Goal: Information Seeking & Learning: Check status

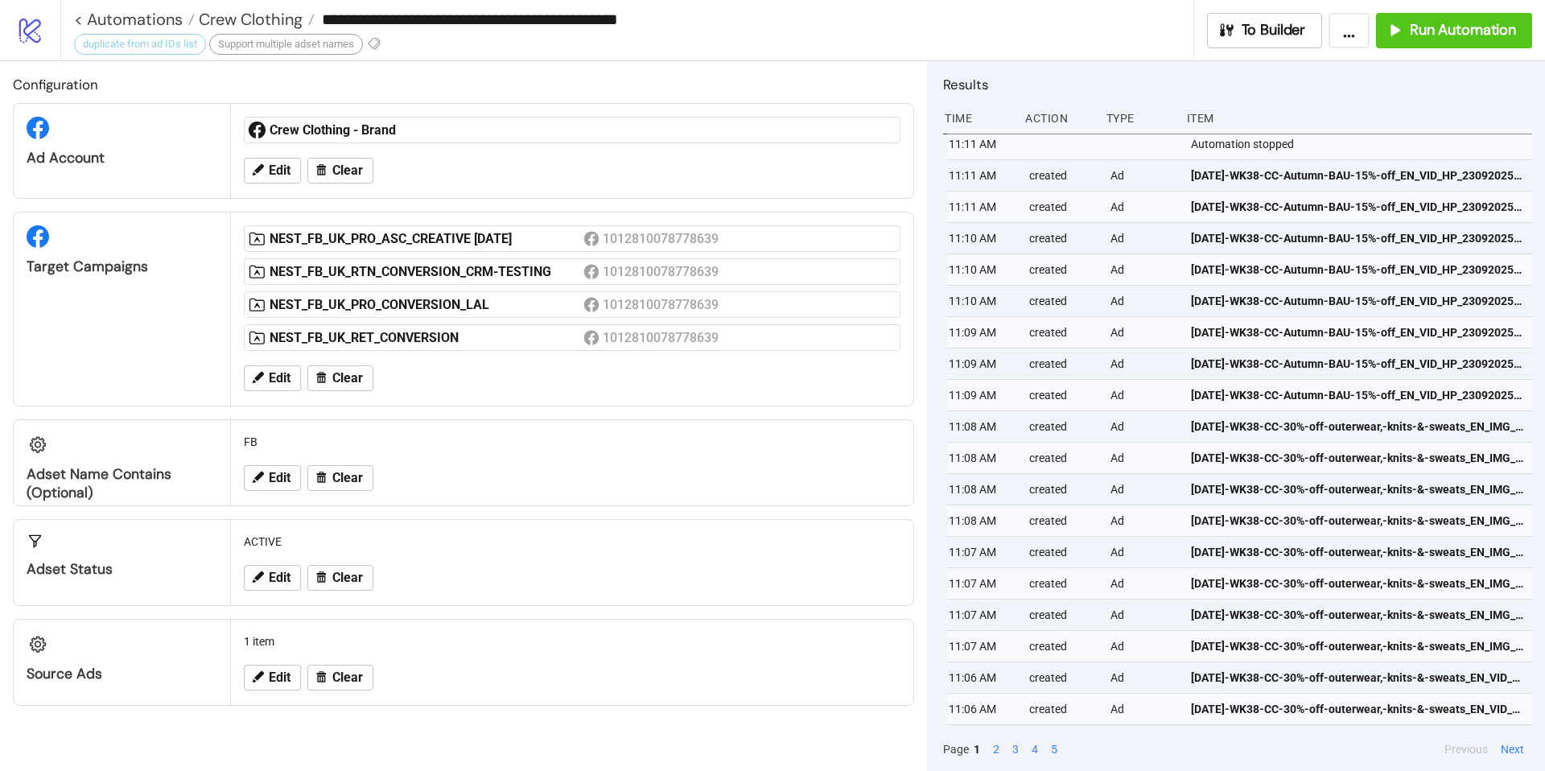
click at [41, 27] on icon "logo/logo-mobile" at bounding box center [30, 30] width 28 height 28
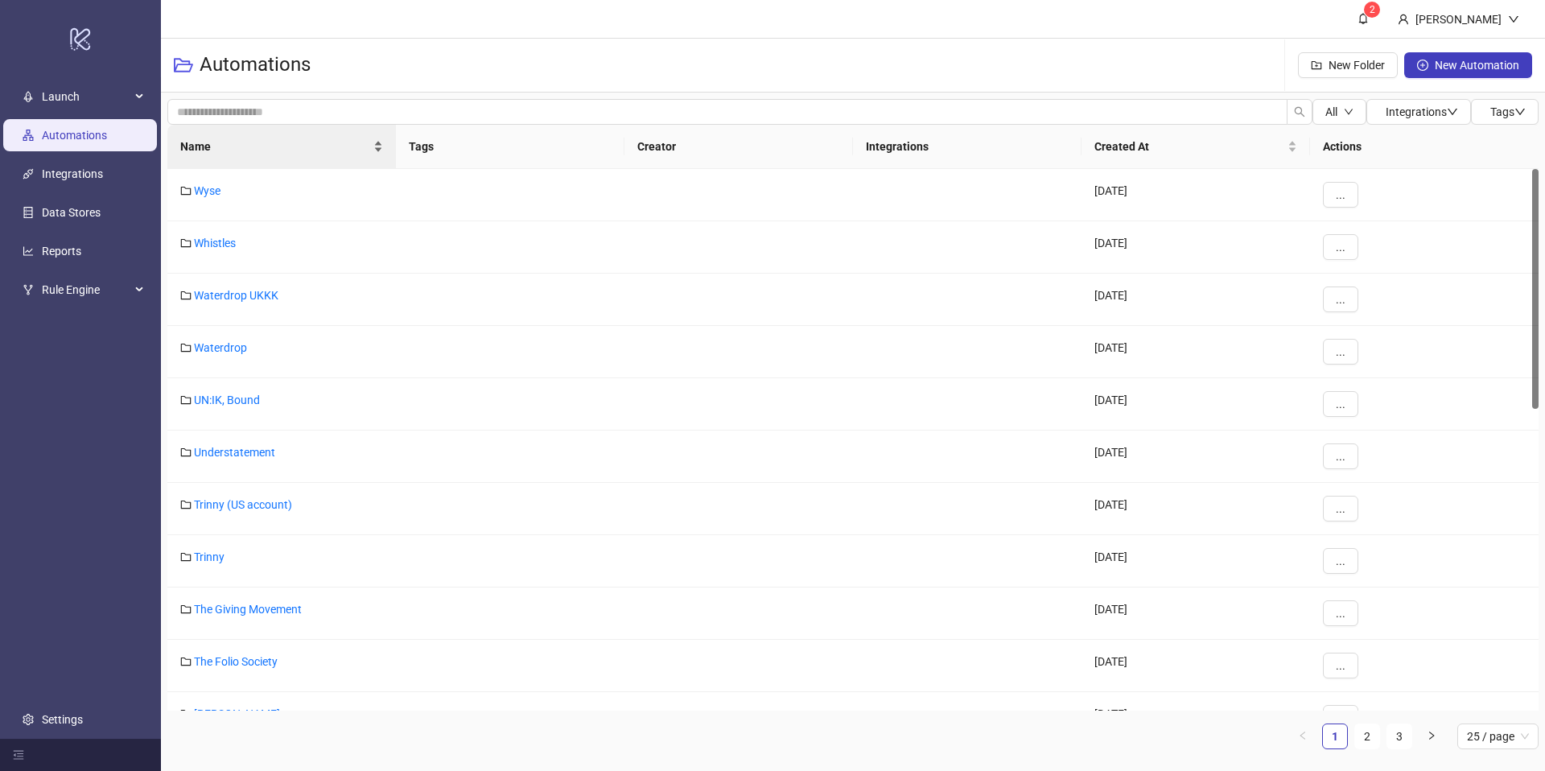
click at [270, 148] on span "Name" at bounding box center [275, 147] width 190 height 18
click at [213, 344] on link "ALIGNE" at bounding box center [213, 347] width 39 height 13
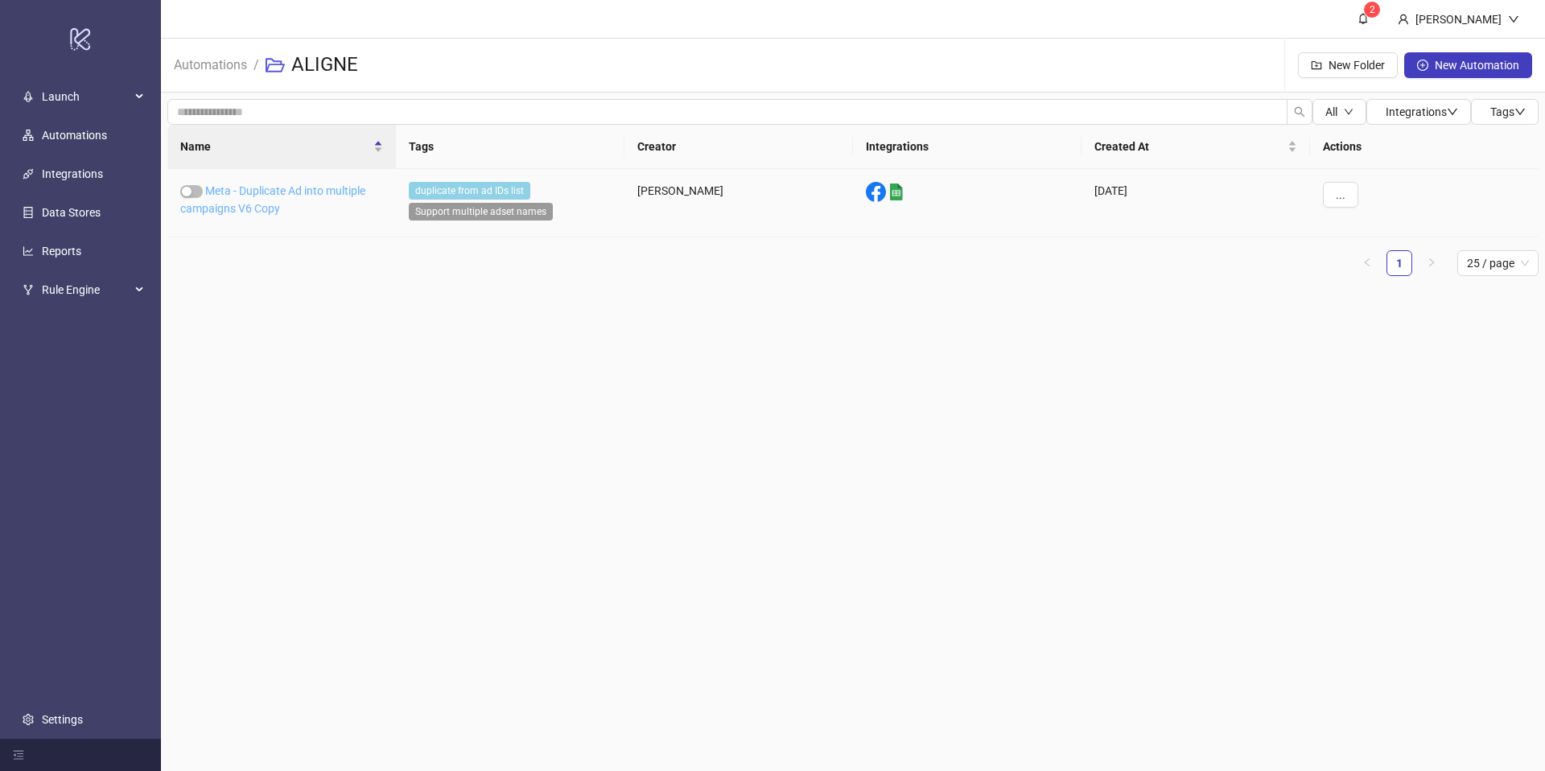
click at [268, 201] on link "Meta - Duplicate Ad into multiple campaigns V6 Copy" at bounding box center [272, 199] width 185 height 31
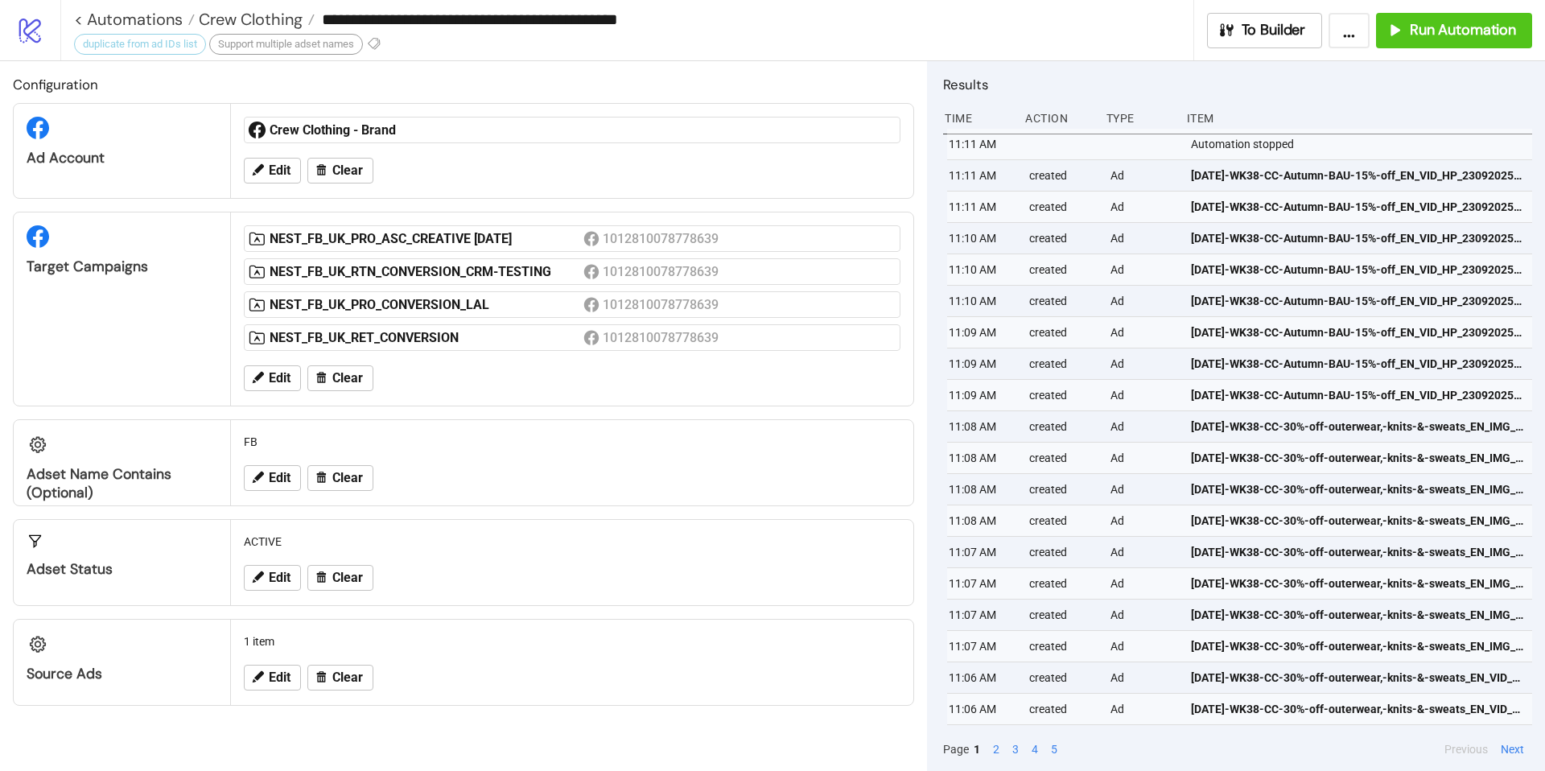
type input "**********"
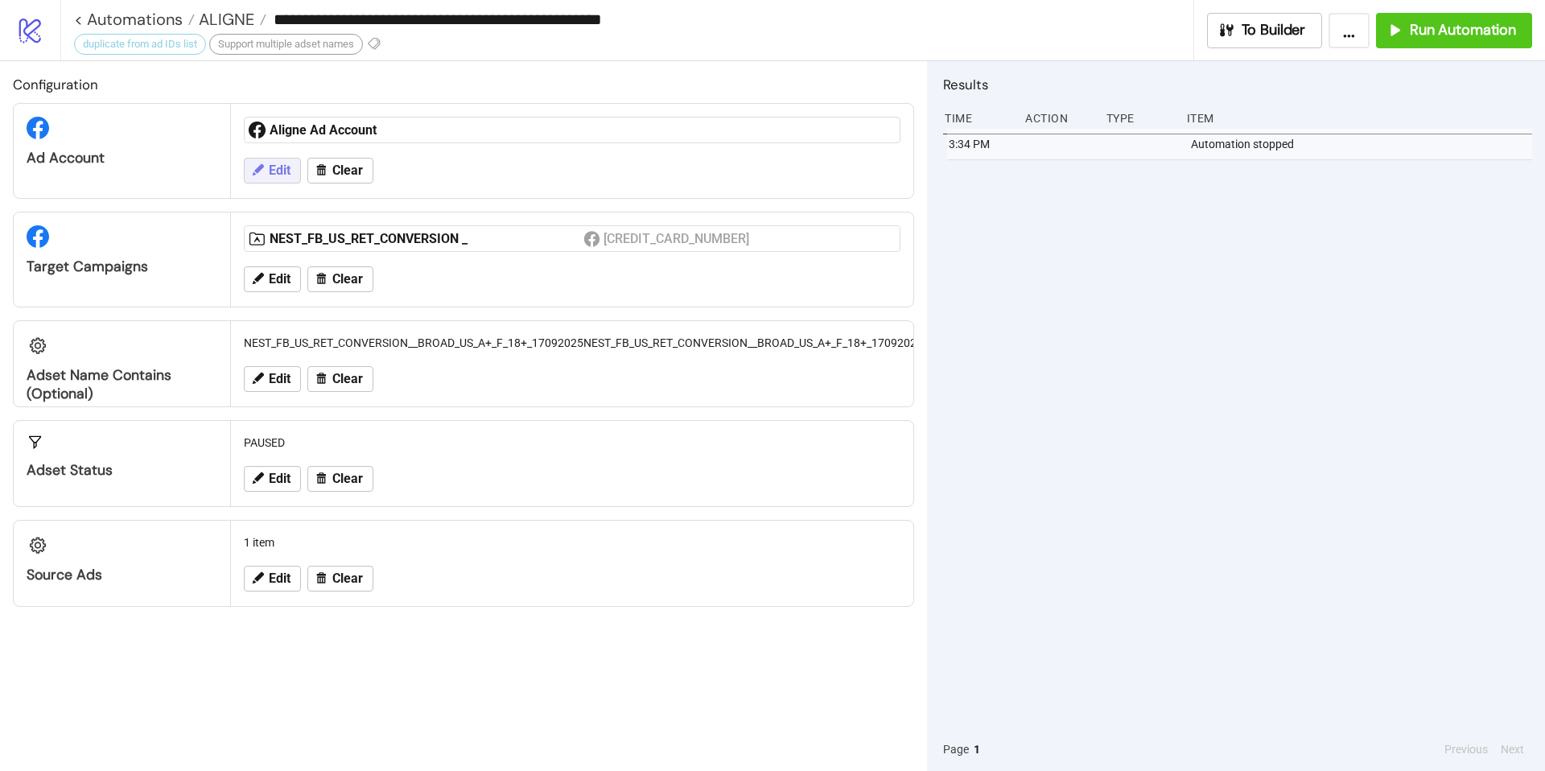
click at [275, 172] on span "Edit" at bounding box center [280, 170] width 22 height 14
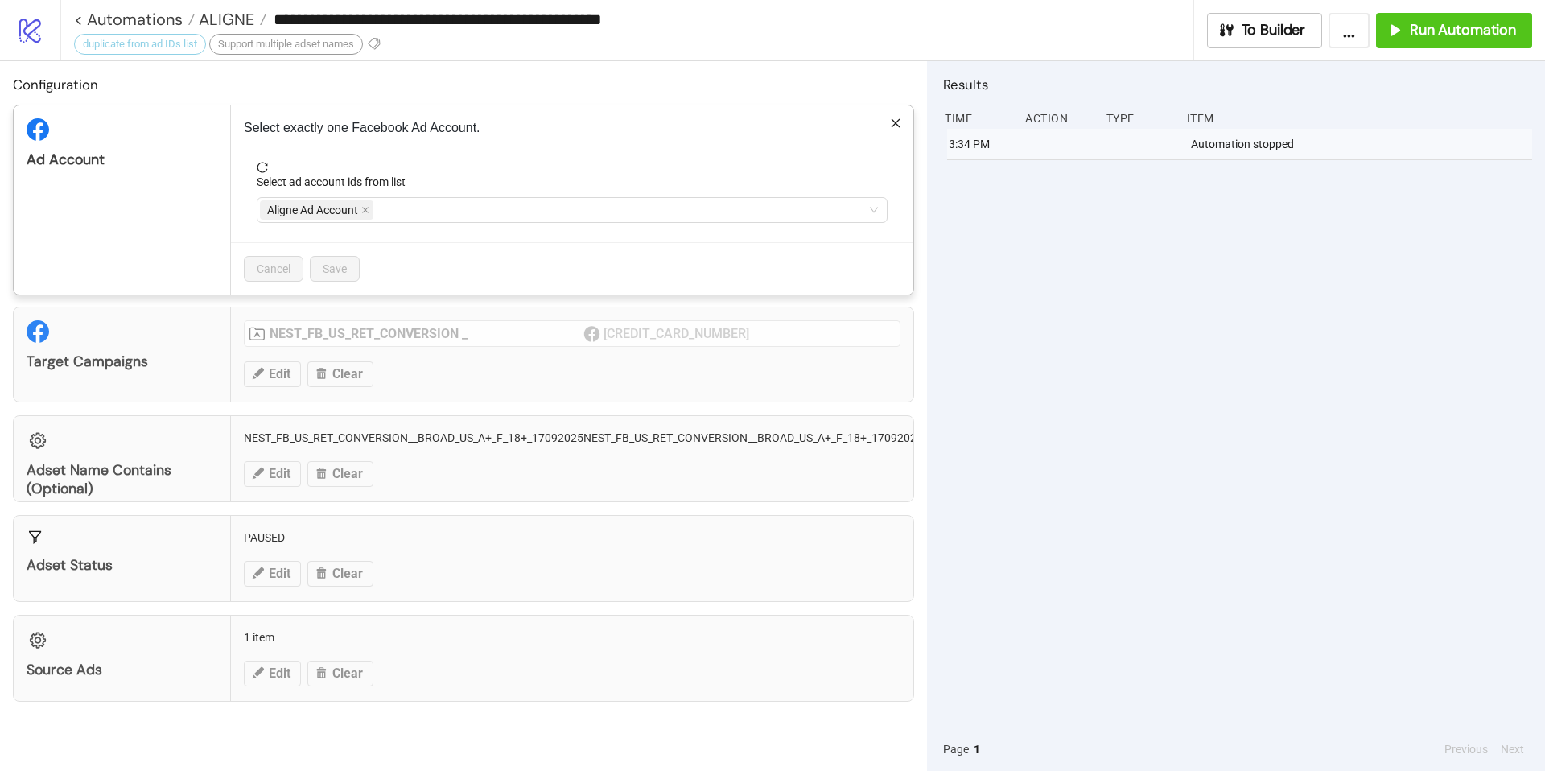
click at [902, 118] on div "Select exactly one Facebook Ad Account. Select ad account ids from list Aligne …" at bounding box center [572, 199] width 683 height 189
click at [893, 123] on icon "close" at bounding box center [895, 123] width 11 height 11
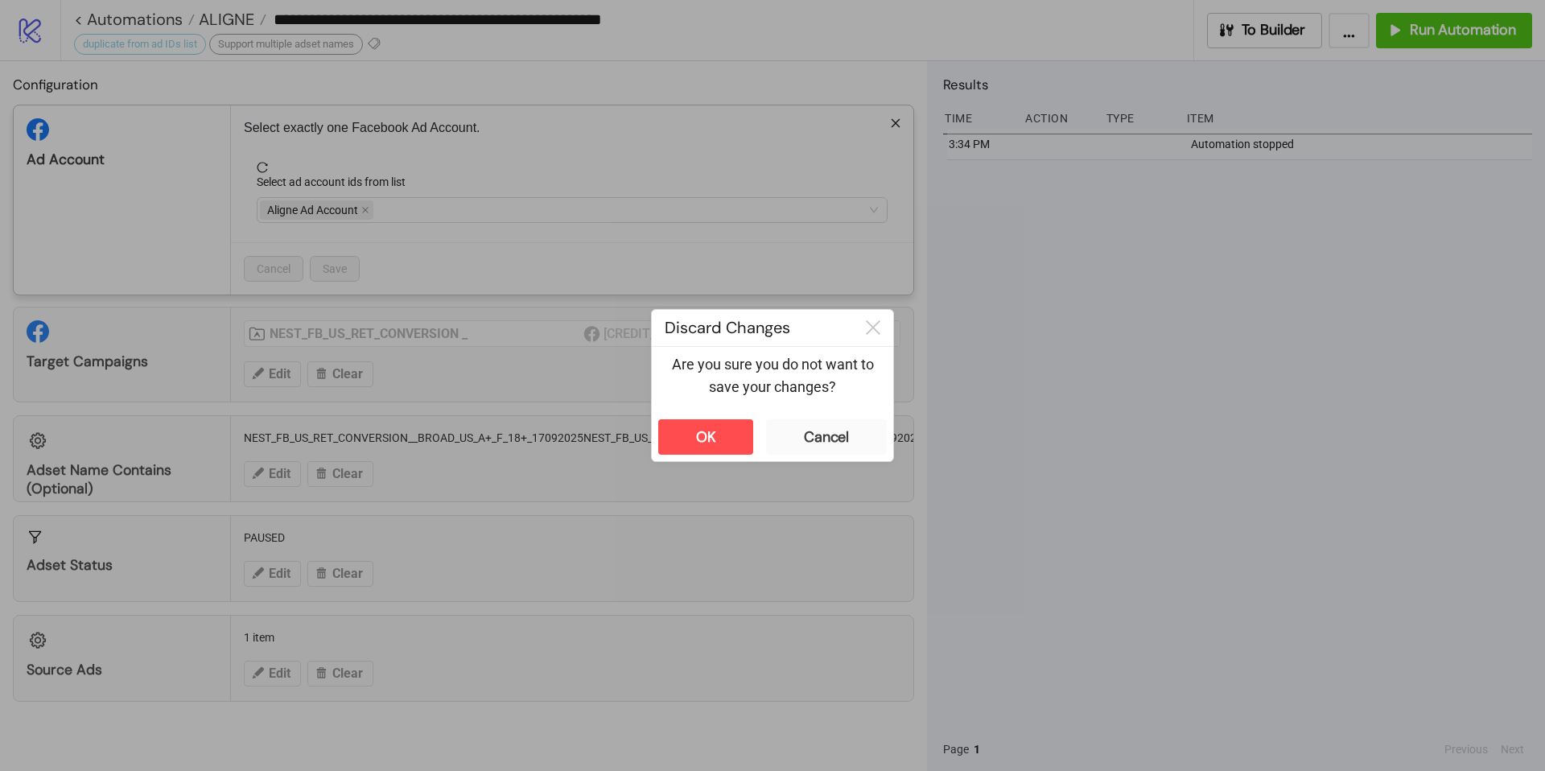
click at [819, 418] on div "OK Cancel" at bounding box center [772, 437] width 241 height 48
click at [827, 441] on div "Cancel" at bounding box center [826, 437] width 45 height 19
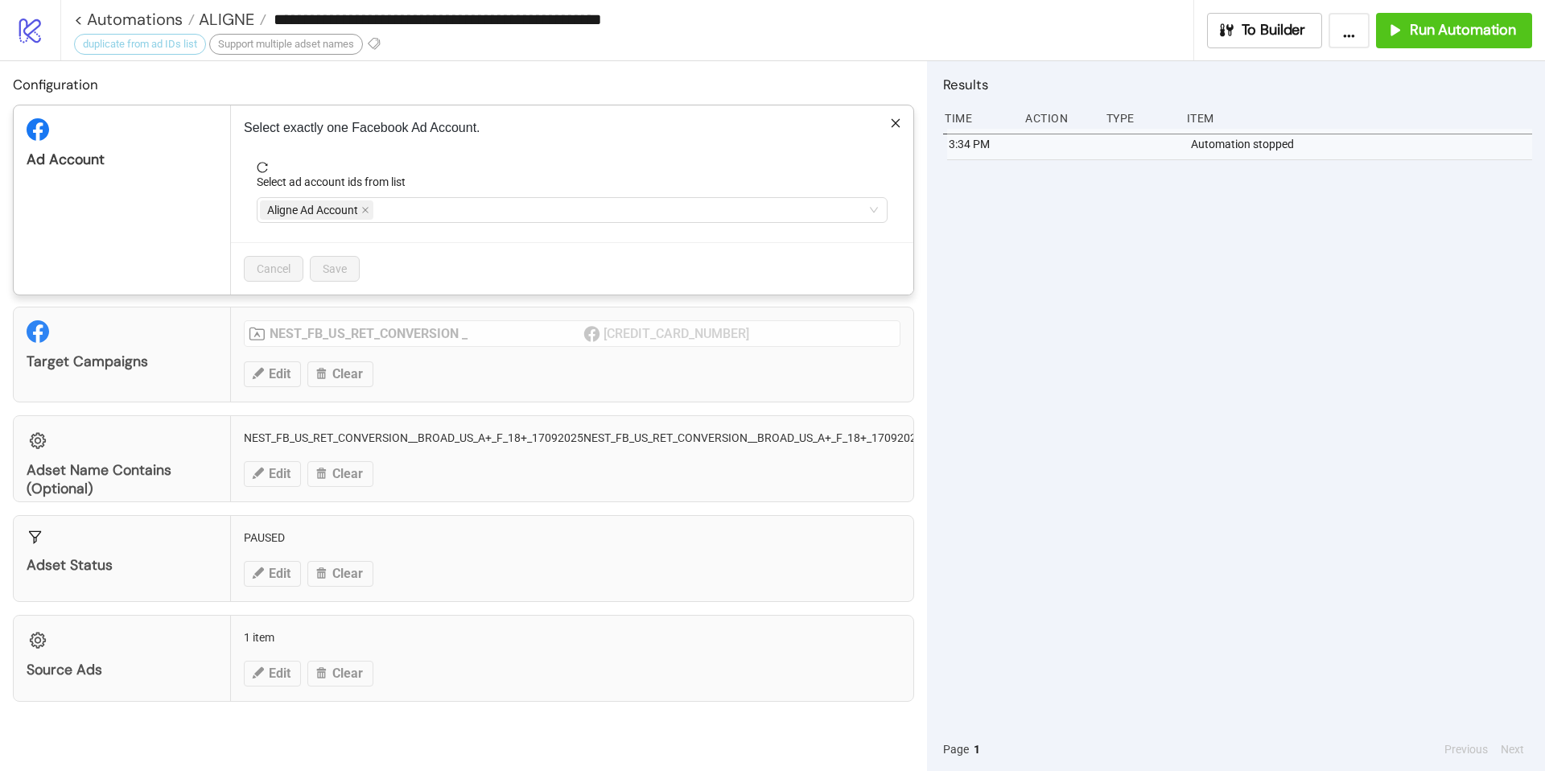
click at [890, 123] on icon "close" at bounding box center [895, 123] width 11 height 11
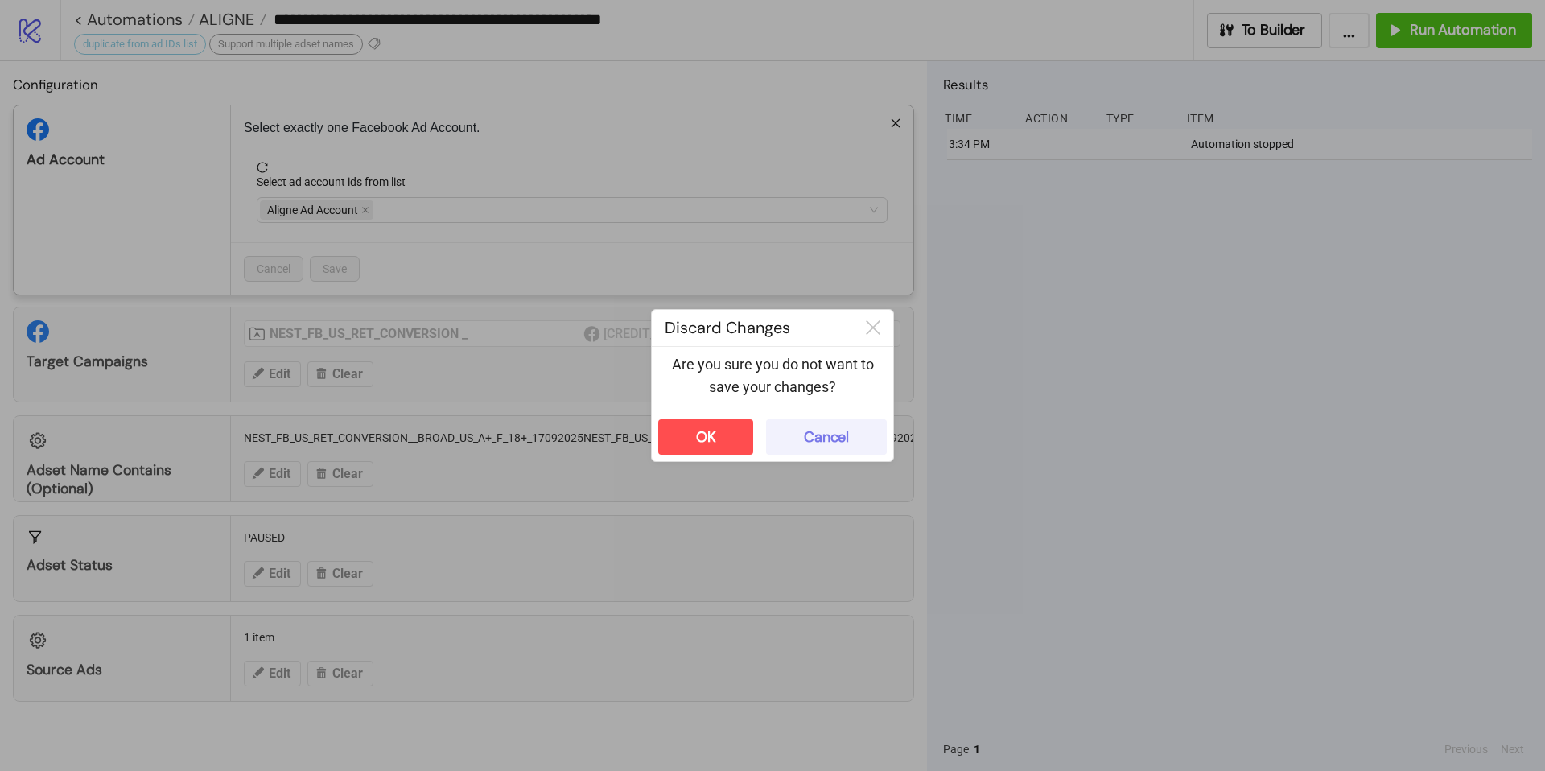
click at [804, 422] on button "Cancel" at bounding box center [826, 436] width 121 height 35
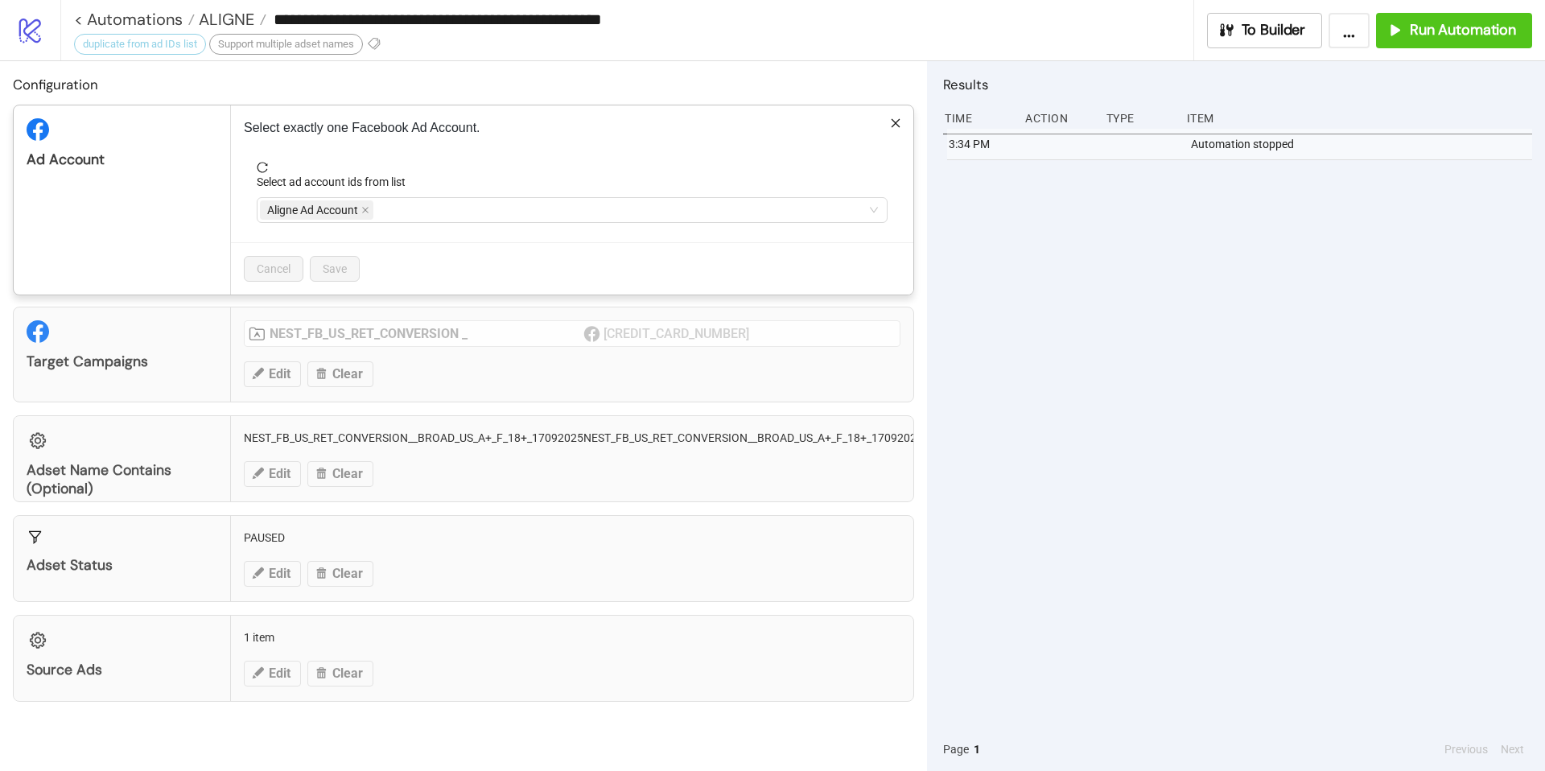
click at [890, 126] on icon "close" at bounding box center [895, 123] width 11 height 11
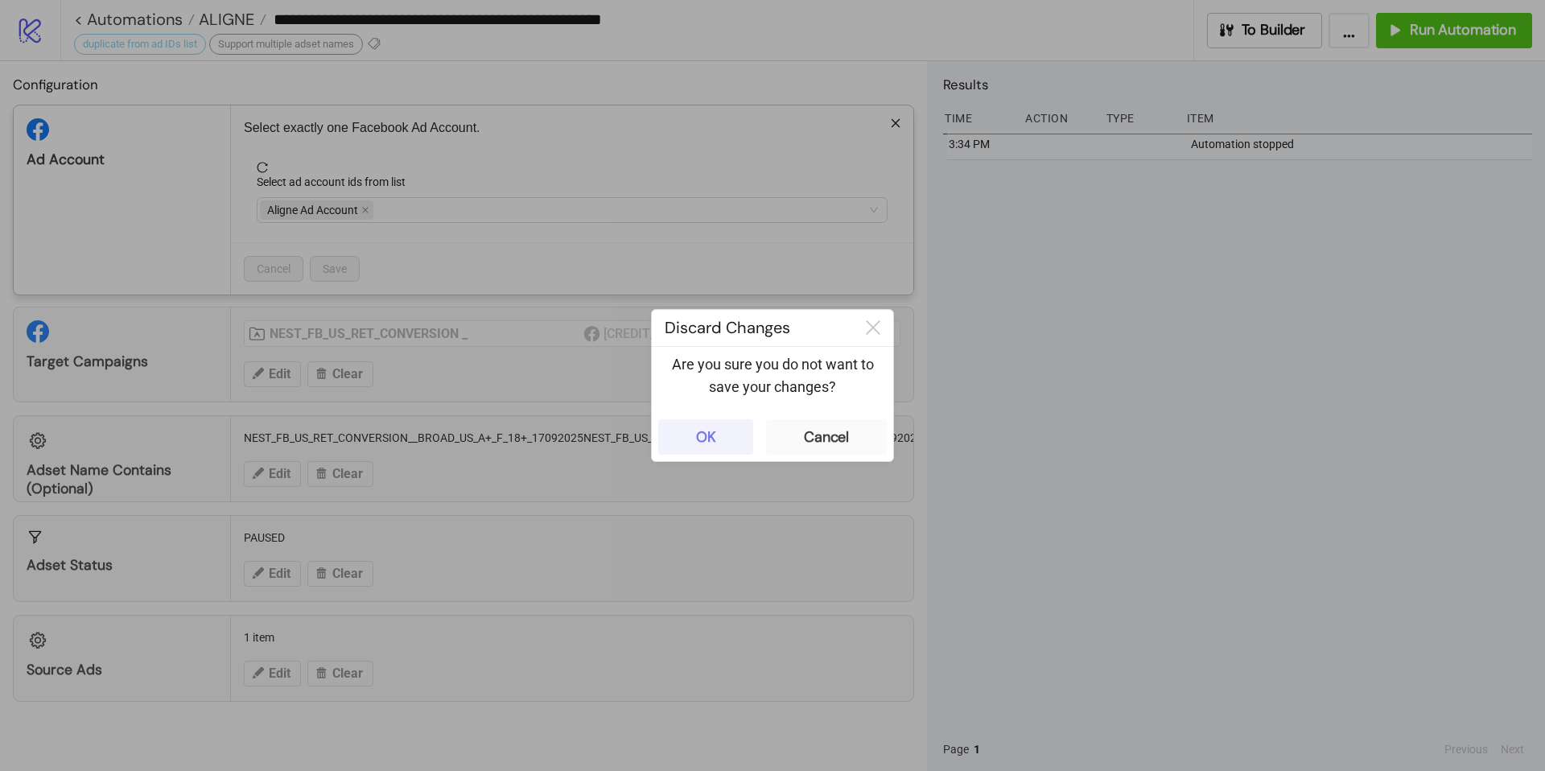
click at [716, 438] on button "OK" at bounding box center [705, 436] width 95 height 35
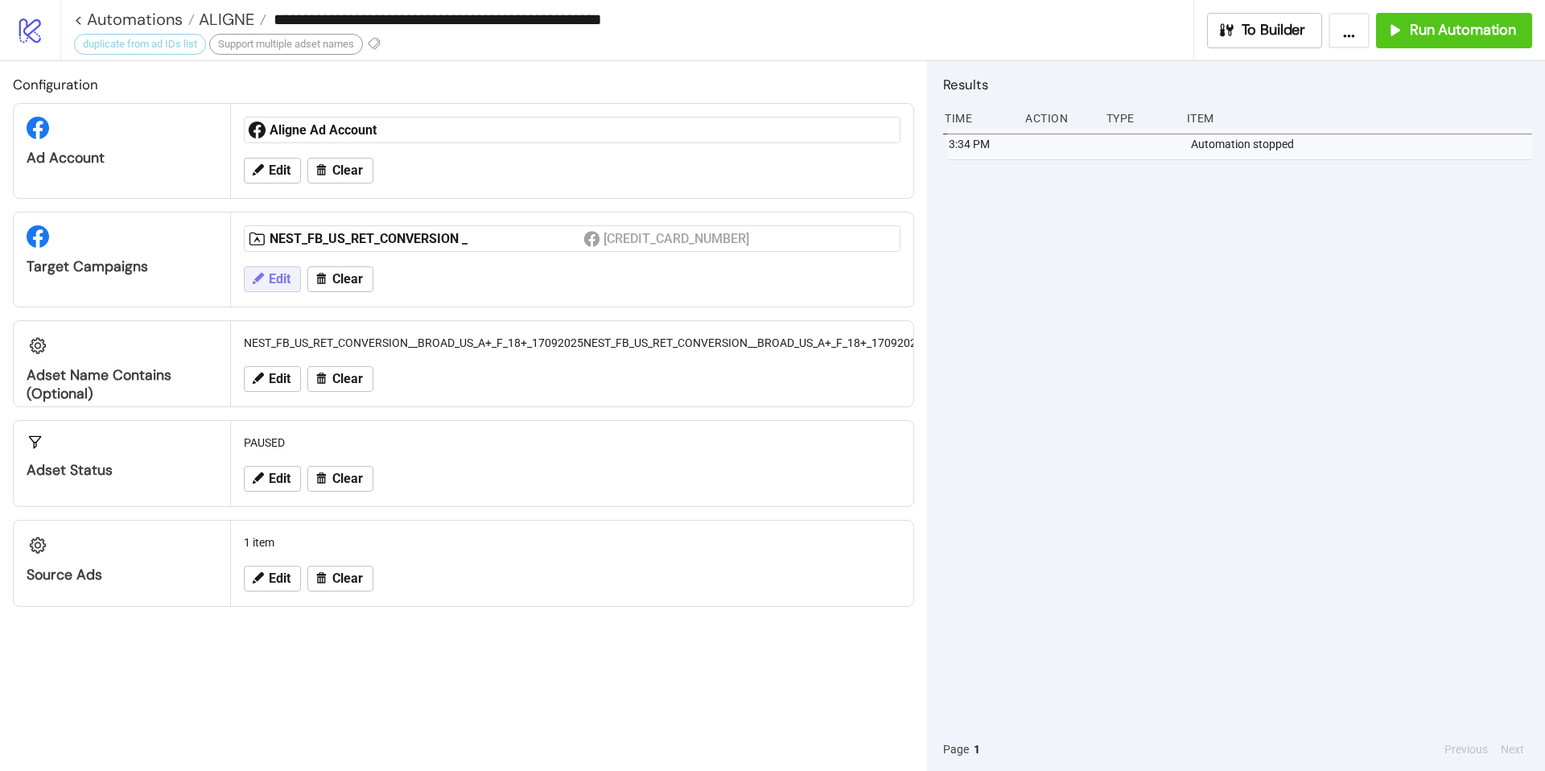
click at [266, 275] on button "Edit" at bounding box center [272, 279] width 57 height 26
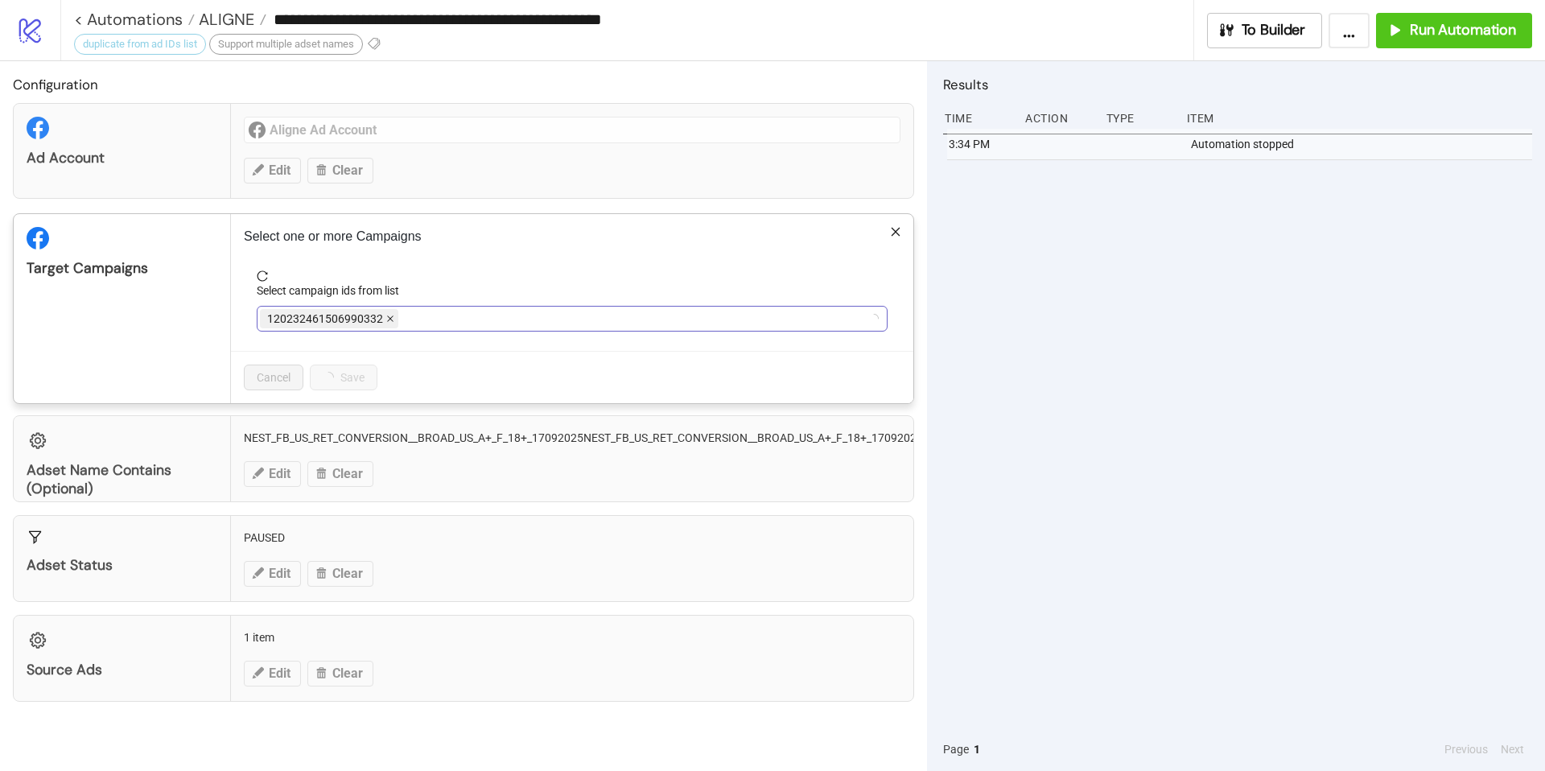
click at [386, 320] on icon "close" at bounding box center [390, 319] width 8 height 8
click at [440, 316] on span "NEST_FB_US_RET_CONVERSION _" at bounding box center [357, 318] width 194 height 19
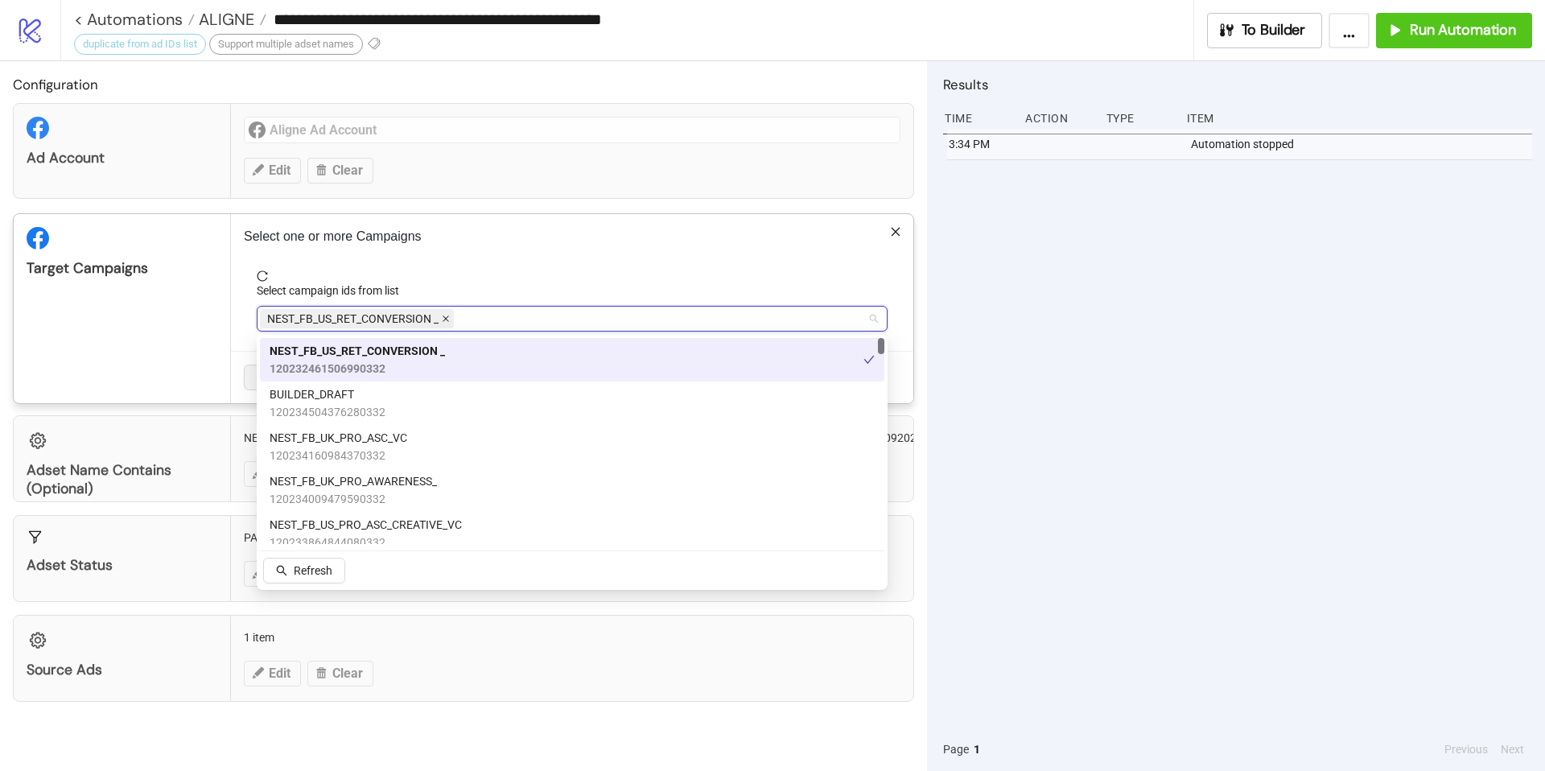
click at [447, 316] on icon "close" at bounding box center [446, 319] width 8 height 8
paste input "**********"
type input "**********"
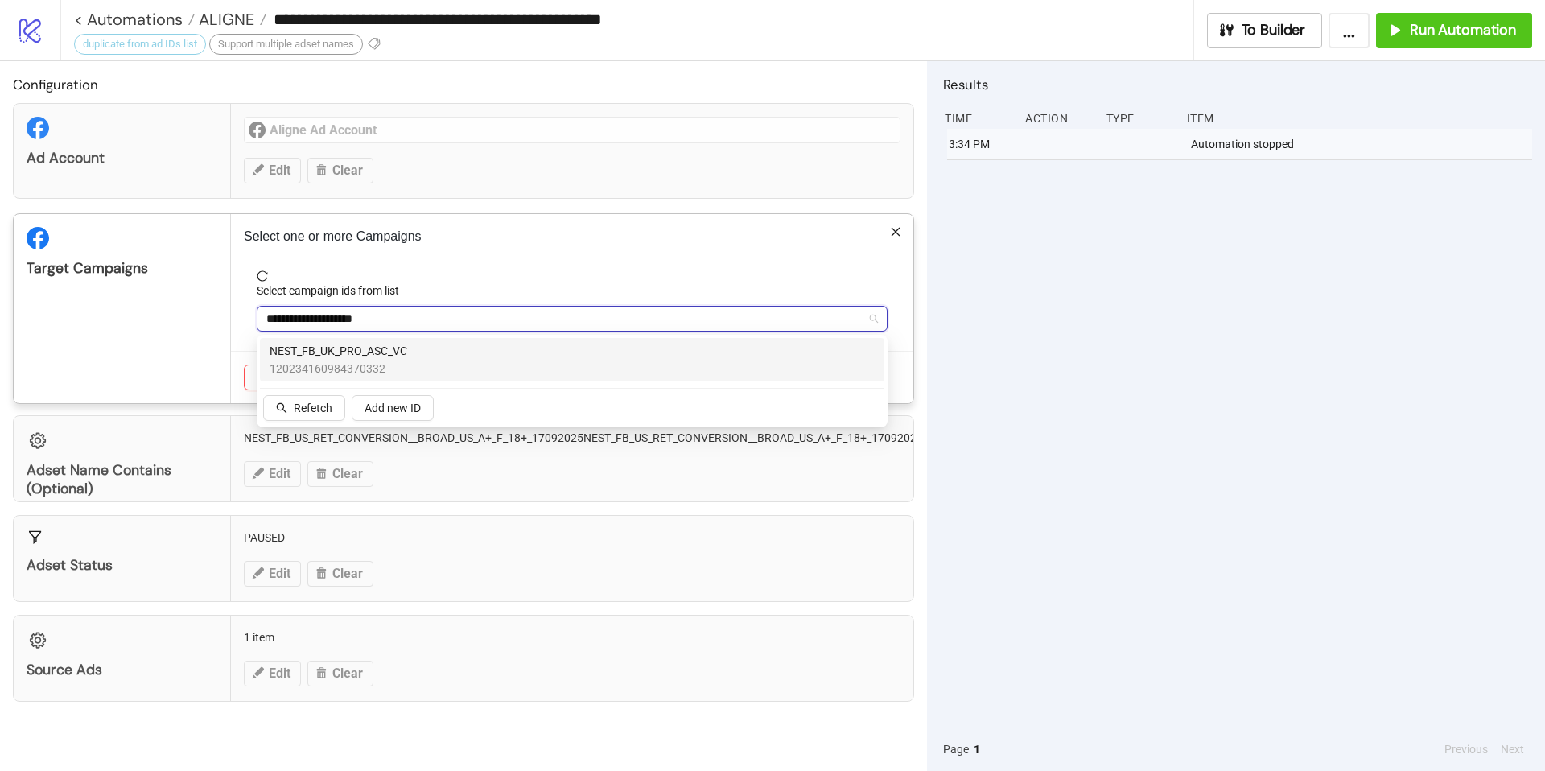
click at [406, 374] on span "120234160984370332" at bounding box center [339, 369] width 138 height 18
click at [582, 284] on div "Select campaign ids from list" at bounding box center [572, 294] width 631 height 24
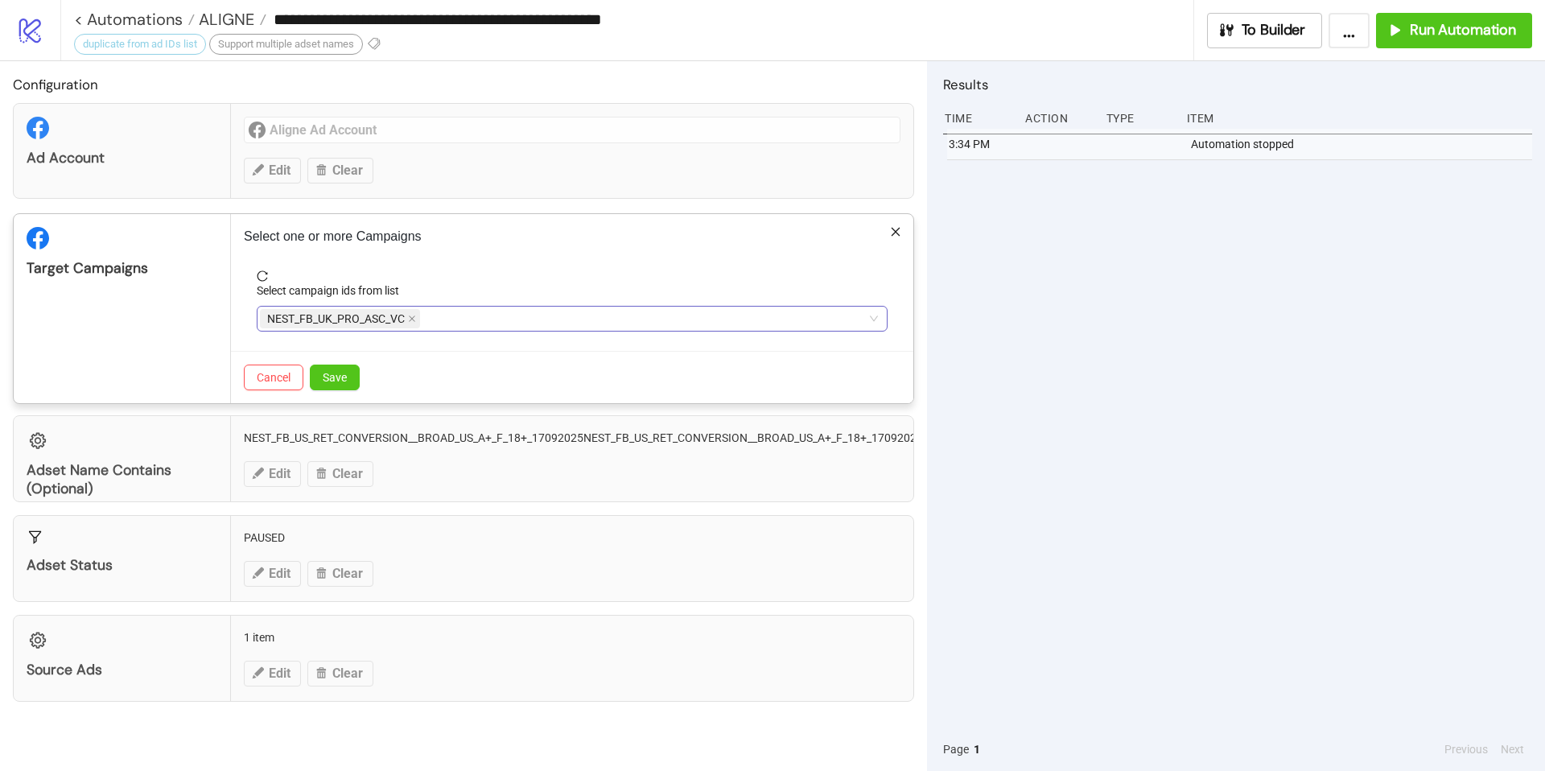
type input "**********"
click at [443, 324] on div "**********" at bounding box center [564, 318] width 608 height 23
drag, startPoint x: 567, startPoint y: 315, endPoint x: 461, endPoint y: 313, distance: 106.3
click at [461, 313] on div "NEST_FB_UK_PRO_ASC_VC" at bounding box center [564, 318] width 608 height 23
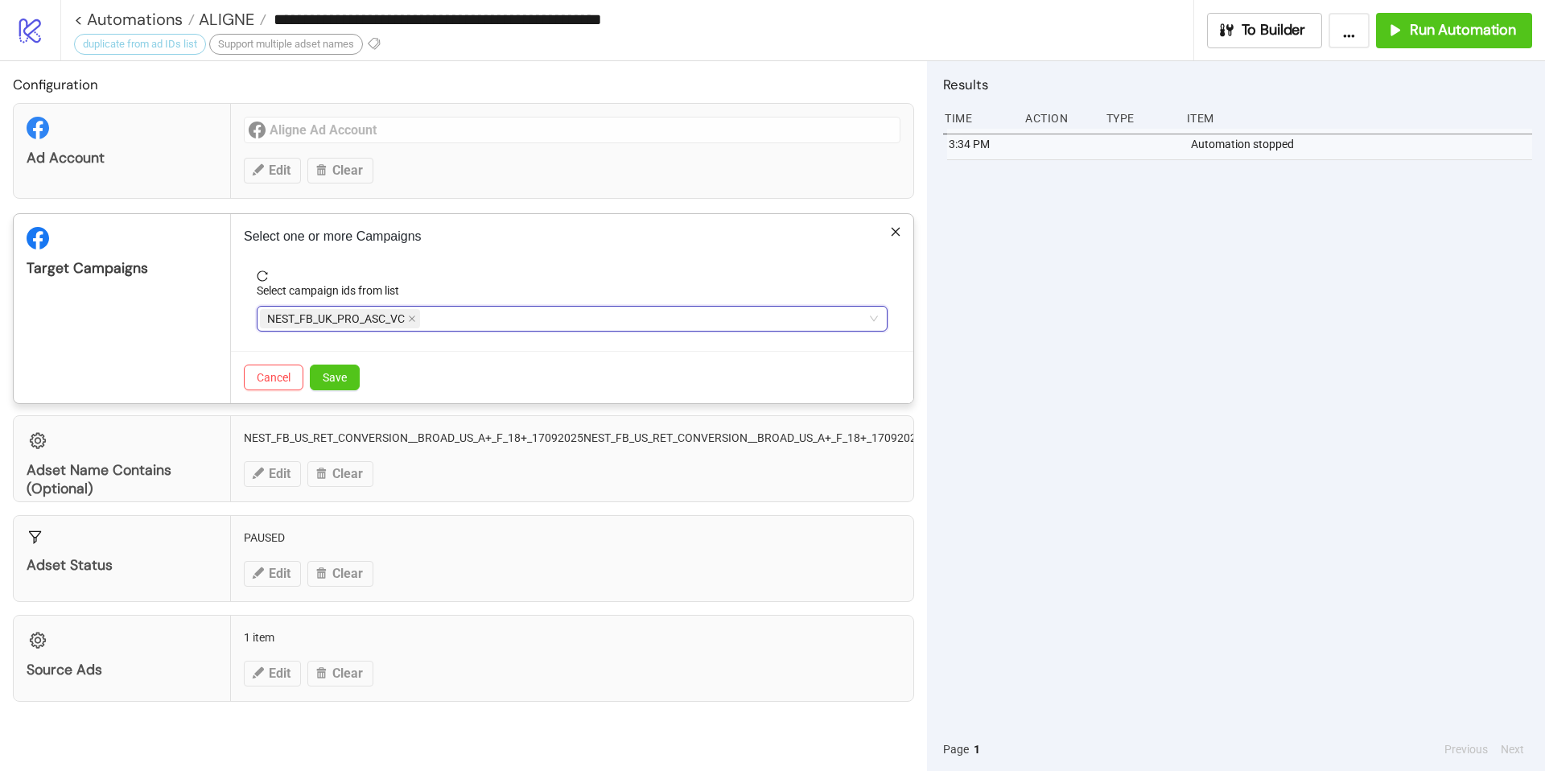
click at [464, 316] on div "NEST_FB_UK_PRO_ASC_VC" at bounding box center [564, 318] width 608 height 23
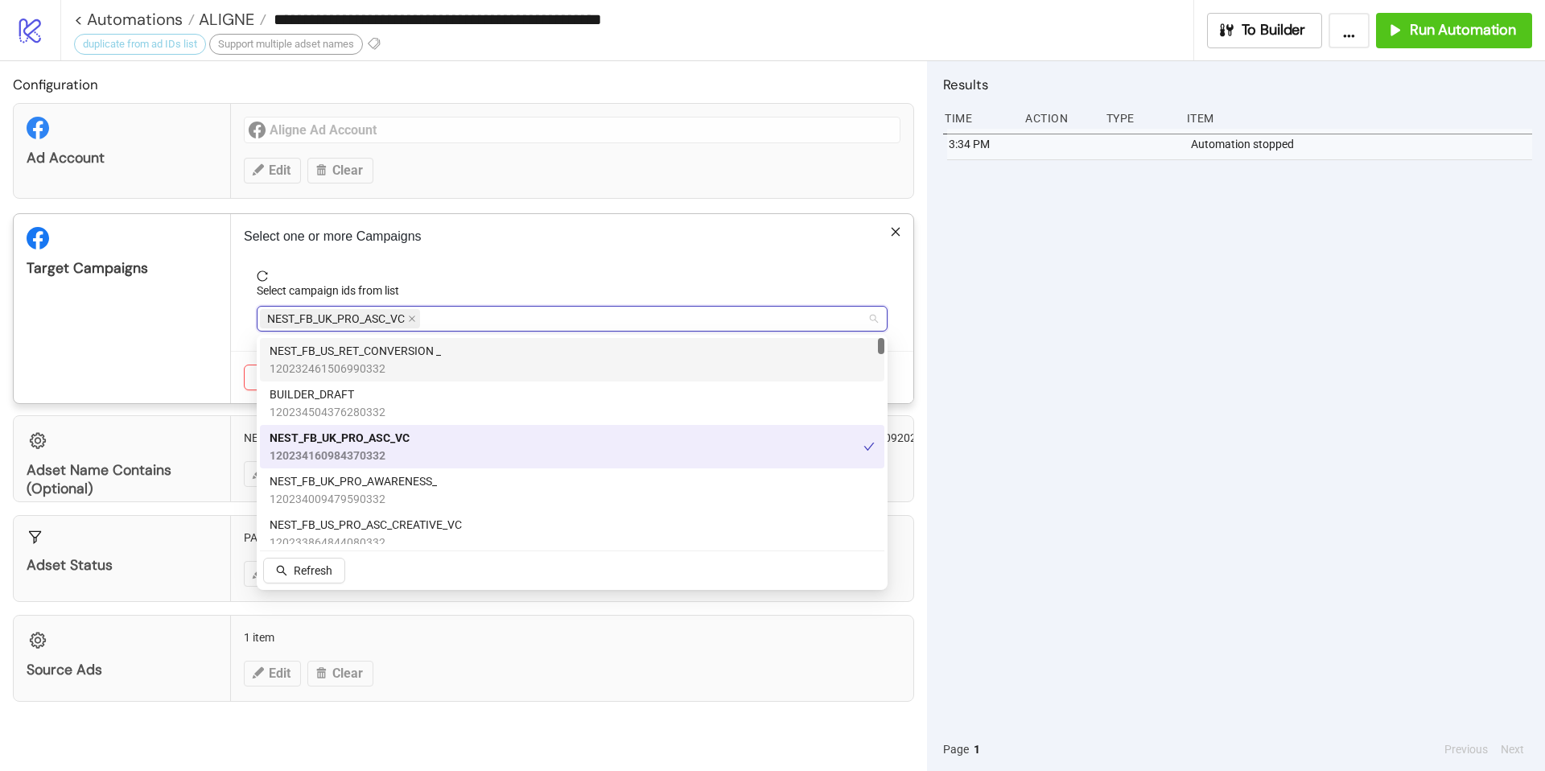
click at [464, 316] on div "NEST_FB_UK_PRO_ASC_VC" at bounding box center [564, 318] width 608 height 23
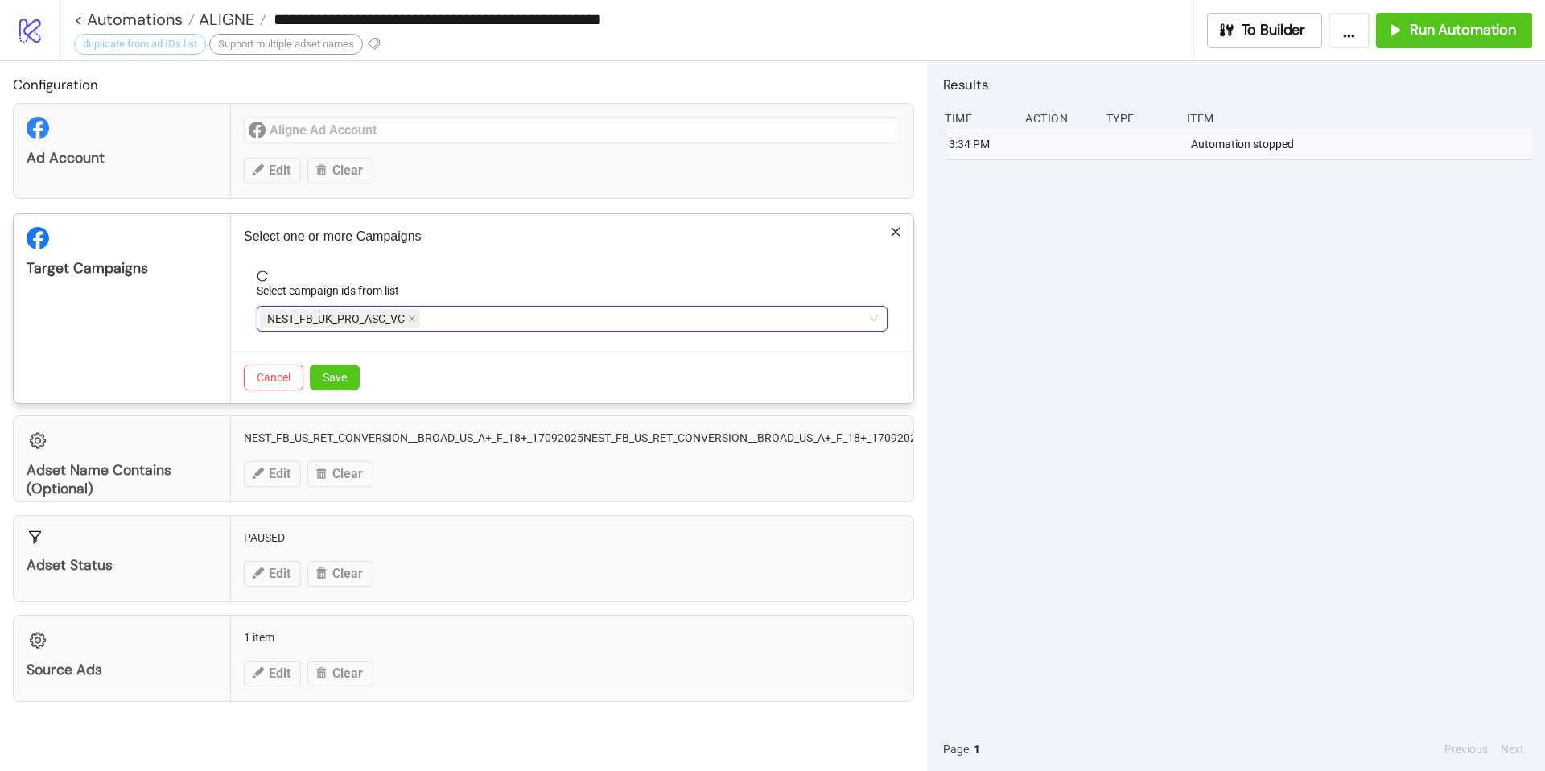
click at [464, 316] on div "NEST_FB_UK_PRO_ASC_VC" at bounding box center [564, 318] width 608 height 23
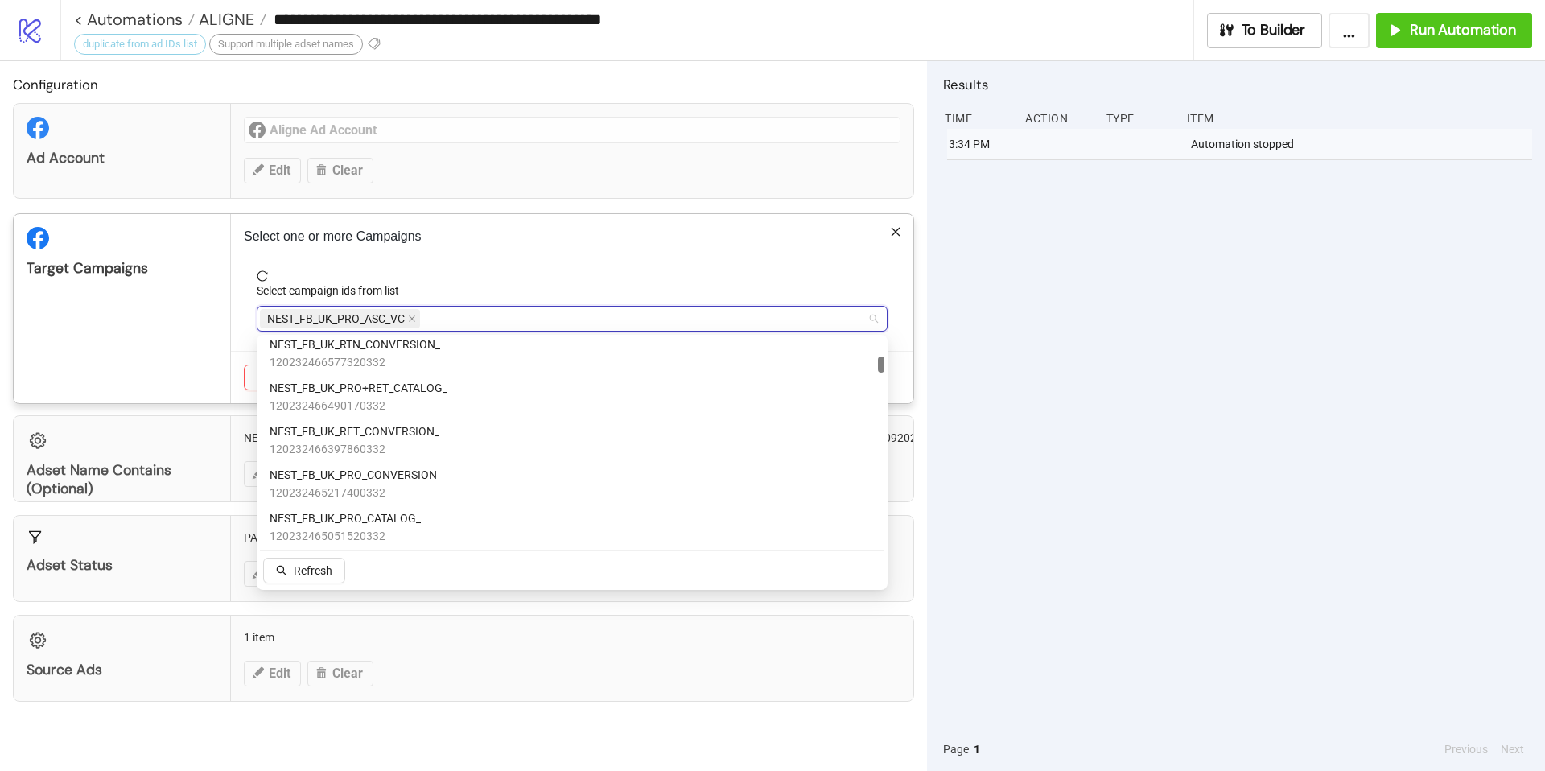
scroll to position [344, 0]
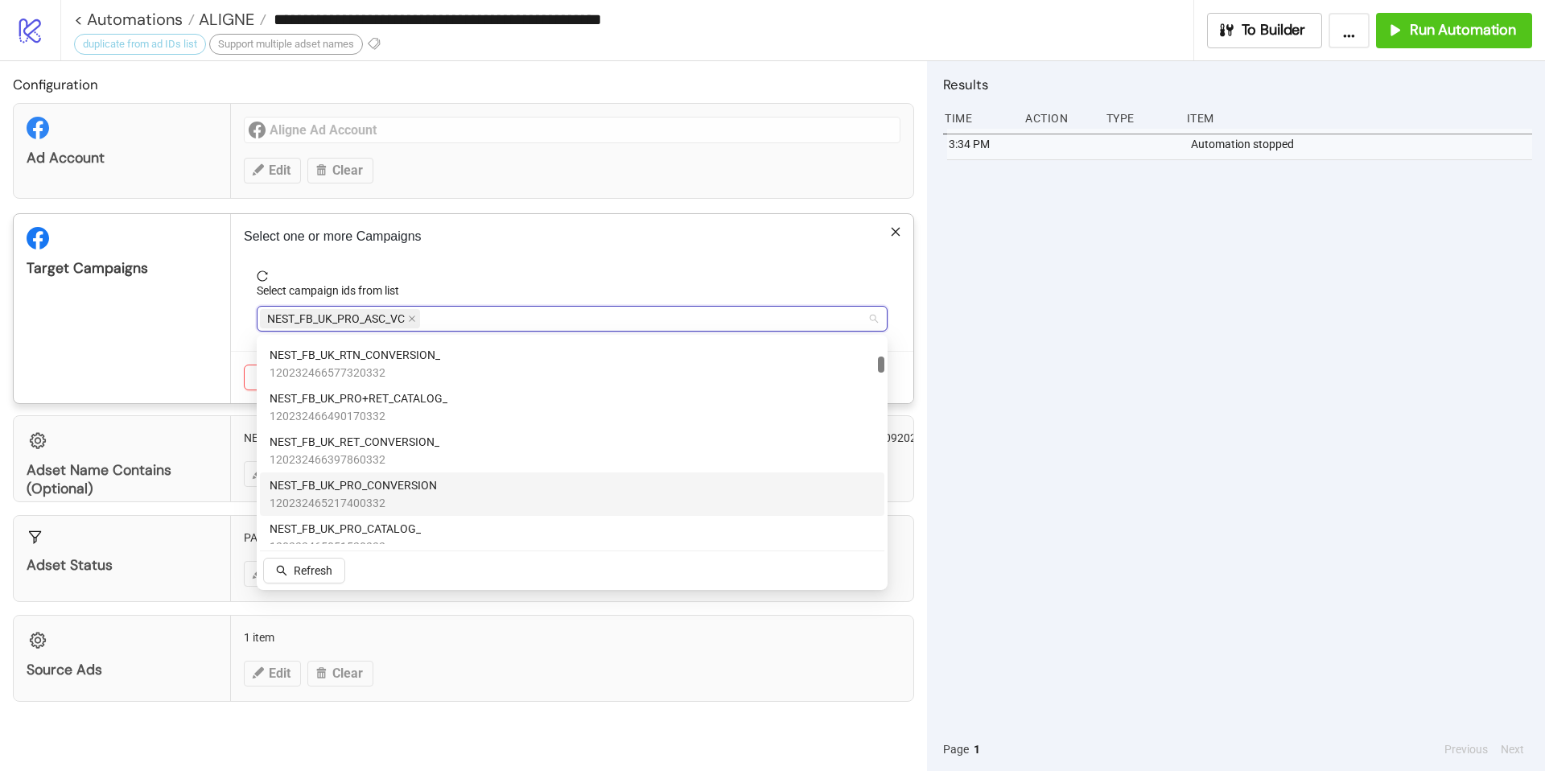
click at [390, 477] on span "NEST_FB_UK_PRO_CONVERSION" at bounding box center [353, 485] width 167 height 18
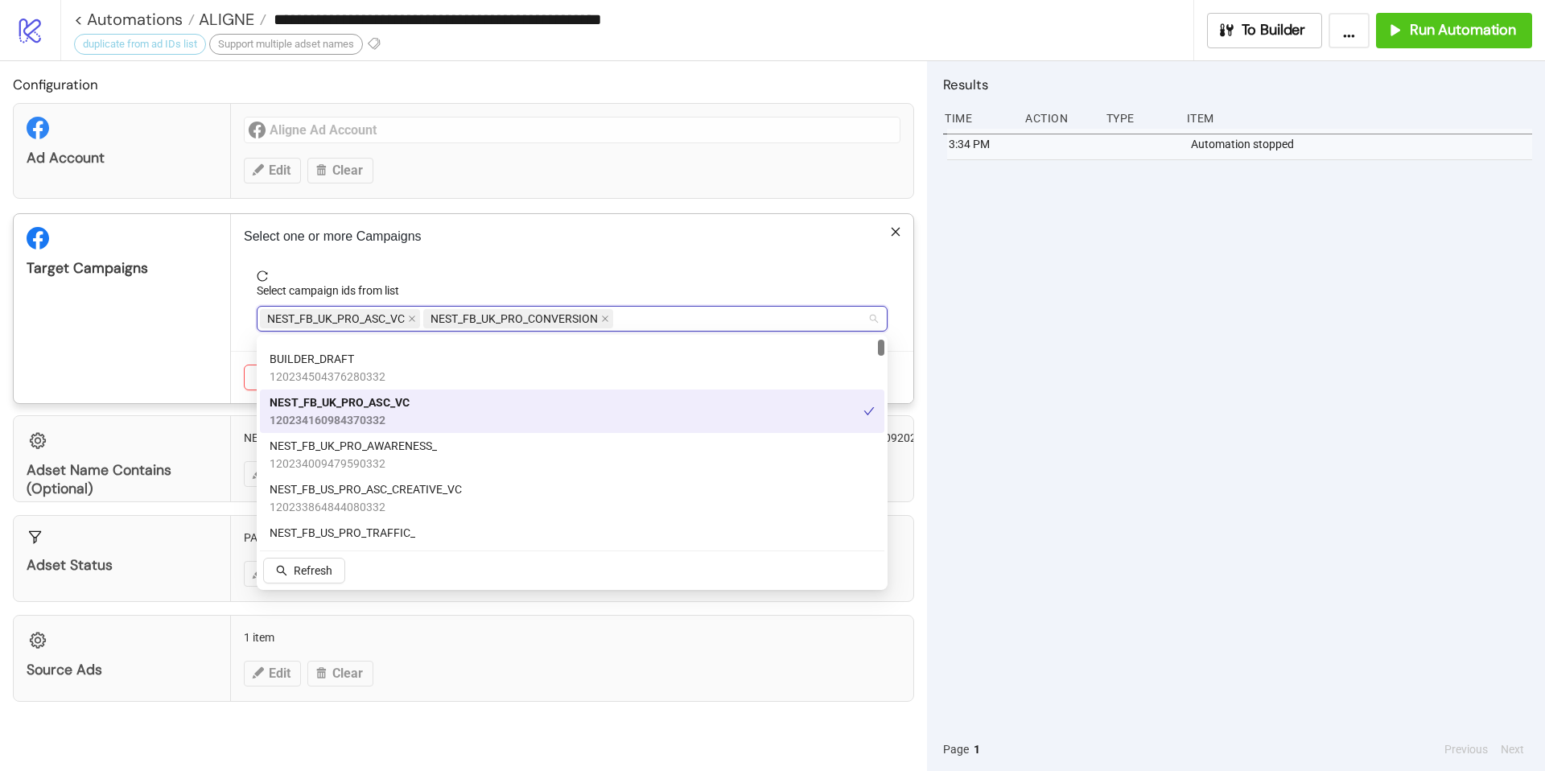
scroll to position [37, 0]
click at [433, 495] on span "NEST_FB_US_PRO_ASC_CREATIVE_VC" at bounding box center [366, 488] width 192 height 18
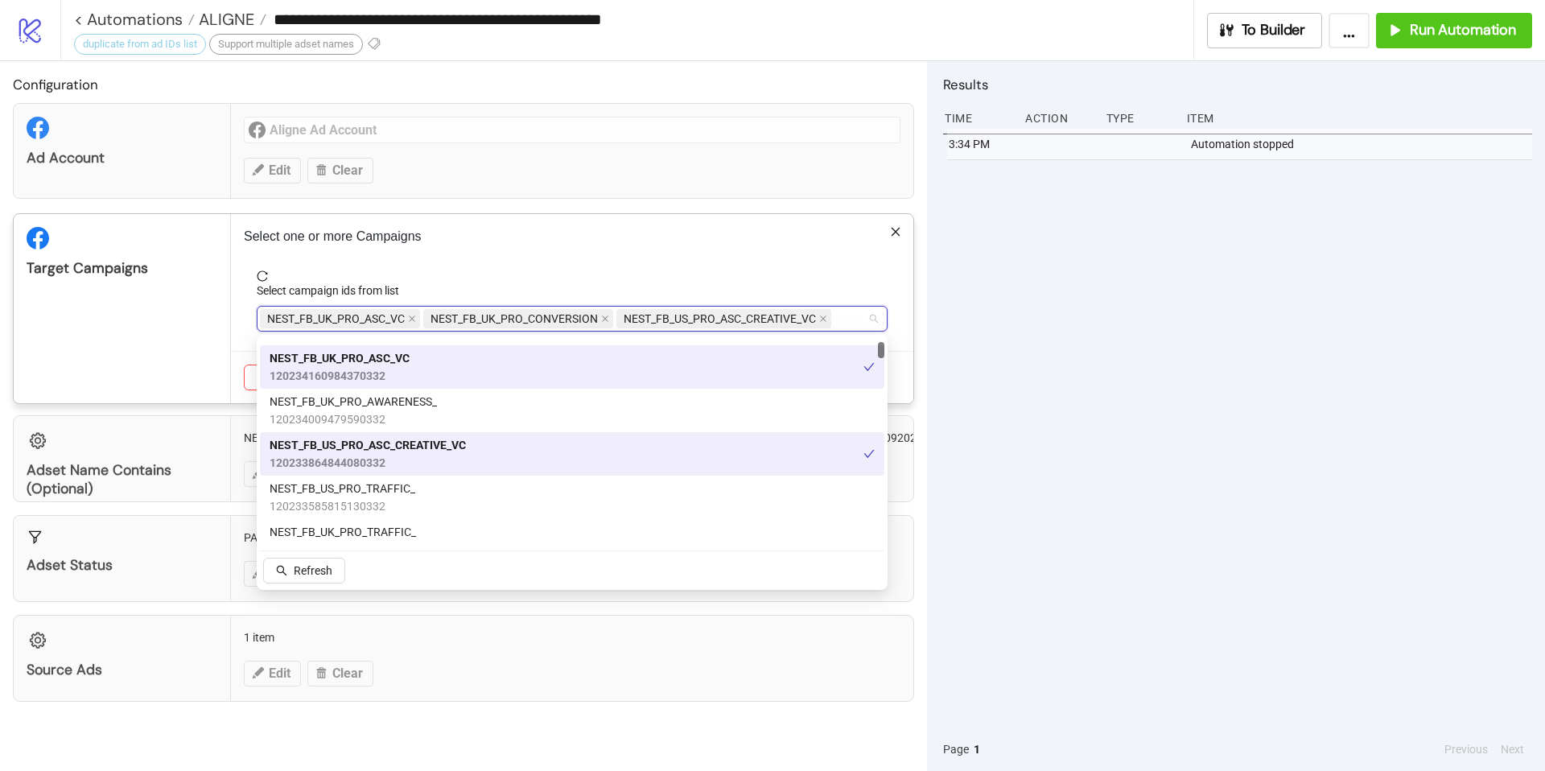
scroll to position [95, 0]
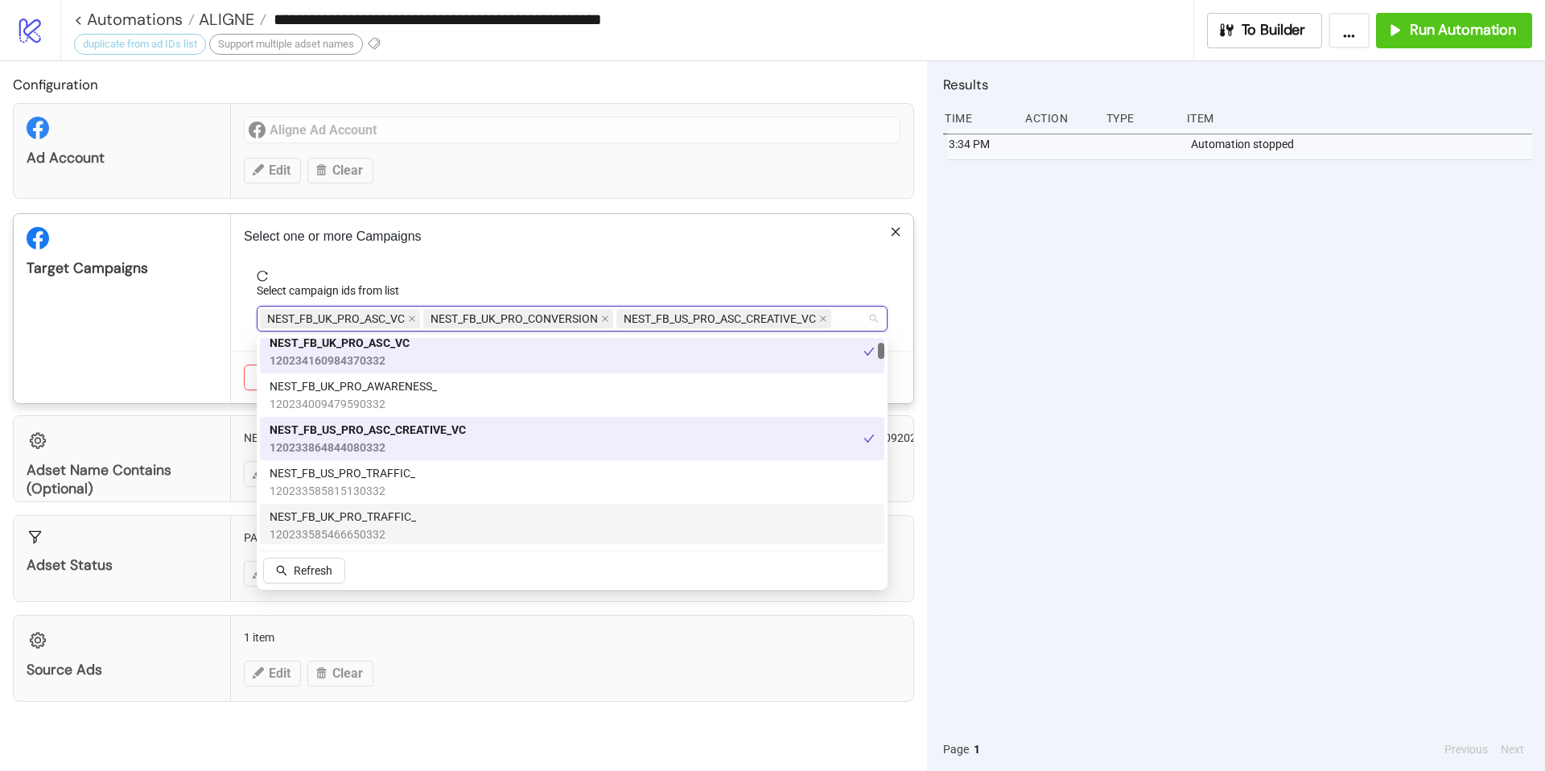
click at [424, 520] on div "NEST_FB_UK_PRO_TRAFFIC_ 120233585466650332" at bounding box center [572, 525] width 605 height 35
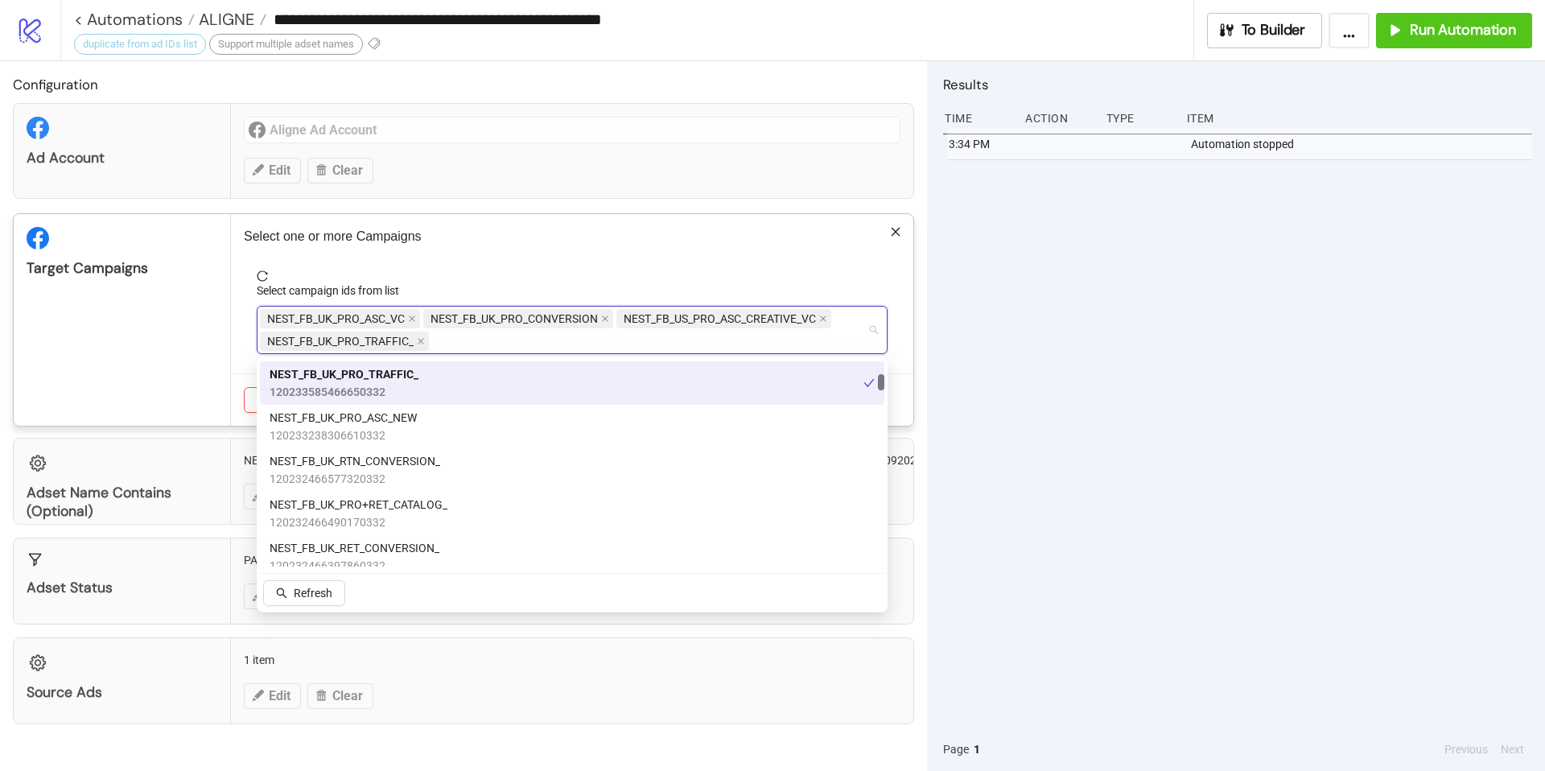
scroll to position [262, 0]
click at [468, 456] on div "NEST_FB_UK_RTN_CONVERSION_ 120232466577320332" at bounding box center [572, 467] width 605 height 35
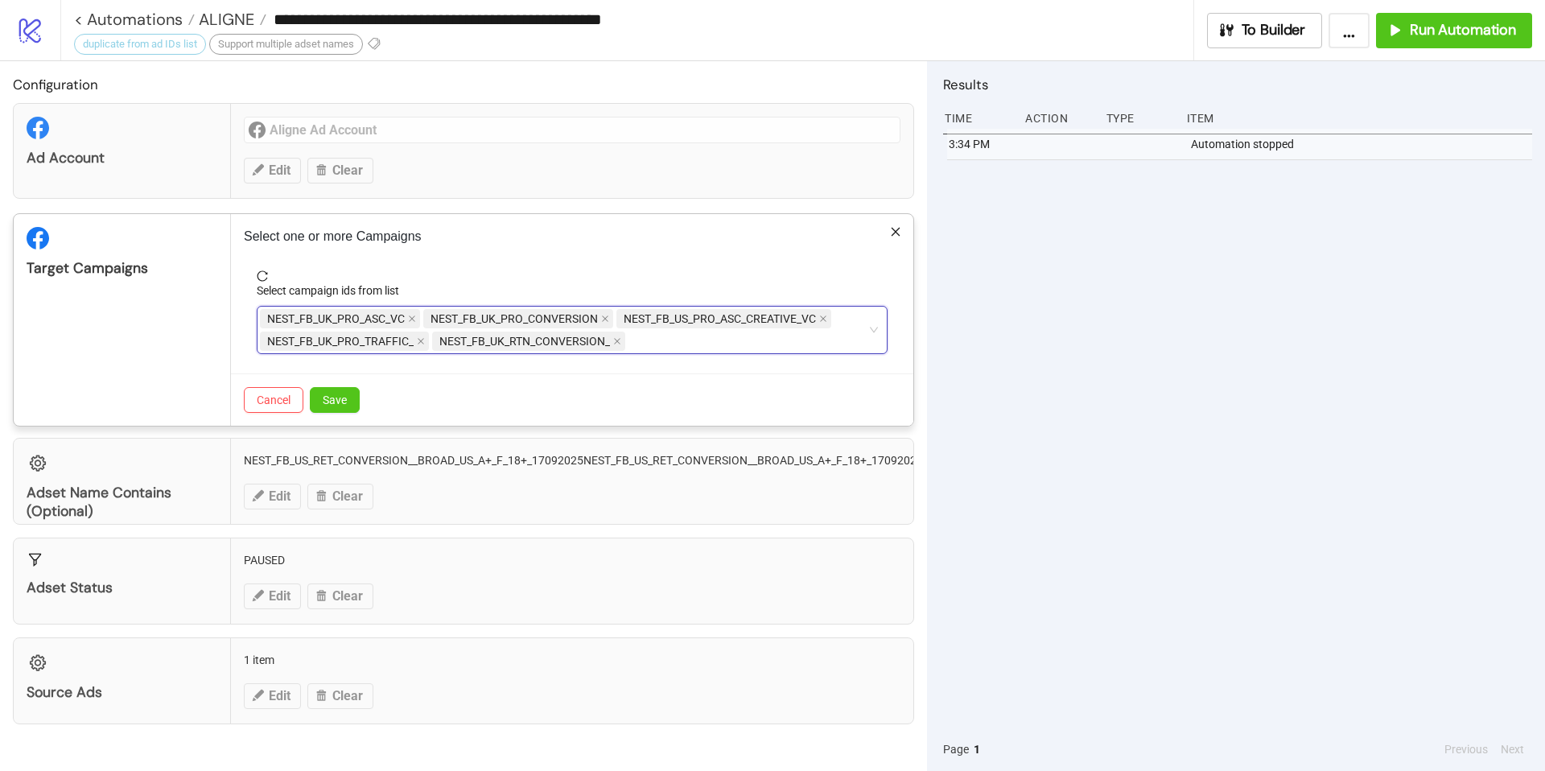
click at [666, 340] on div "NEST_FB_UK_PRO_ASC_VC NEST_FB_UK_PRO_CONVERSION NEST_FB_US_PRO_ASC_CREATIVE_VC …" at bounding box center [564, 329] width 608 height 45
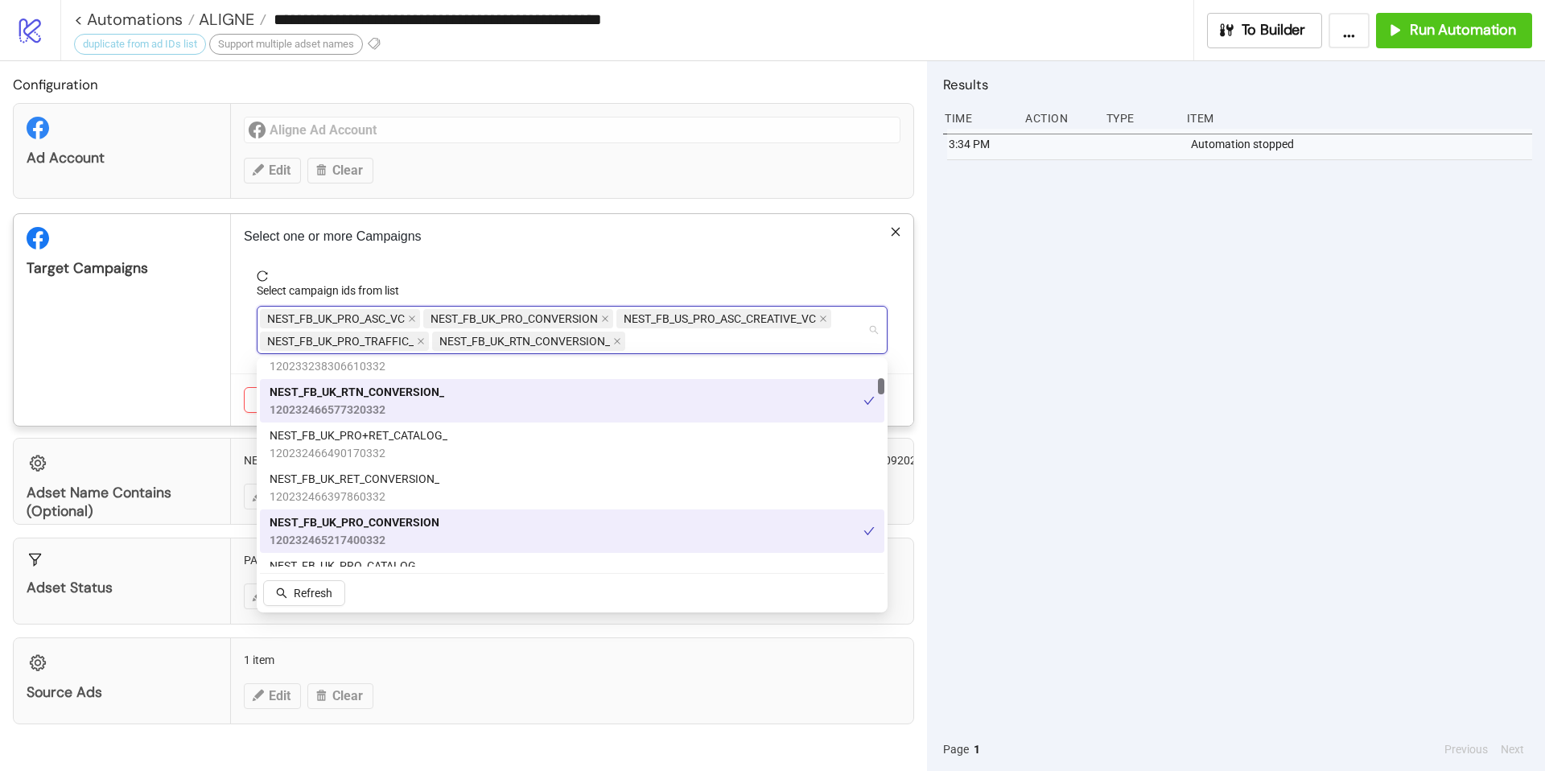
scroll to position [330, 0]
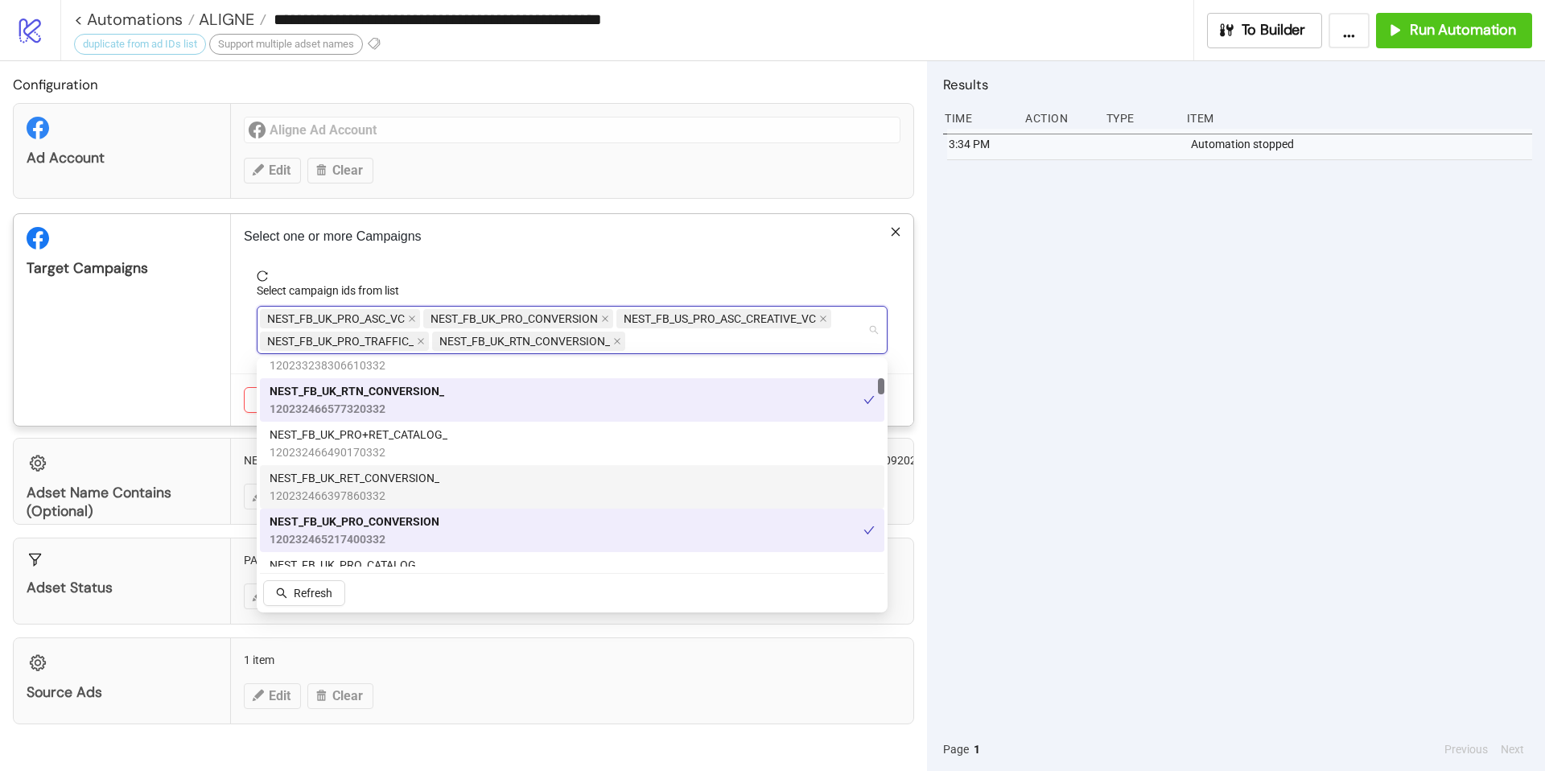
click at [466, 480] on div "NEST_FB_UK_RET_CONVERSION_ 120232466397860332" at bounding box center [572, 486] width 605 height 35
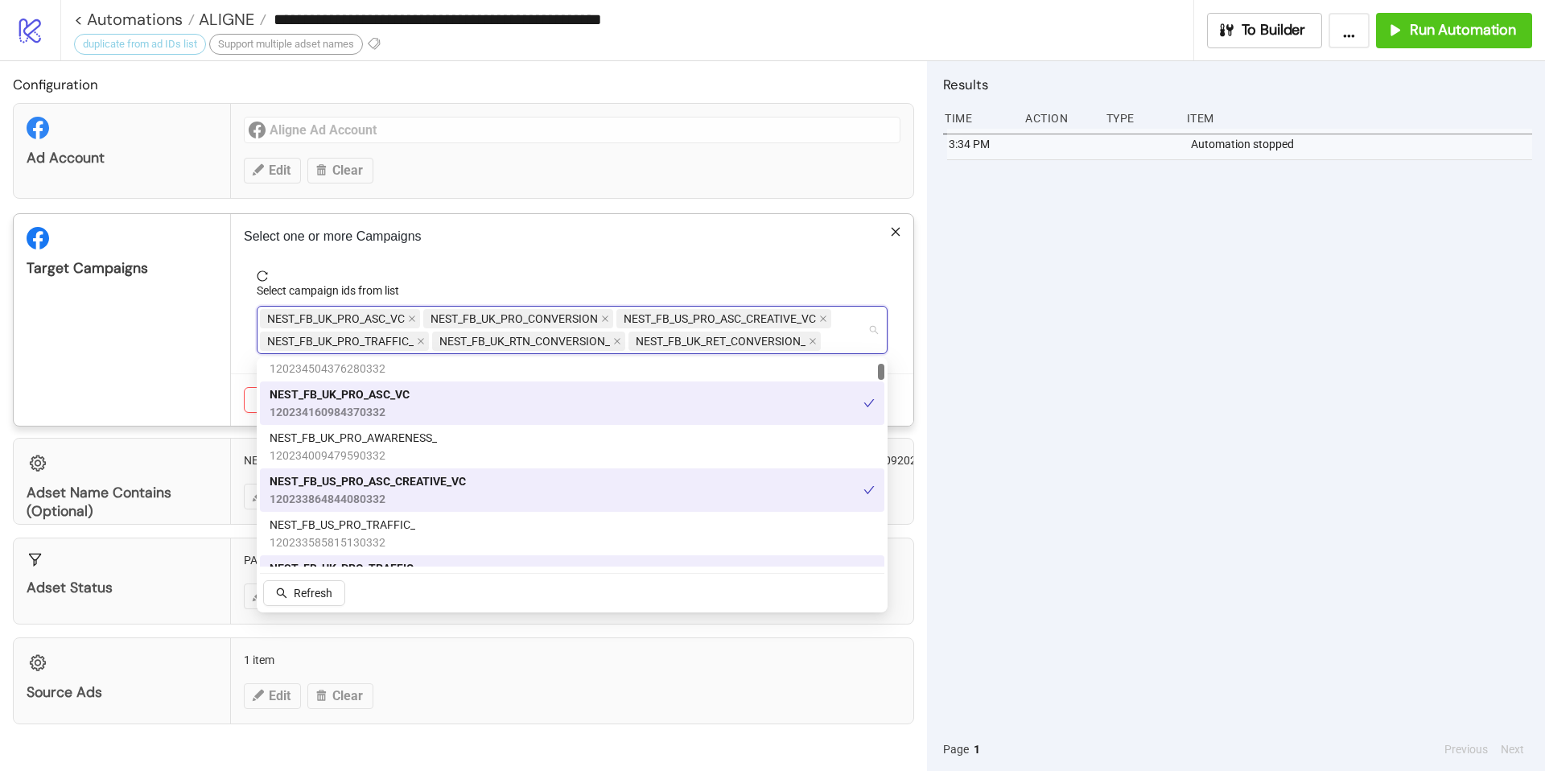
scroll to position [0, 0]
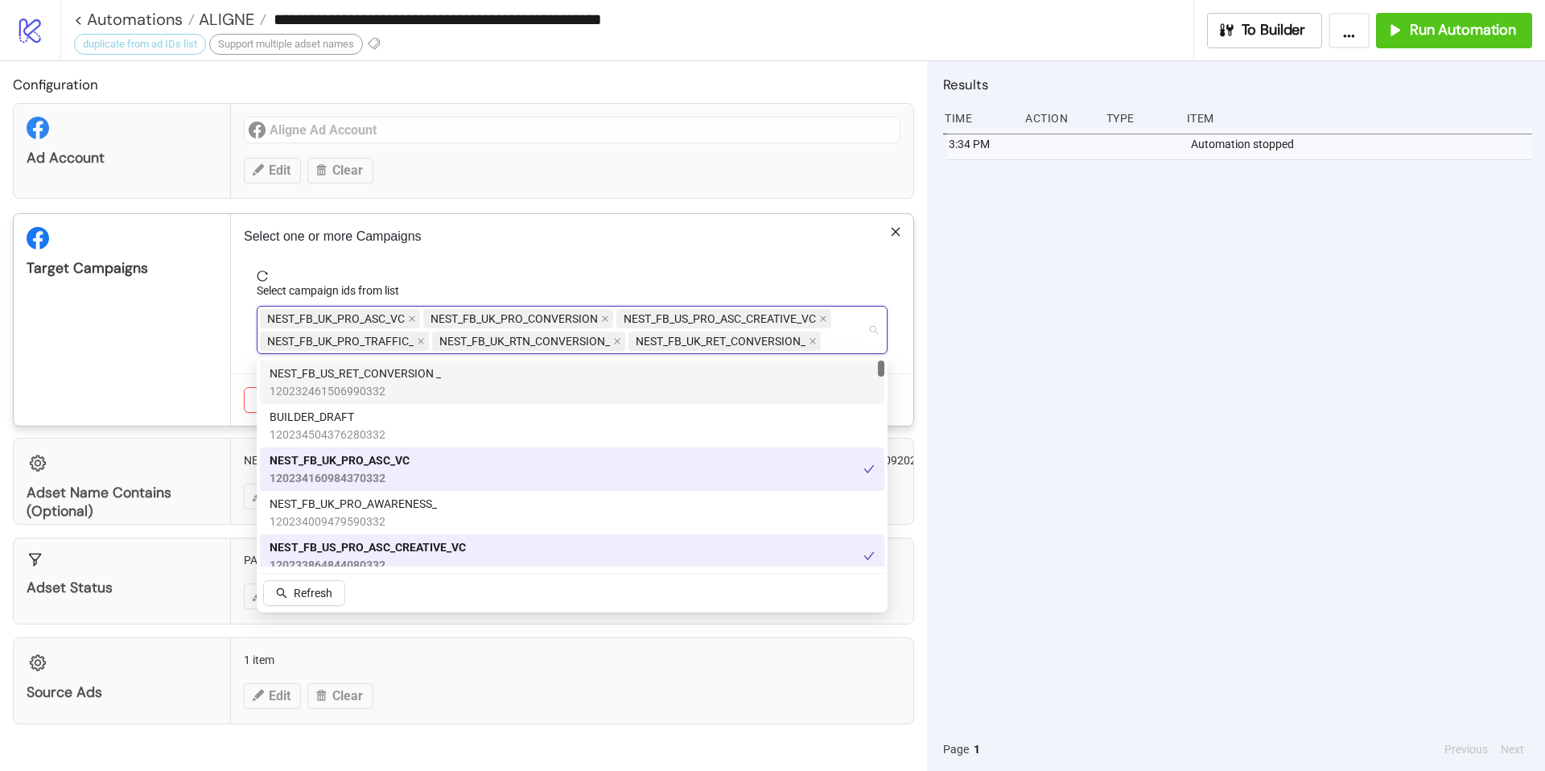
click at [443, 381] on div "NEST_FB_US_RET_CONVERSION _ 120232461506990332" at bounding box center [572, 382] width 605 height 35
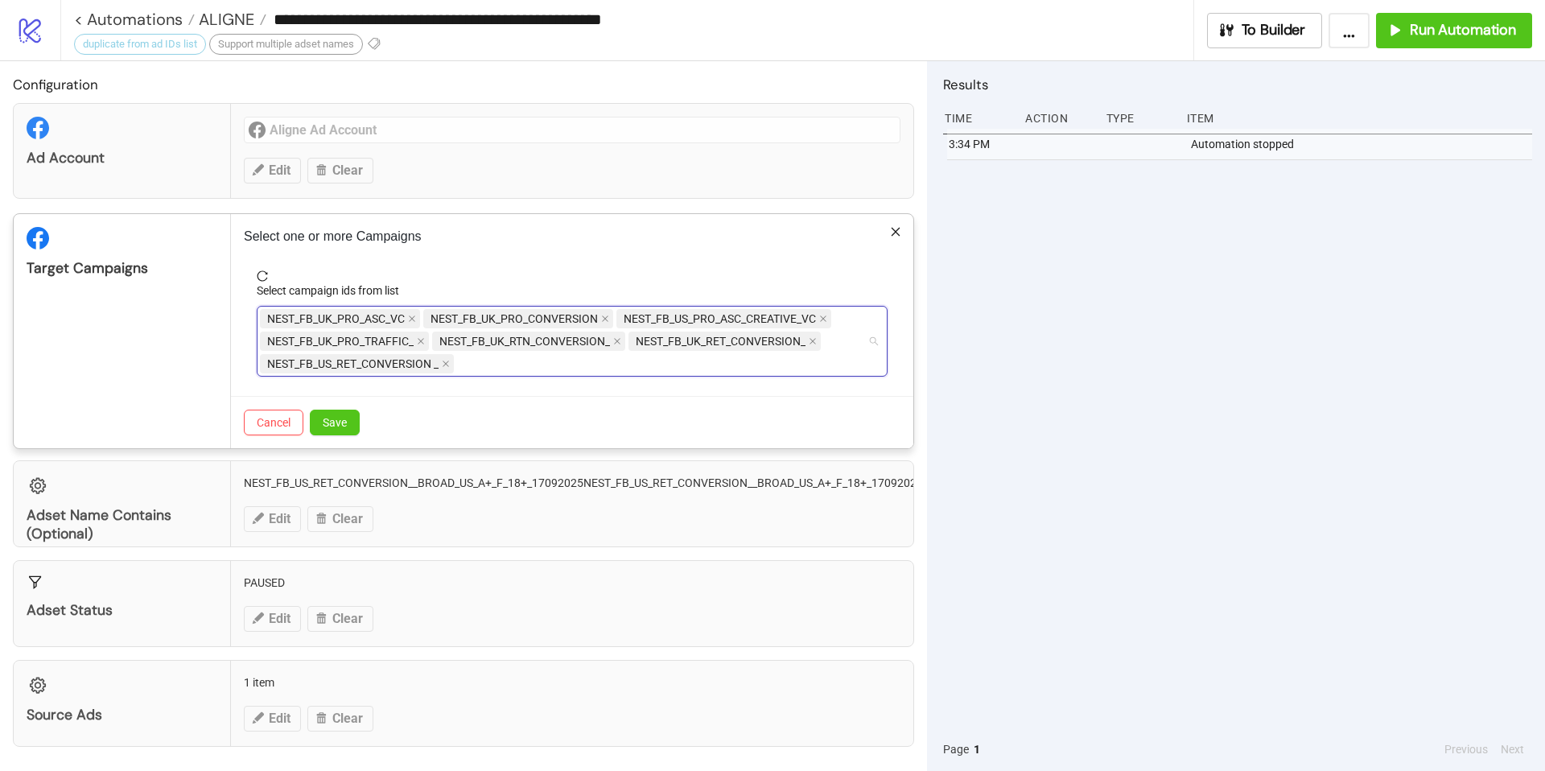
click at [561, 361] on div "NEST_FB_UK_PRO_ASC_VC NEST_FB_UK_PRO_CONVERSION NEST_FB_US_PRO_ASC_CREATIVE_VC …" at bounding box center [564, 341] width 608 height 68
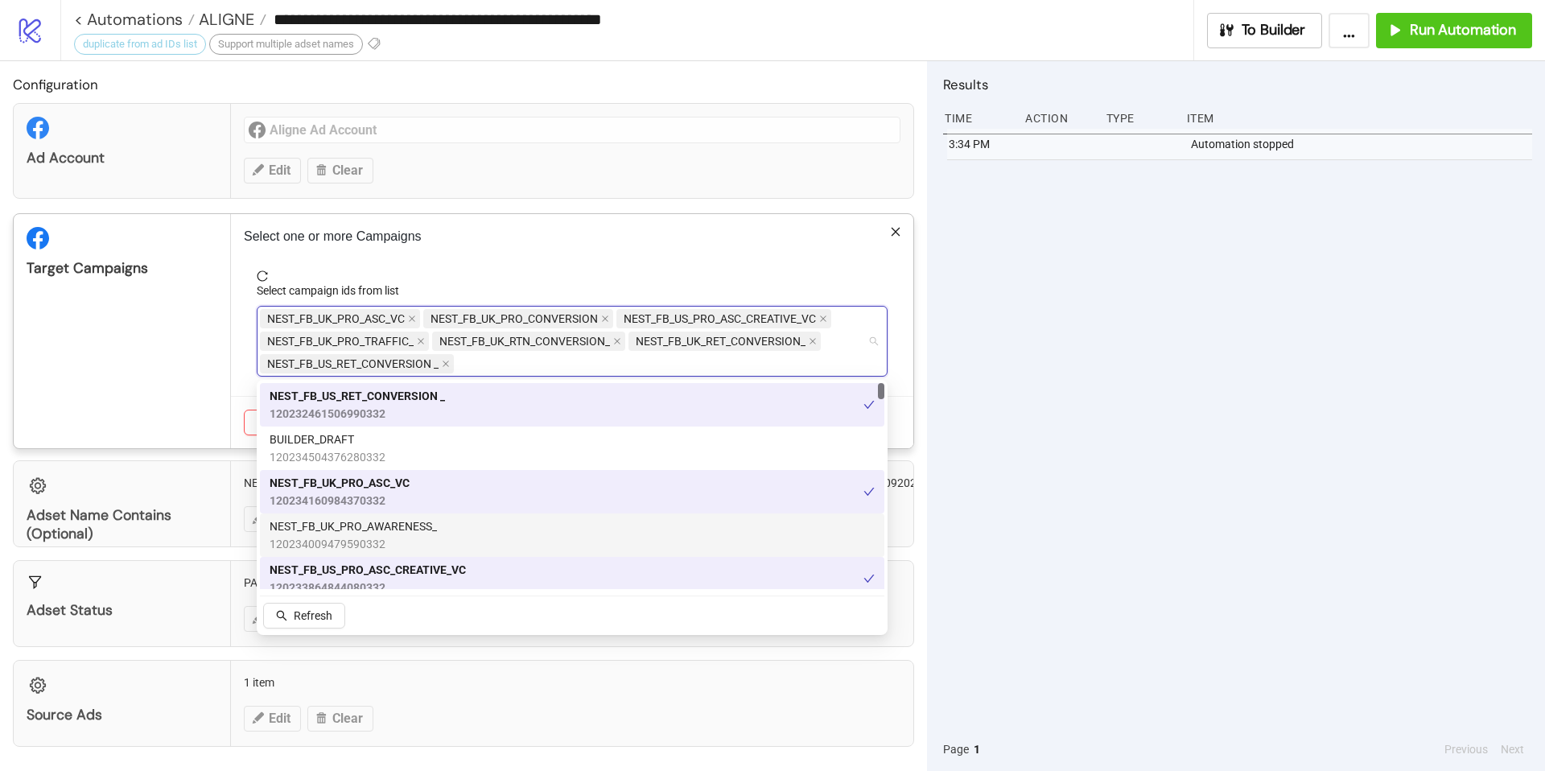
click at [483, 542] on div "NEST_FB_UK_PRO_AWARENESS_ 120234009479590332" at bounding box center [572, 535] width 605 height 35
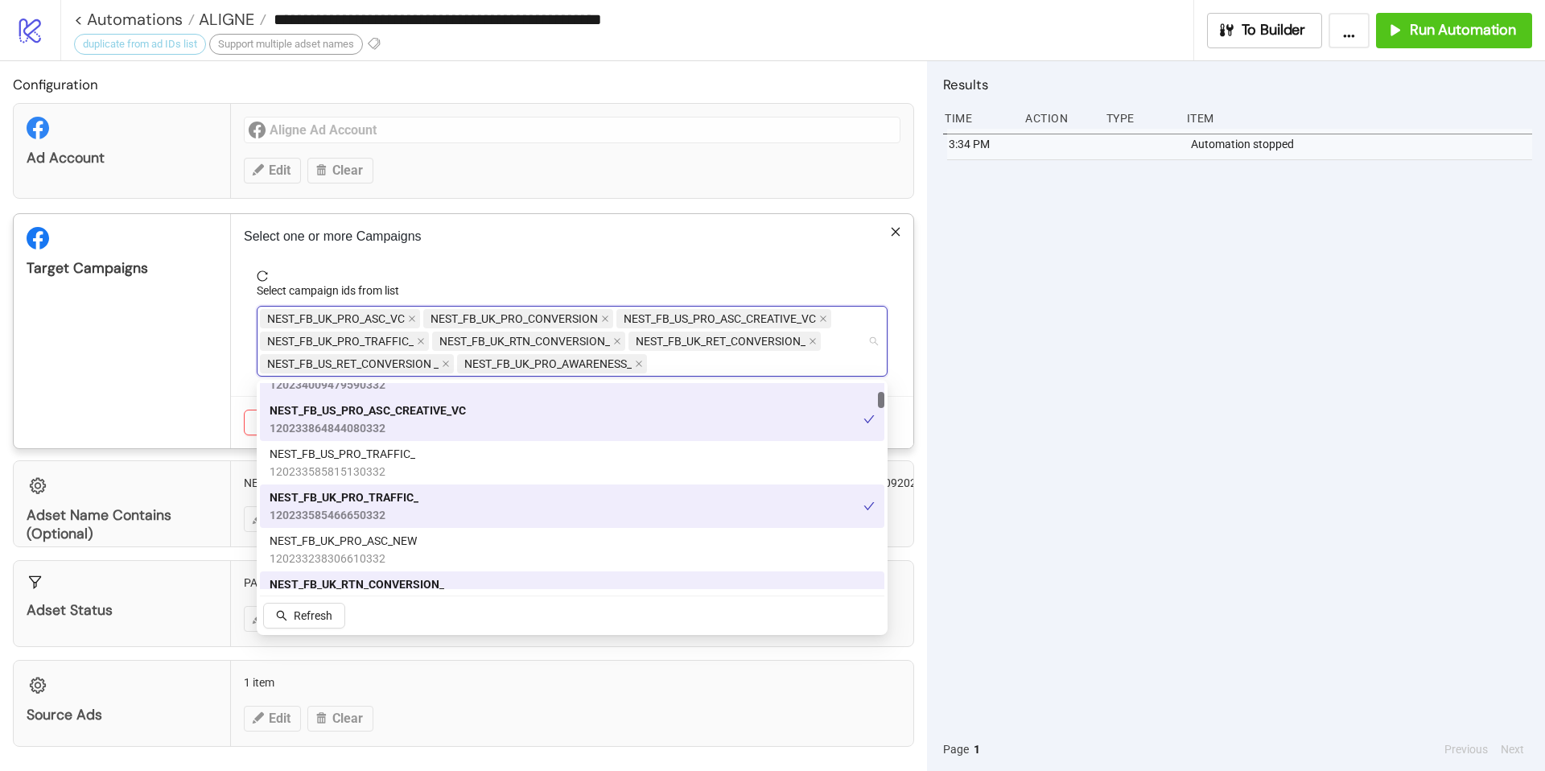
scroll to position [160, 0]
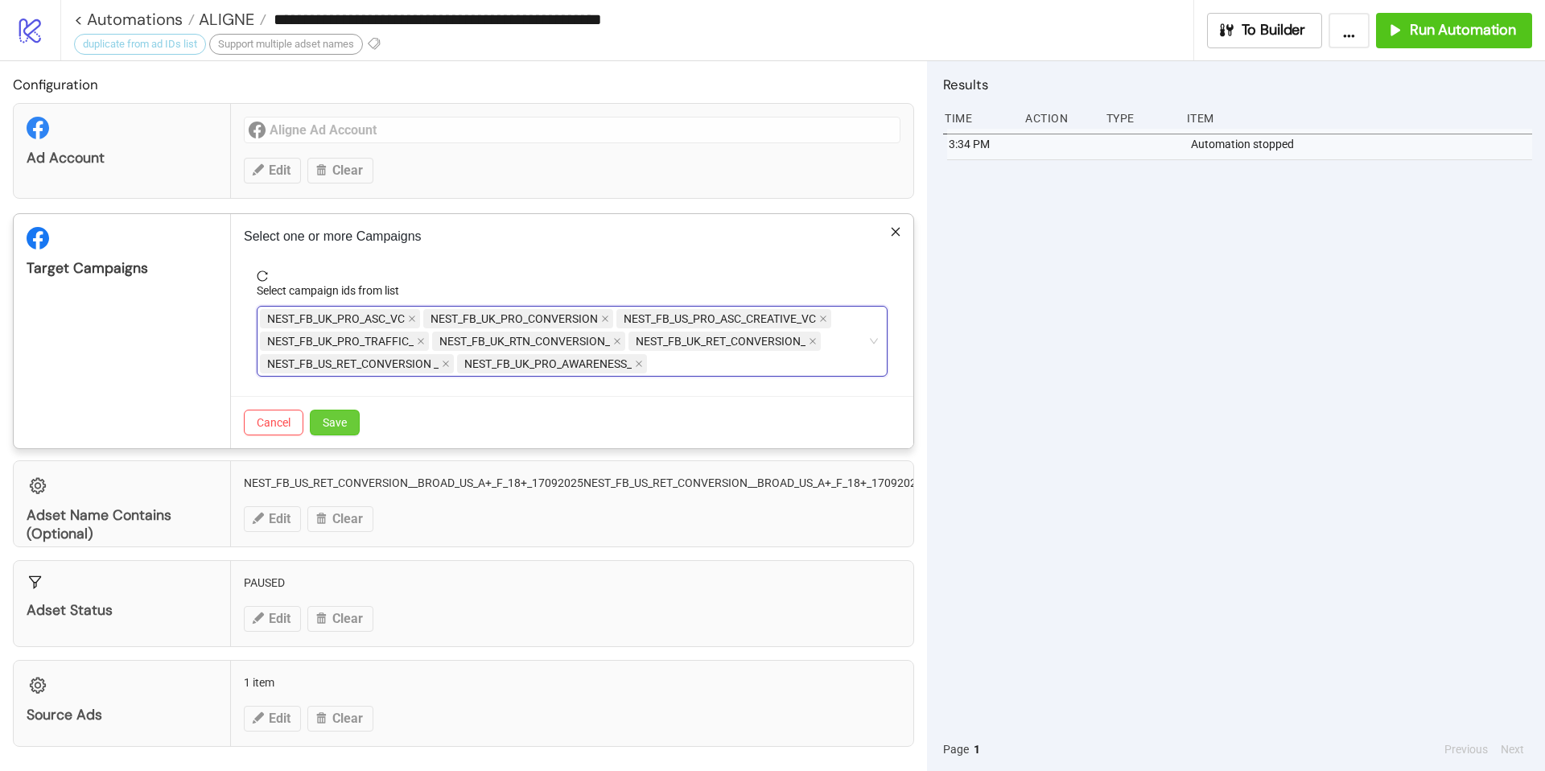
click at [340, 419] on span "Save" at bounding box center [335, 422] width 24 height 13
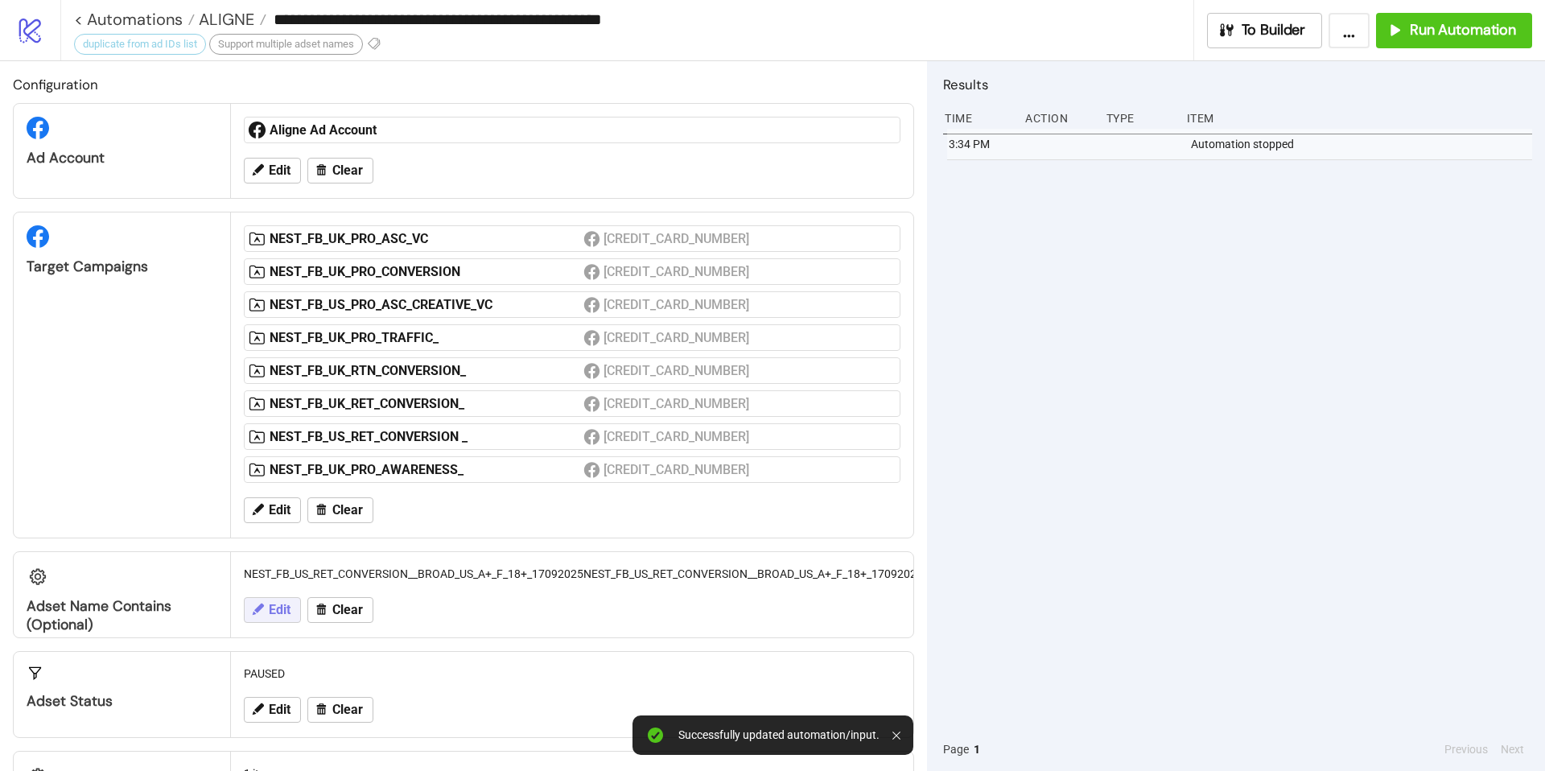
click at [279, 551] on span "Edit" at bounding box center [280, 610] width 22 height 14
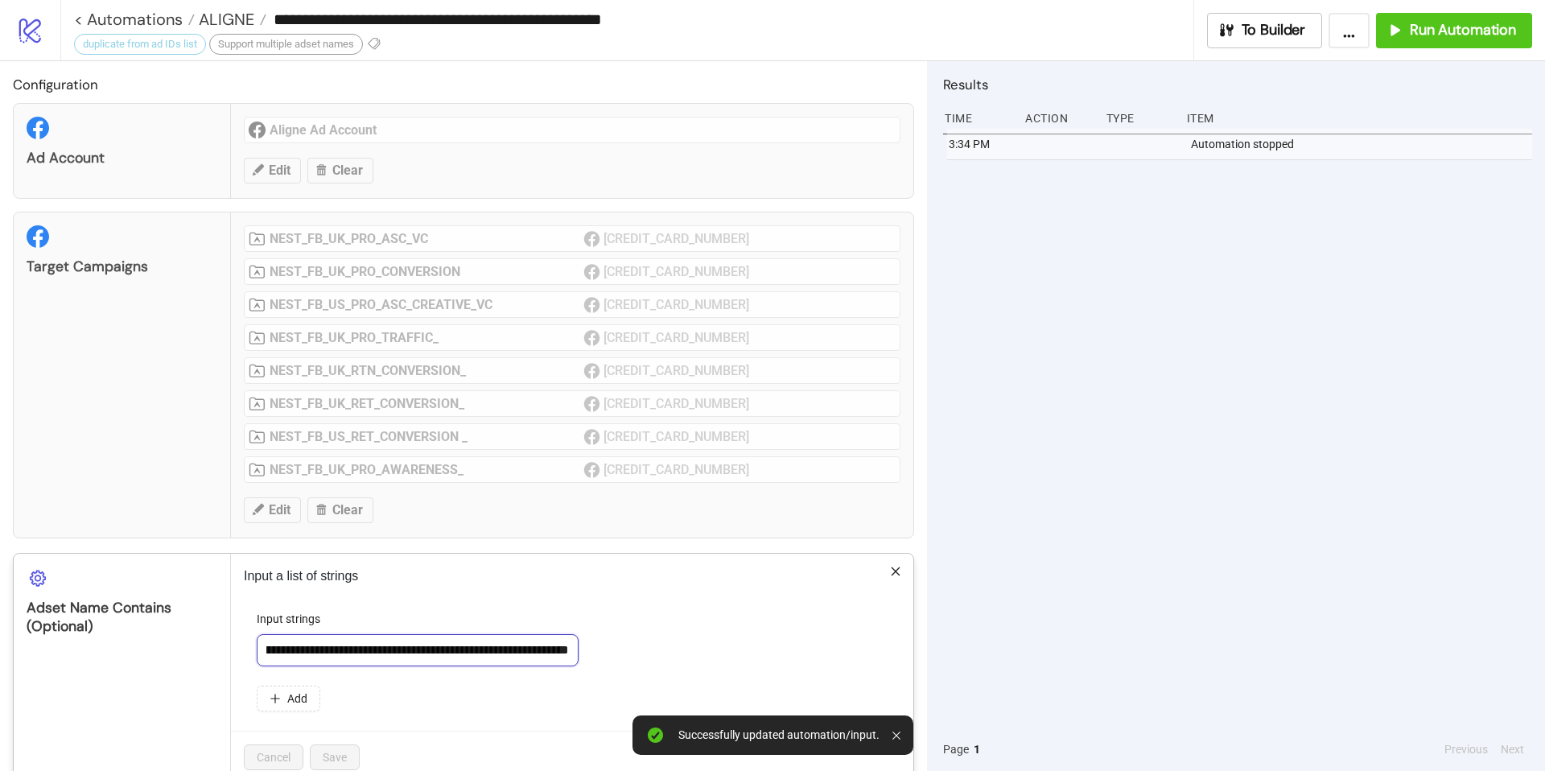
scroll to position [0, 476]
drag, startPoint x: 303, startPoint y: 651, endPoint x: 621, endPoint y: 670, distance: 319.3
click at [621, 551] on form "**********" at bounding box center [572, 670] width 657 height 121
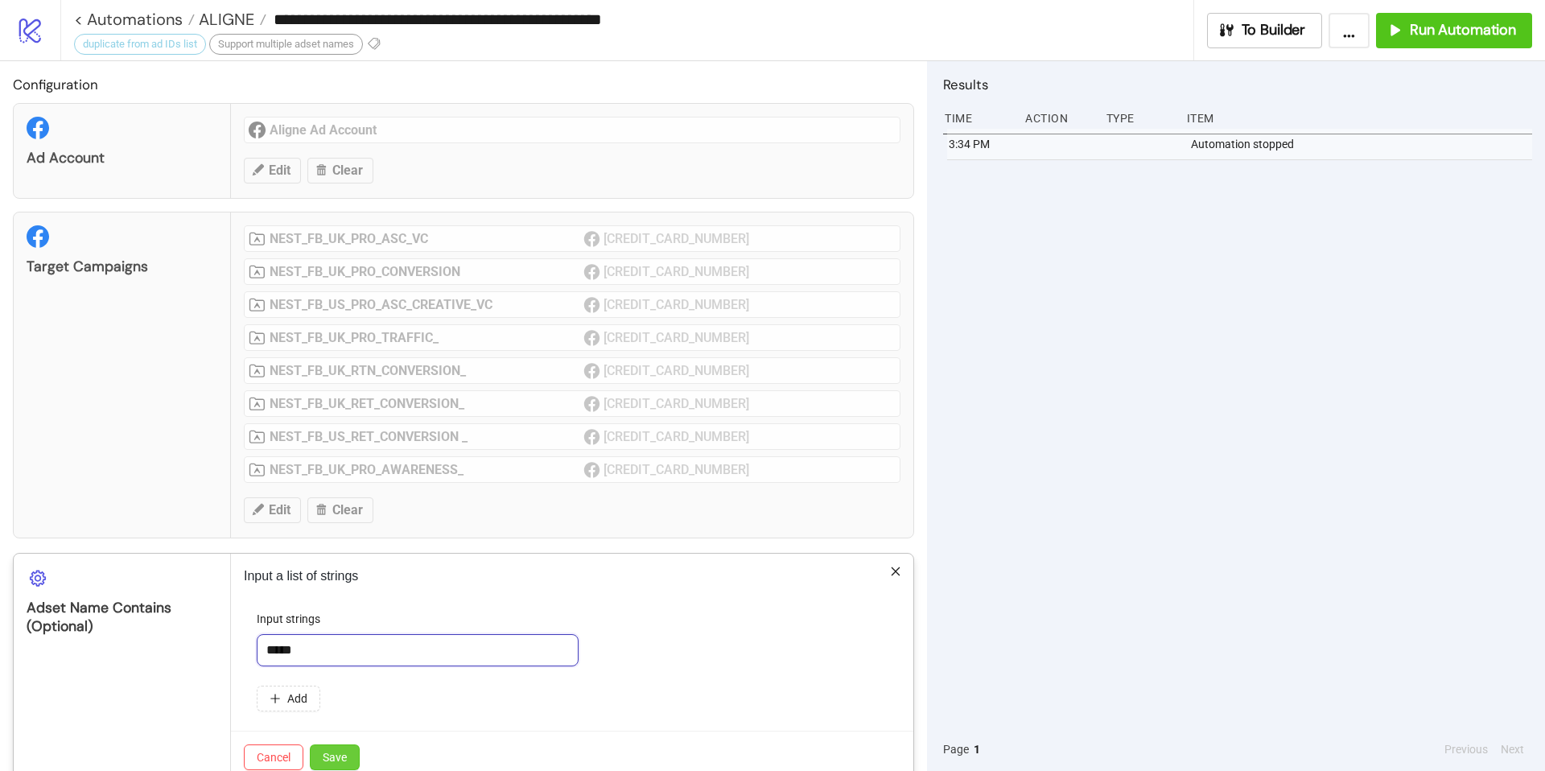
type input "*****"
click at [322, 551] on button "Save" at bounding box center [335, 757] width 50 height 26
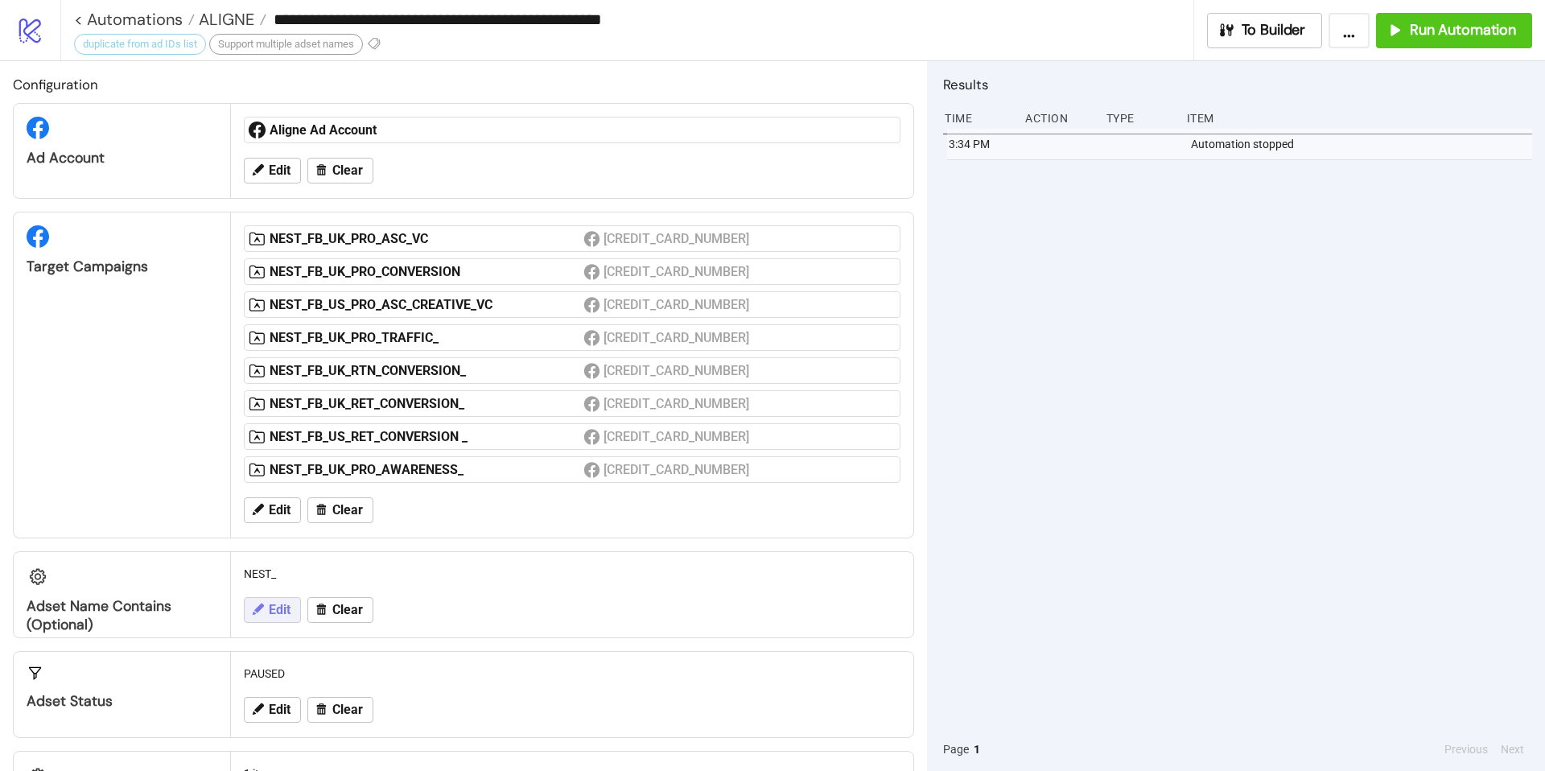
click at [283, 551] on span "Edit" at bounding box center [280, 610] width 22 height 14
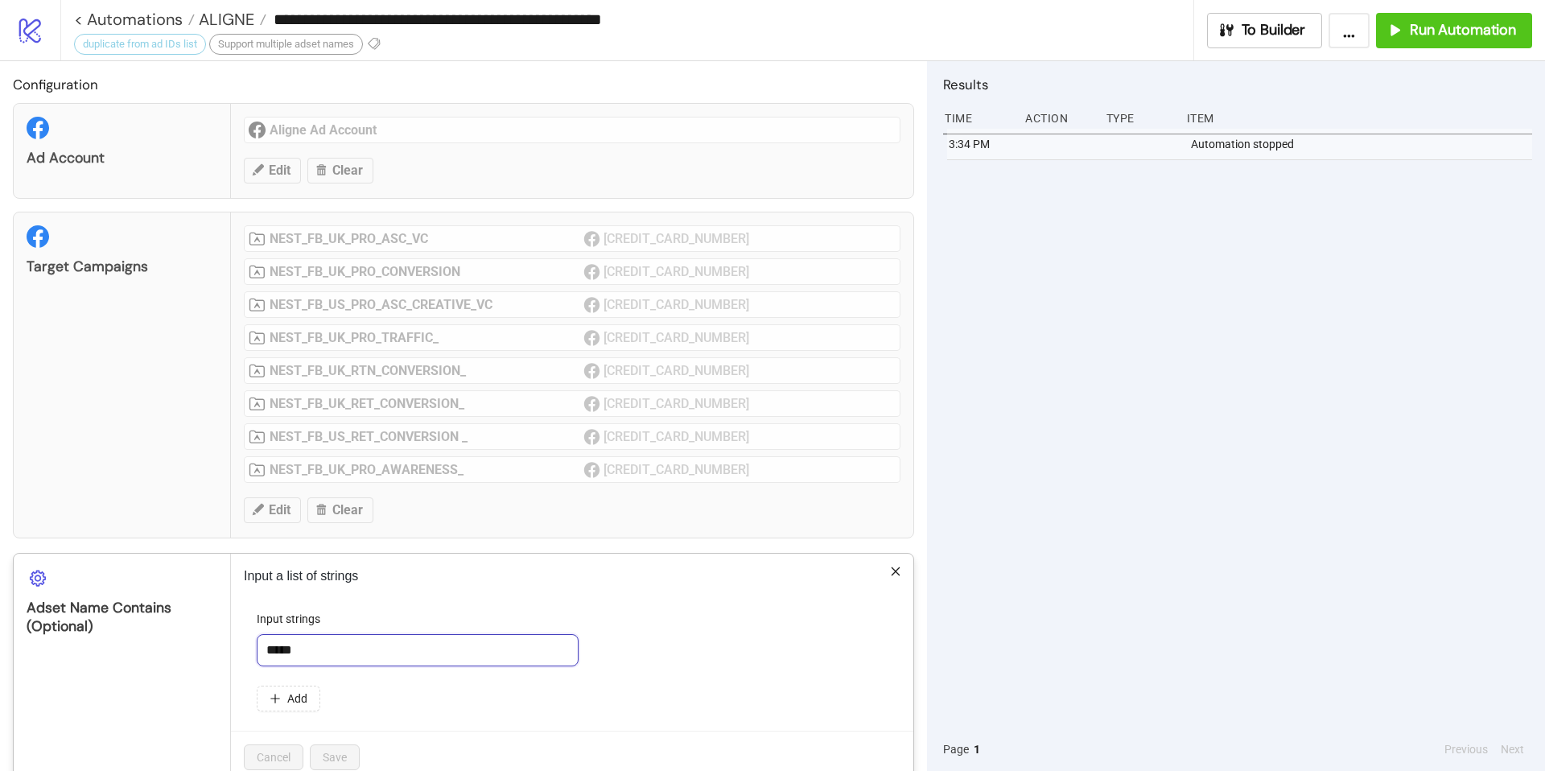
drag, startPoint x: 329, startPoint y: 647, endPoint x: 285, endPoint y: 622, distance: 50.8
click at [286, 551] on div "Input strings *****" at bounding box center [572, 638] width 631 height 56
type input "**"
click at [346, 551] on button "Save" at bounding box center [335, 757] width 50 height 26
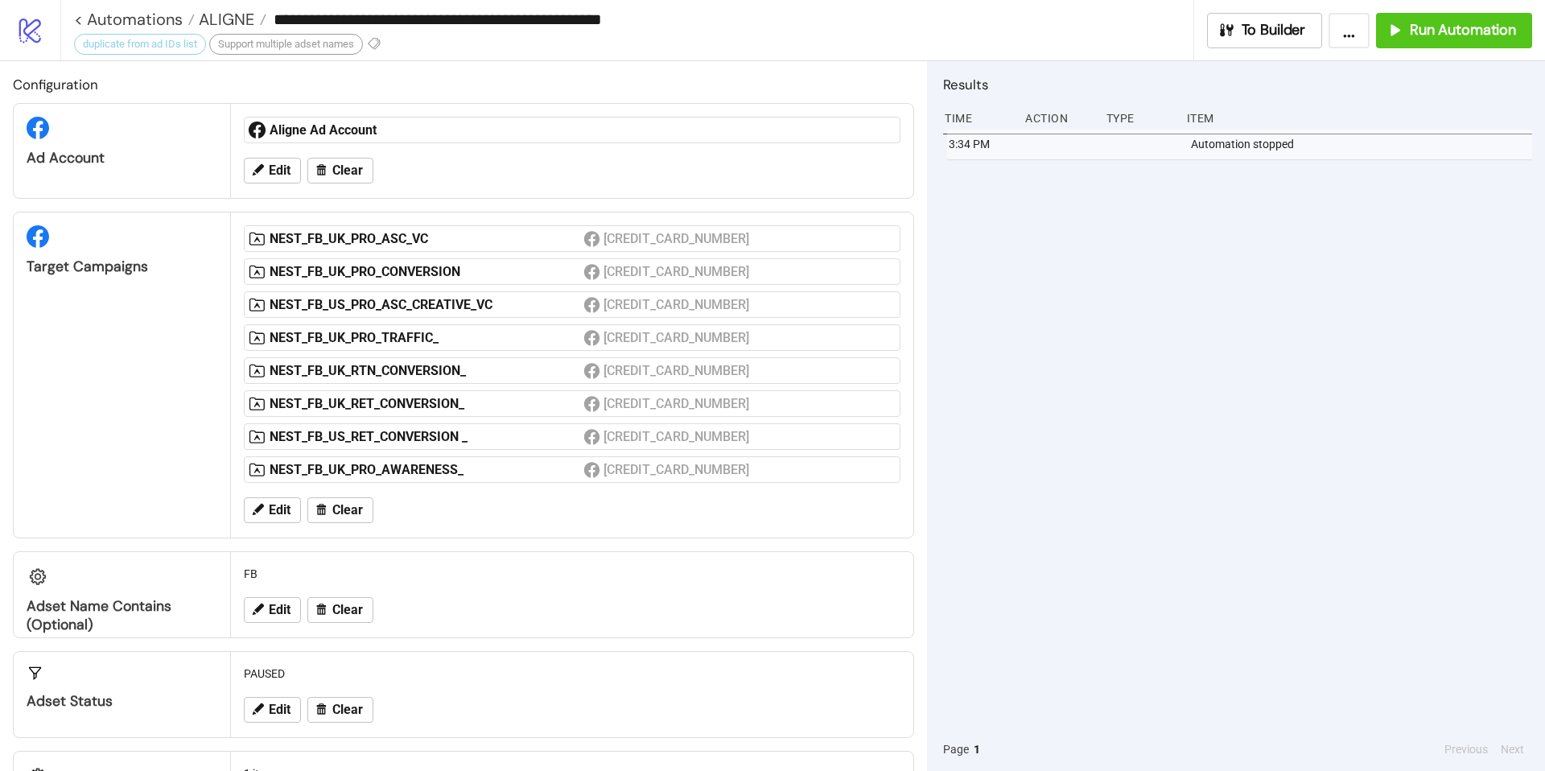
scroll to position [93, 0]
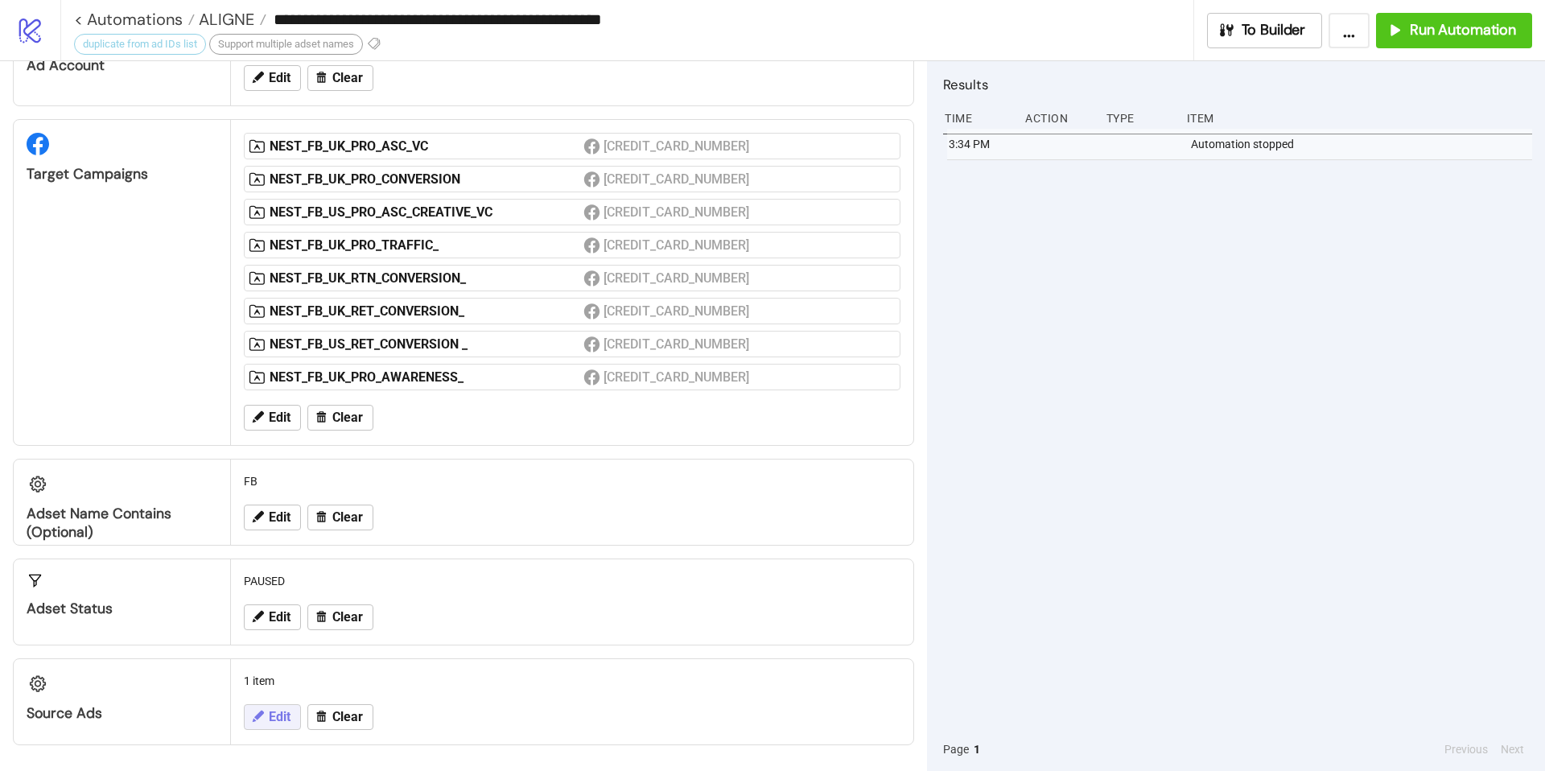
click at [274, 551] on span "Edit" at bounding box center [280, 717] width 22 height 14
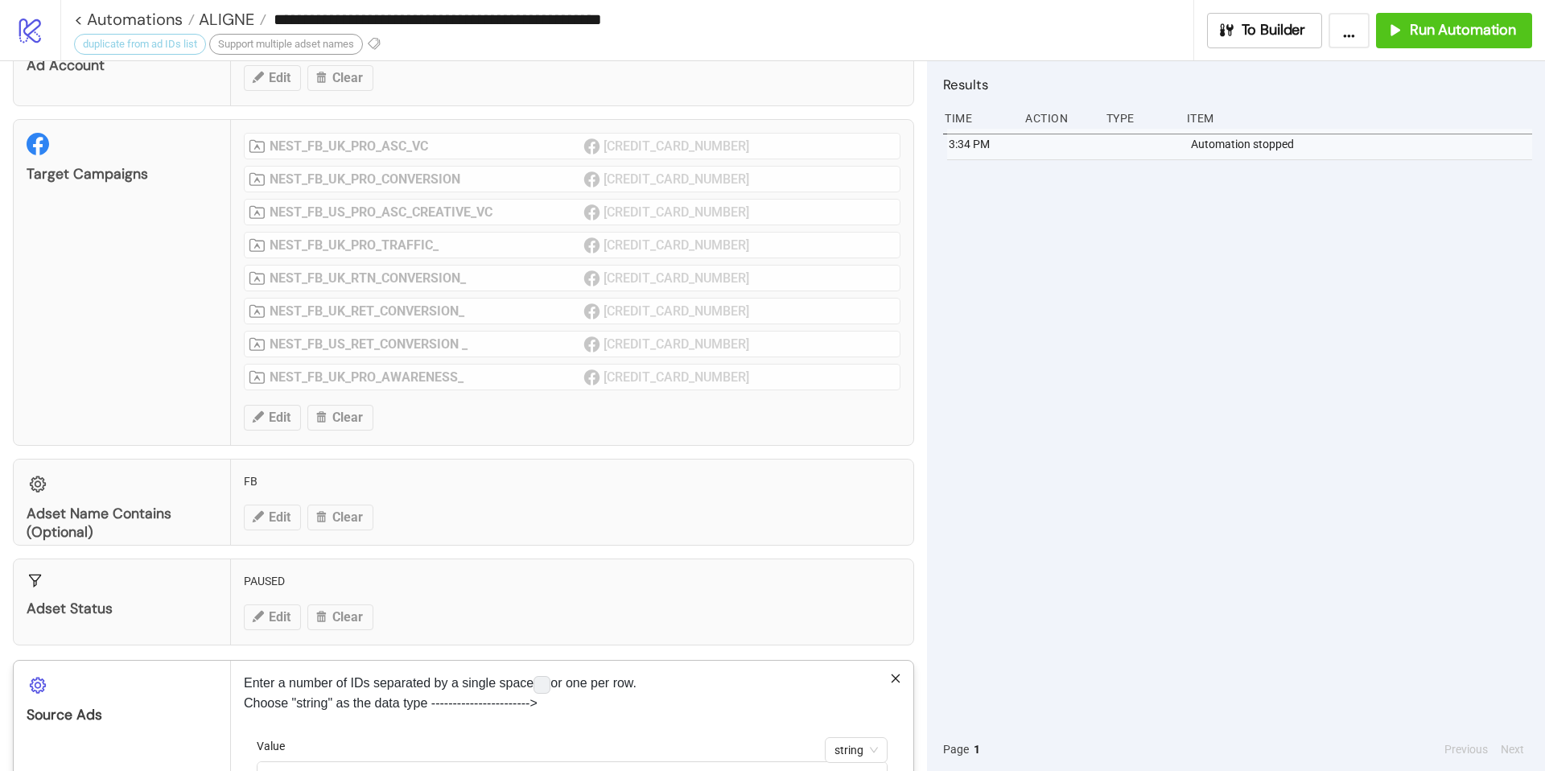
click at [373, 551] on div "**********" at bounding box center [772, 385] width 1545 height 771
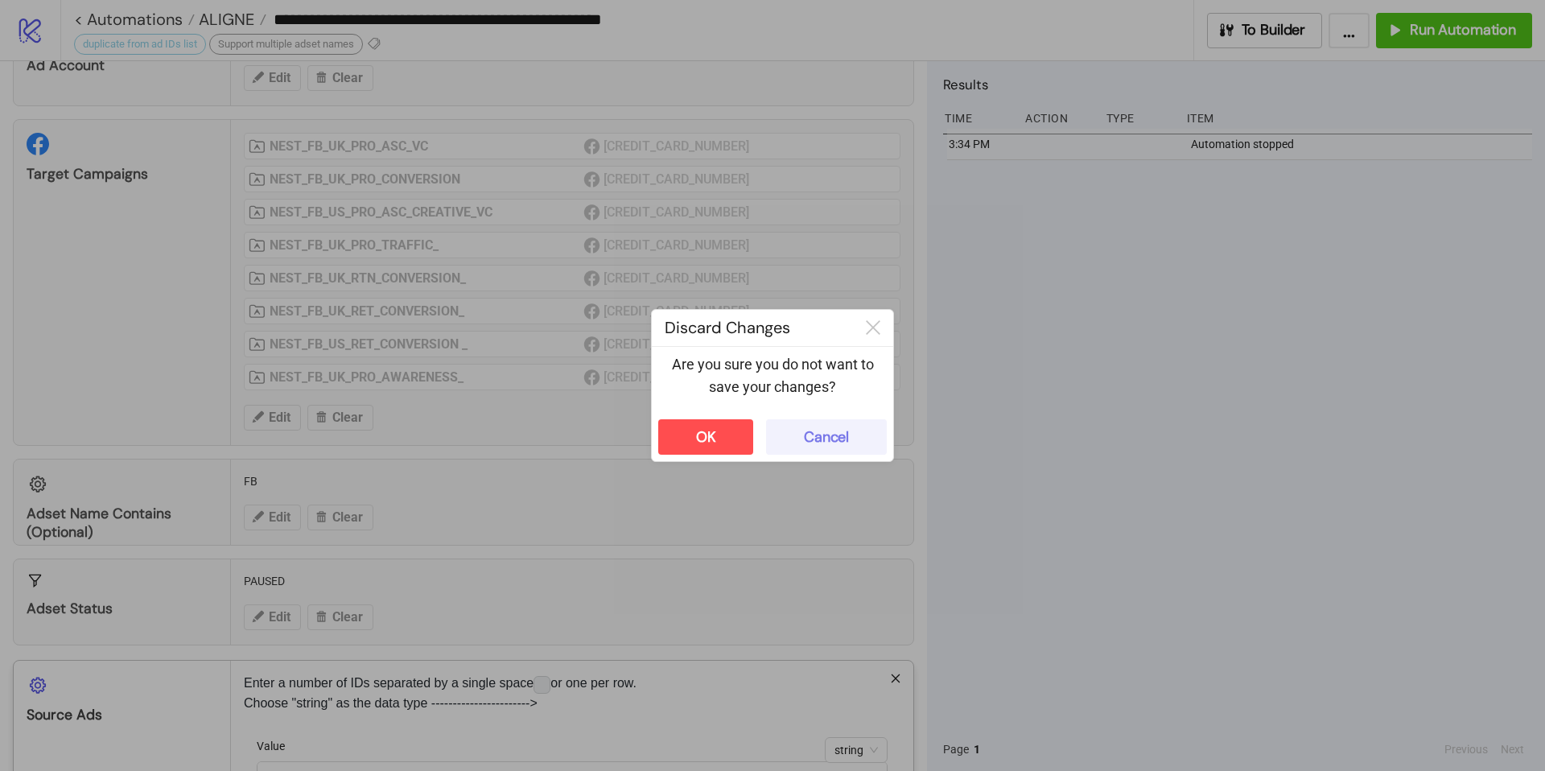
click at [798, 437] on button "Cancel" at bounding box center [826, 436] width 121 height 35
click at [515, 468] on div "**********" at bounding box center [772, 385] width 1545 height 771
click at [677, 476] on div at bounding box center [772, 385] width 1545 height 771
click at [684, 444] on div "**********" at bounding box center [772, 385] width 1545 height 771
click at [672, 443] on button "OK" at bounding box center [705, 436] width 95 height 35
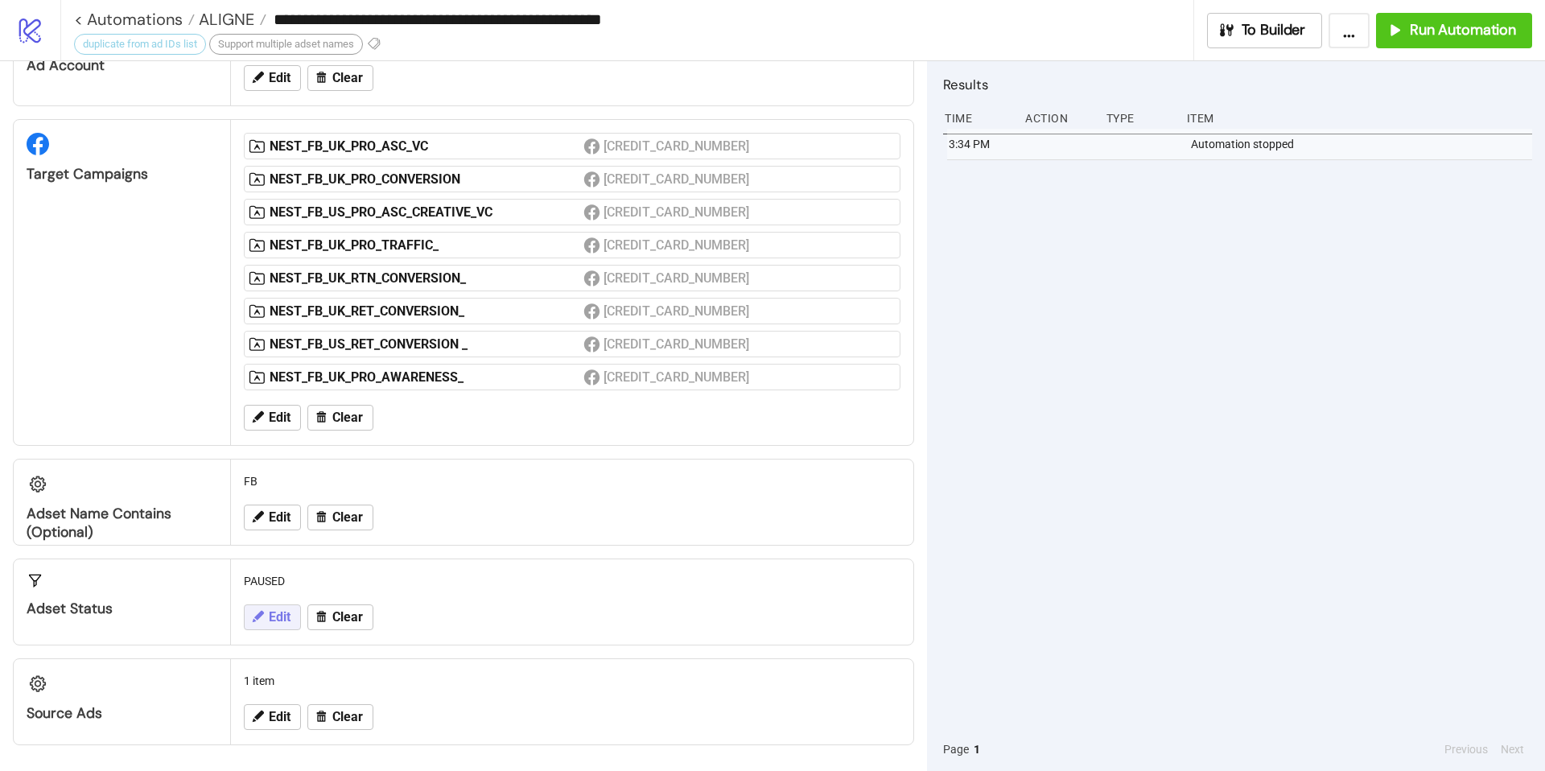
click at [266, 551] on button "Edit" at bounding box center [272, 617] width 57 height 26
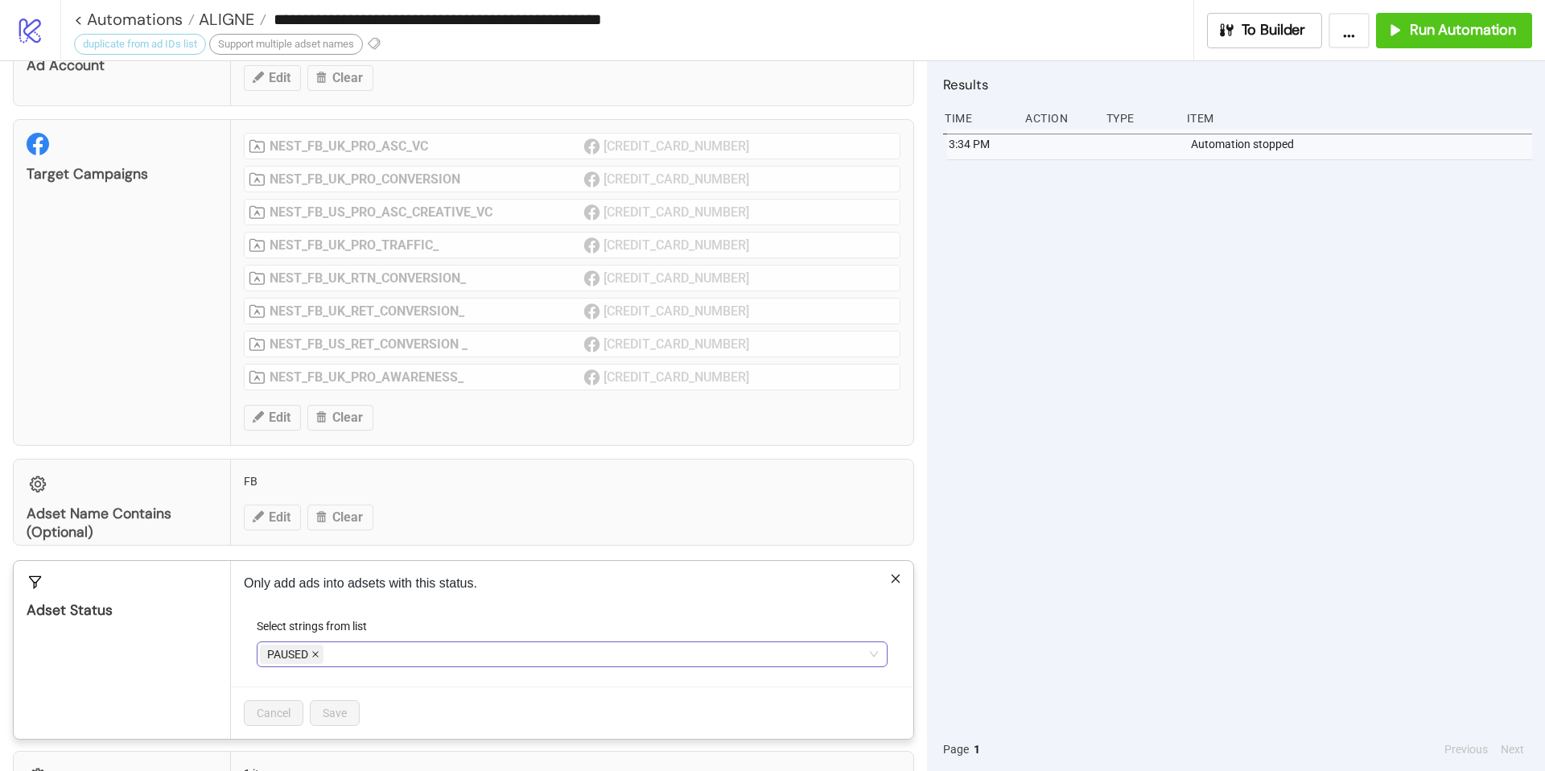
click at [314, 551] on icon "close" at bounding box center [315, 654] width 8 height 8
click at [314, 551] on div at bounding box center [564, 654] width 608 height 23
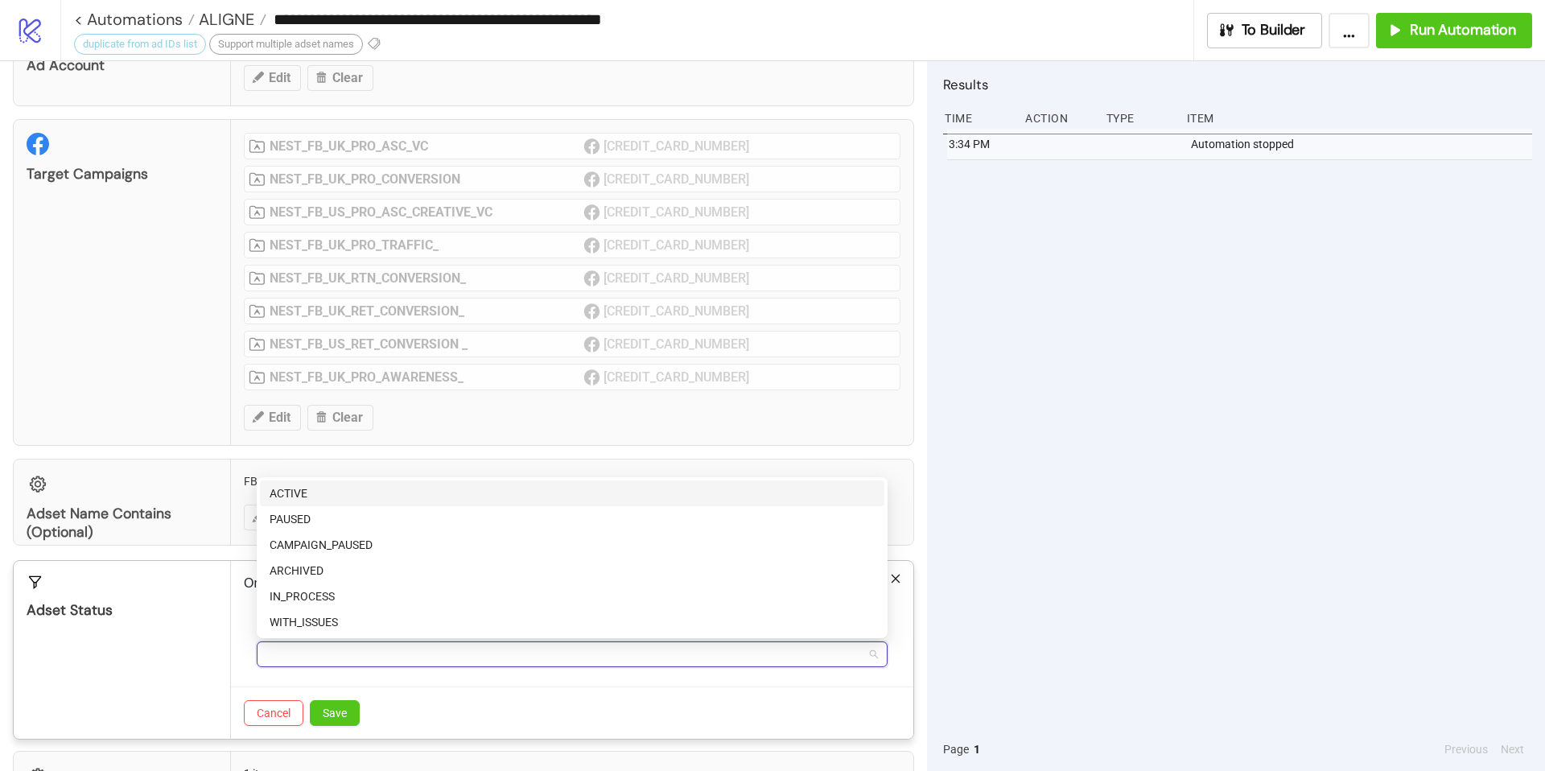
click at [311, 486] on div "ACTIVE" at bounding box center [572, 494] width 605 height 18
click at [330, 551] on span "Save" at bounding box center [335, 713] width 24 height 13
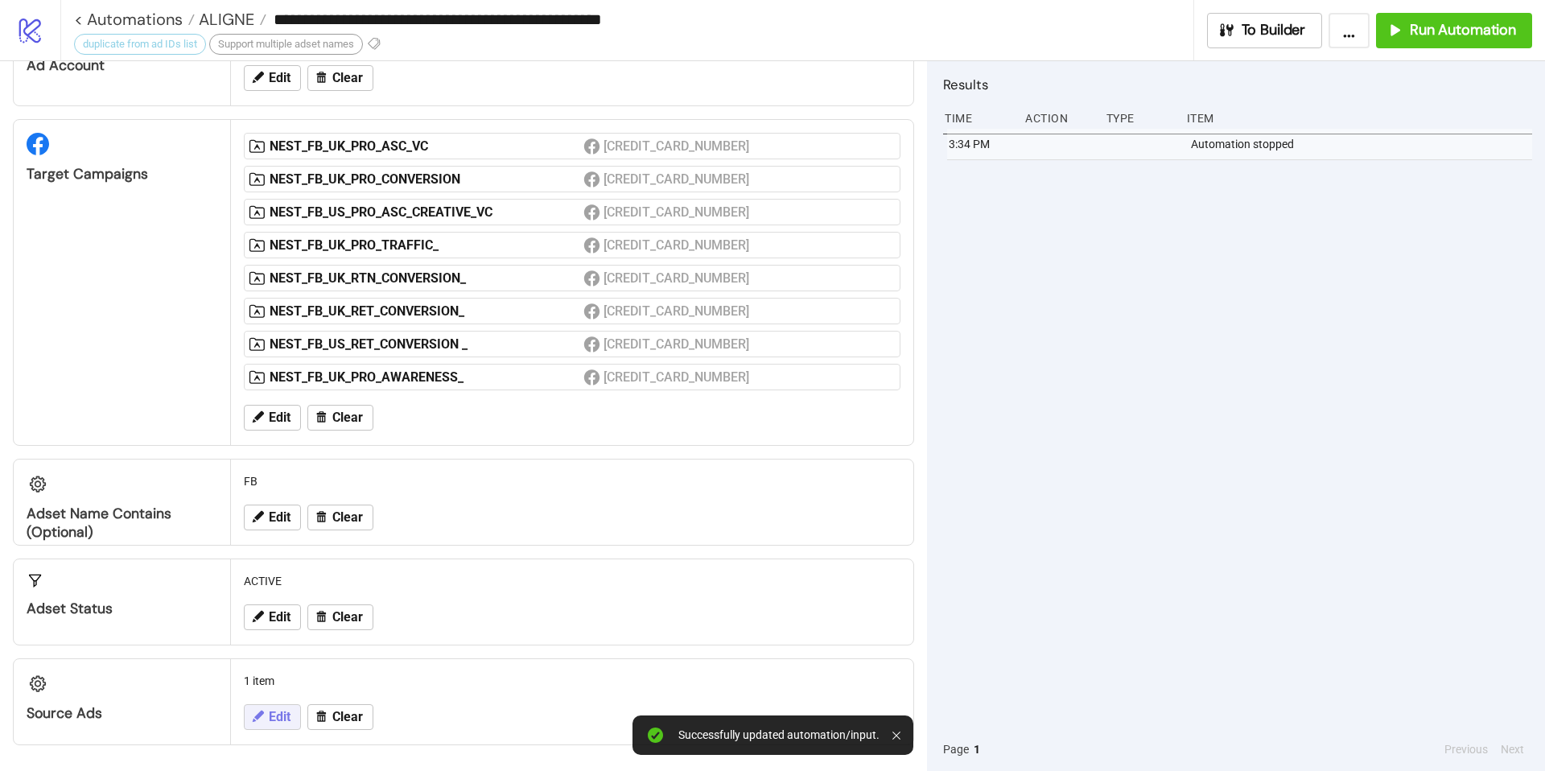
click at [272, 551] on span "Edit" at bounding box center [280, 717] width 22 height 14
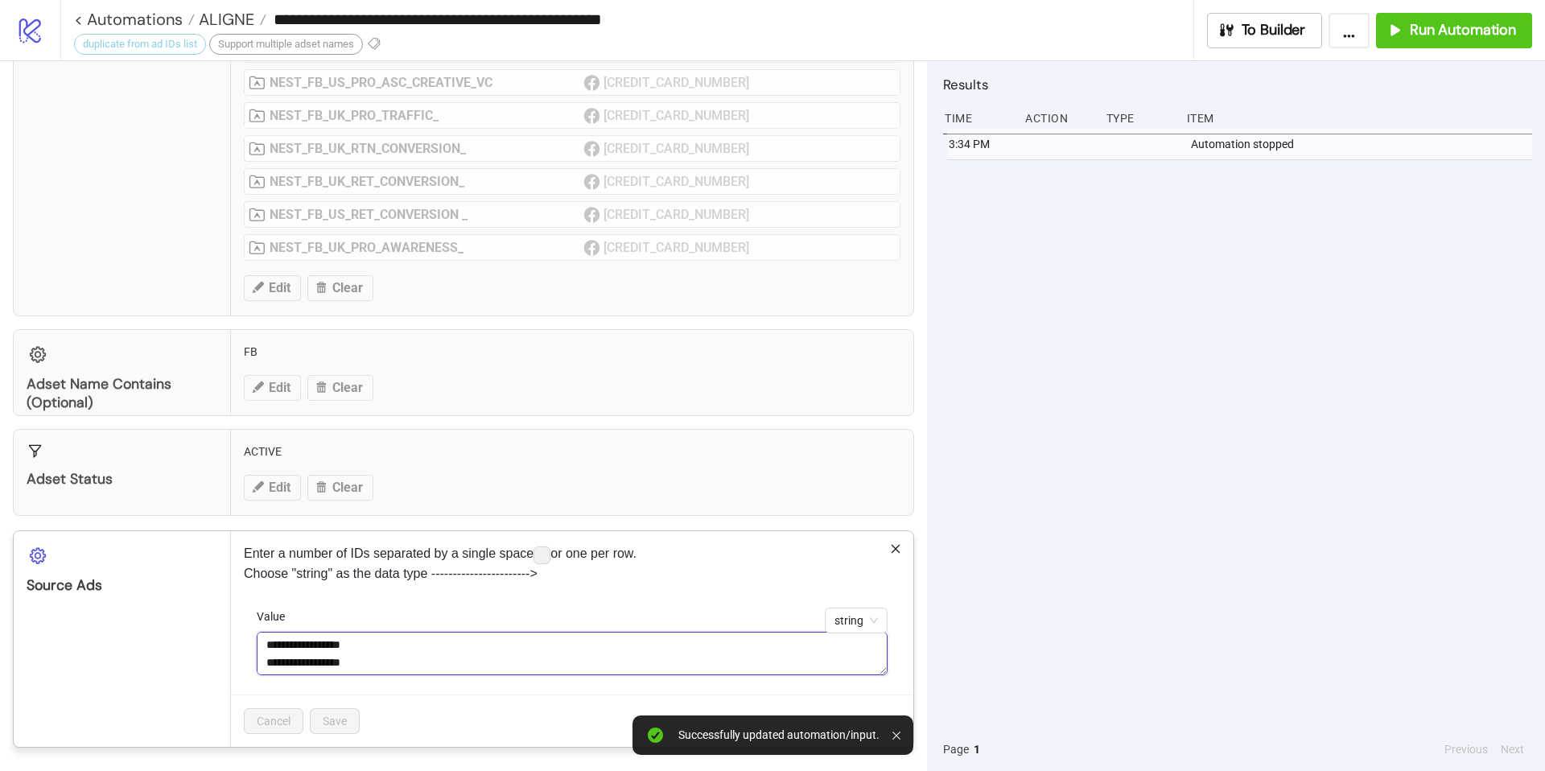
scroll to position [53, 0]
drag, startPoint x: 265, startPoint y: 643, endPoint x: 411, endPoint y: 687, distance: 153.0
click at [411, 551] on div "**********" at bounding box center [572, 651] width 631 height 87
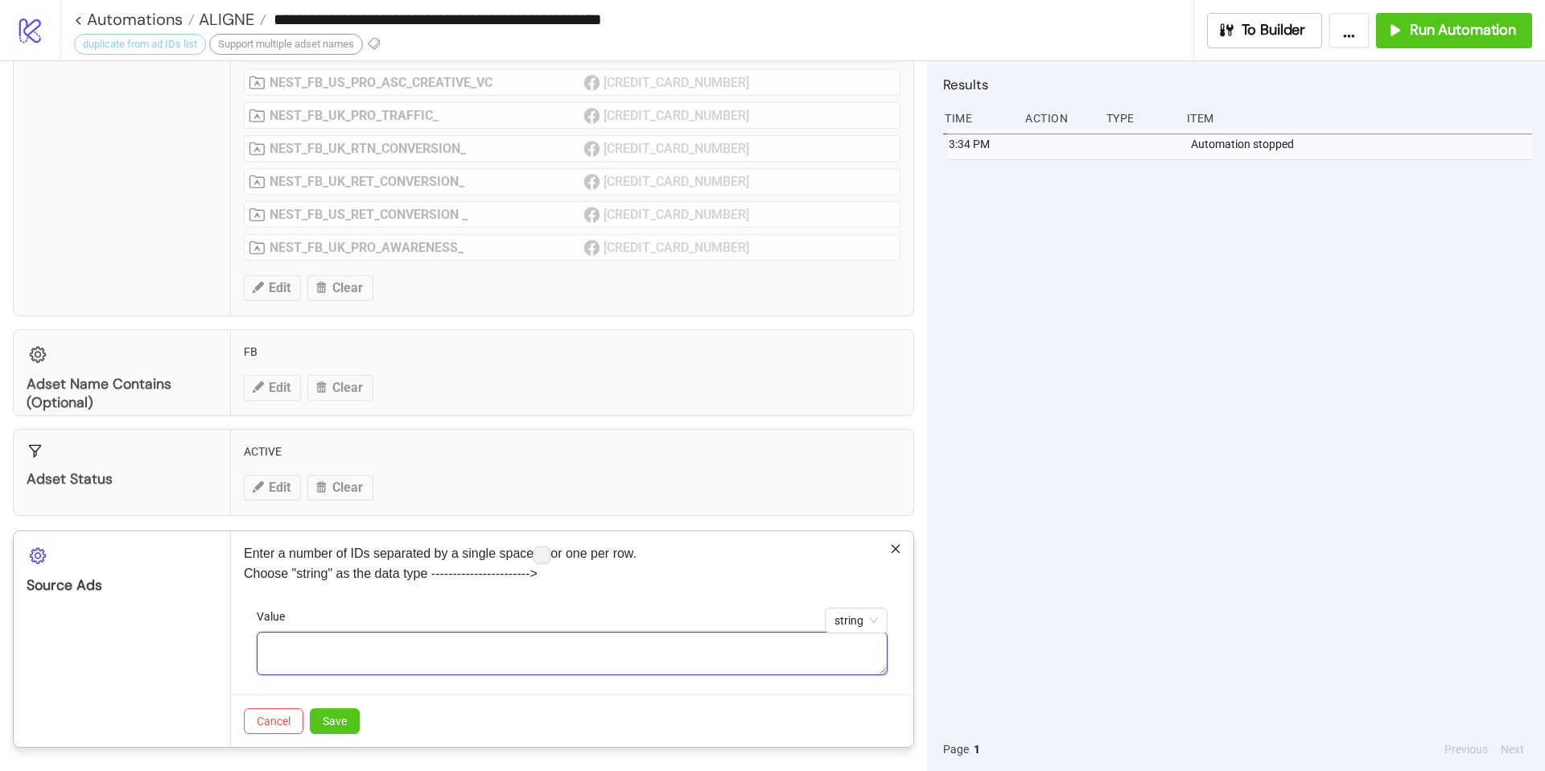
paste textarea "**********"
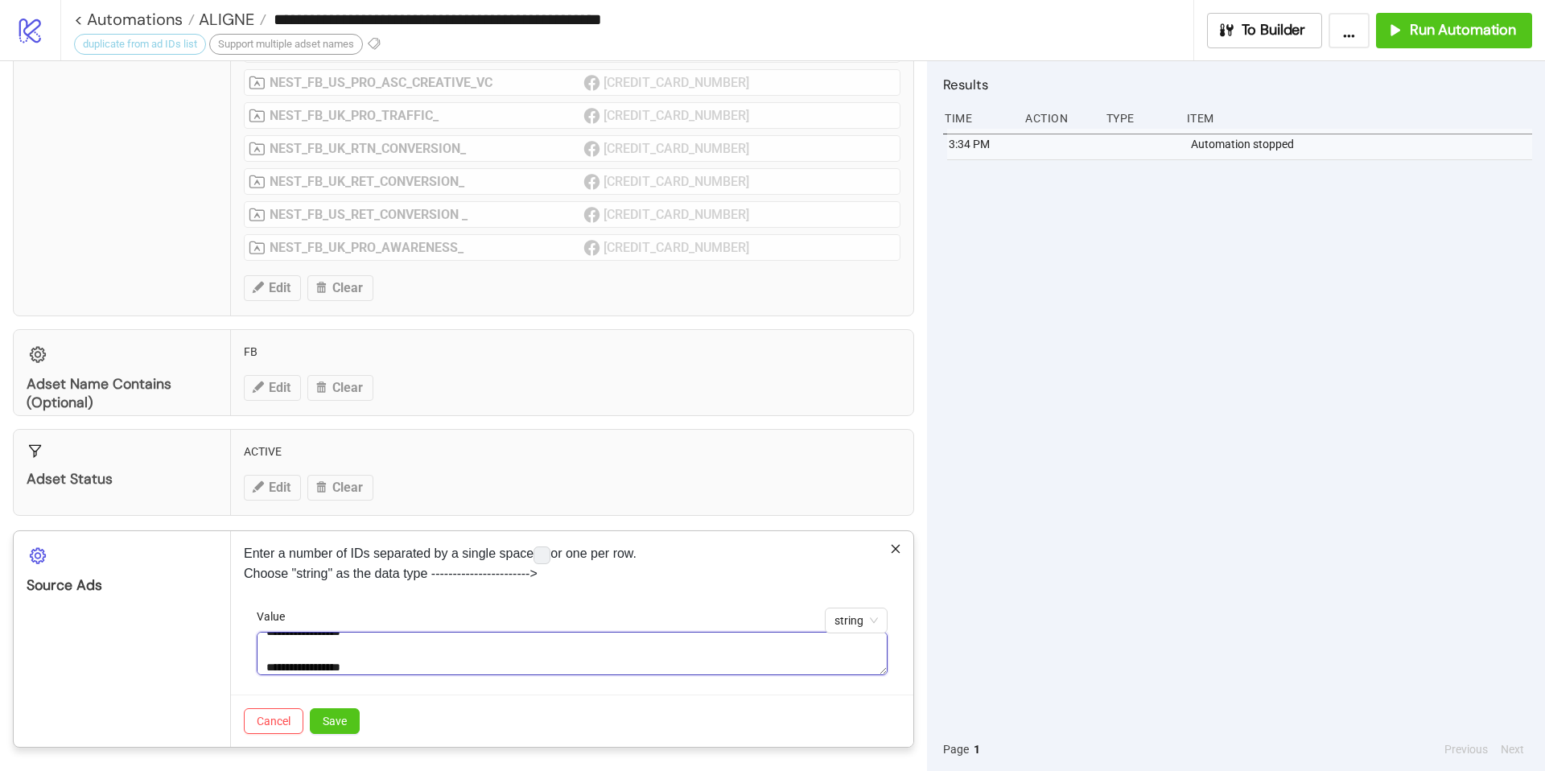
click at [268, 551] on textarea "**********" at bounding box center [572, 653] width 631 height 43
type textarea "**********"
drag, startPoint x: 390, startPoint y: 663, endPoint x: 264, endPoint y: 596, distance: 142.2
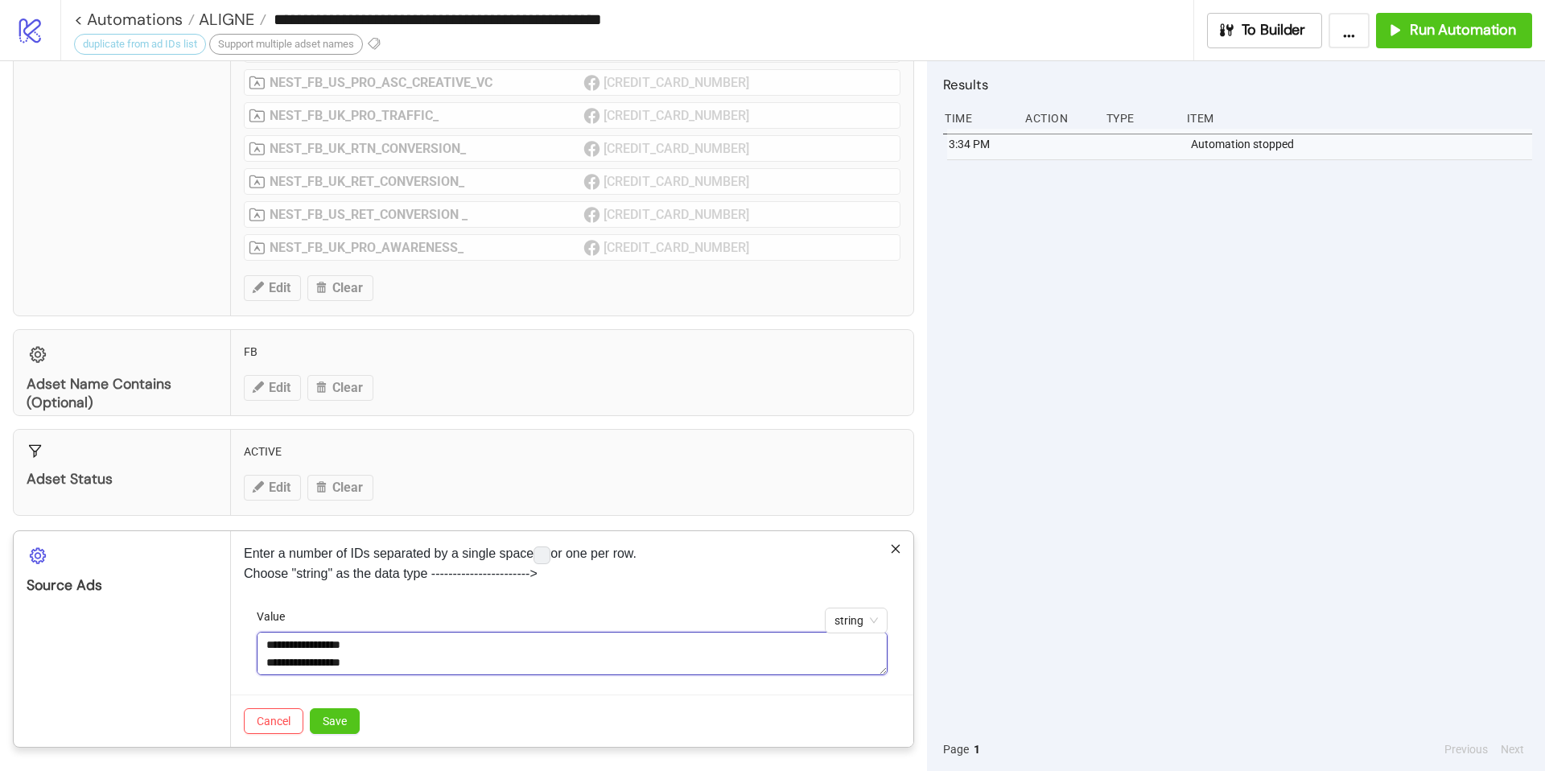
click at [264, 551] on div "**********" at bounding box center [572, 638] width 683 height 215
paste textarea "**********"
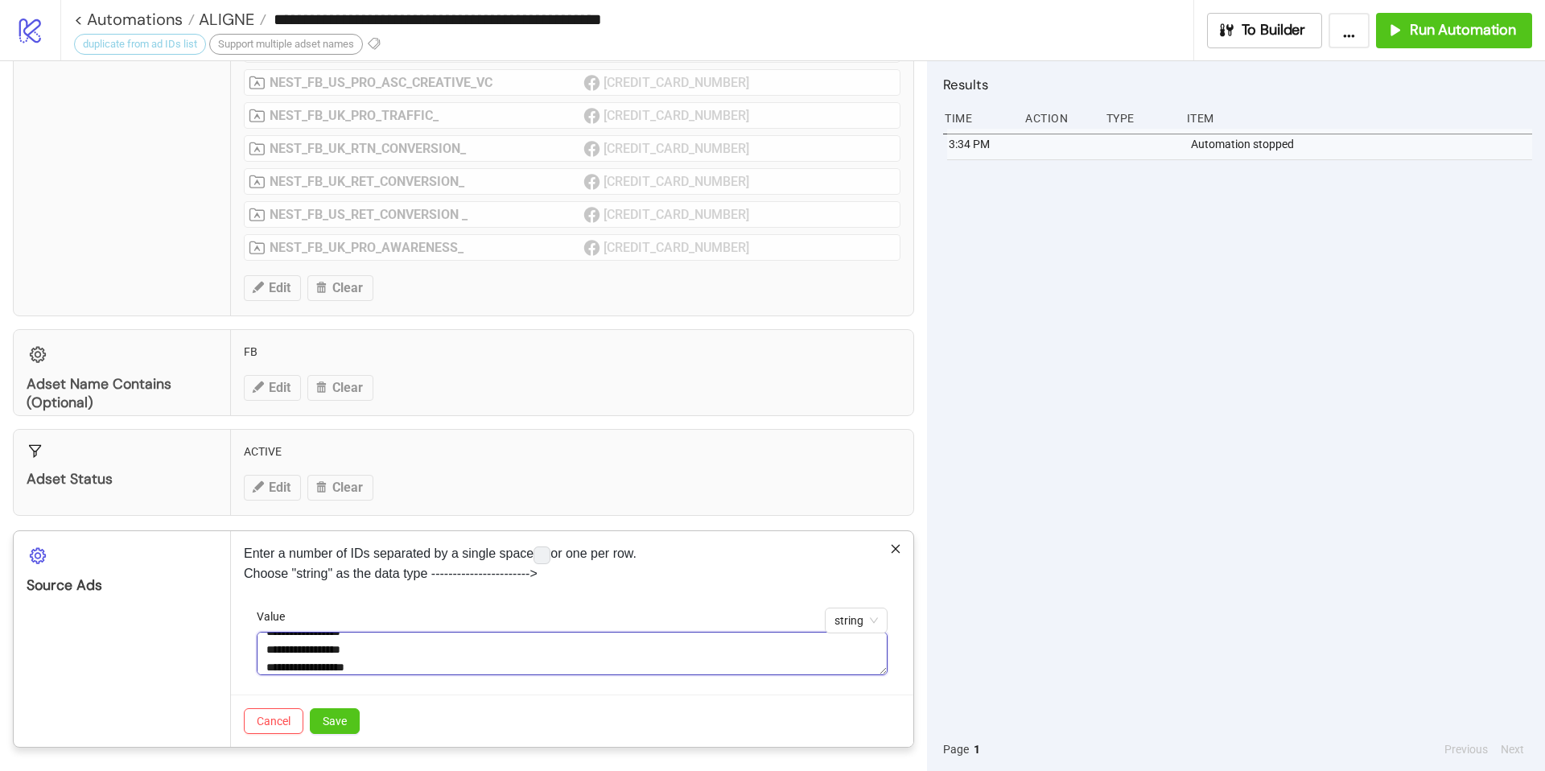
scroll to position [31, 0]
paste textarea "**********"
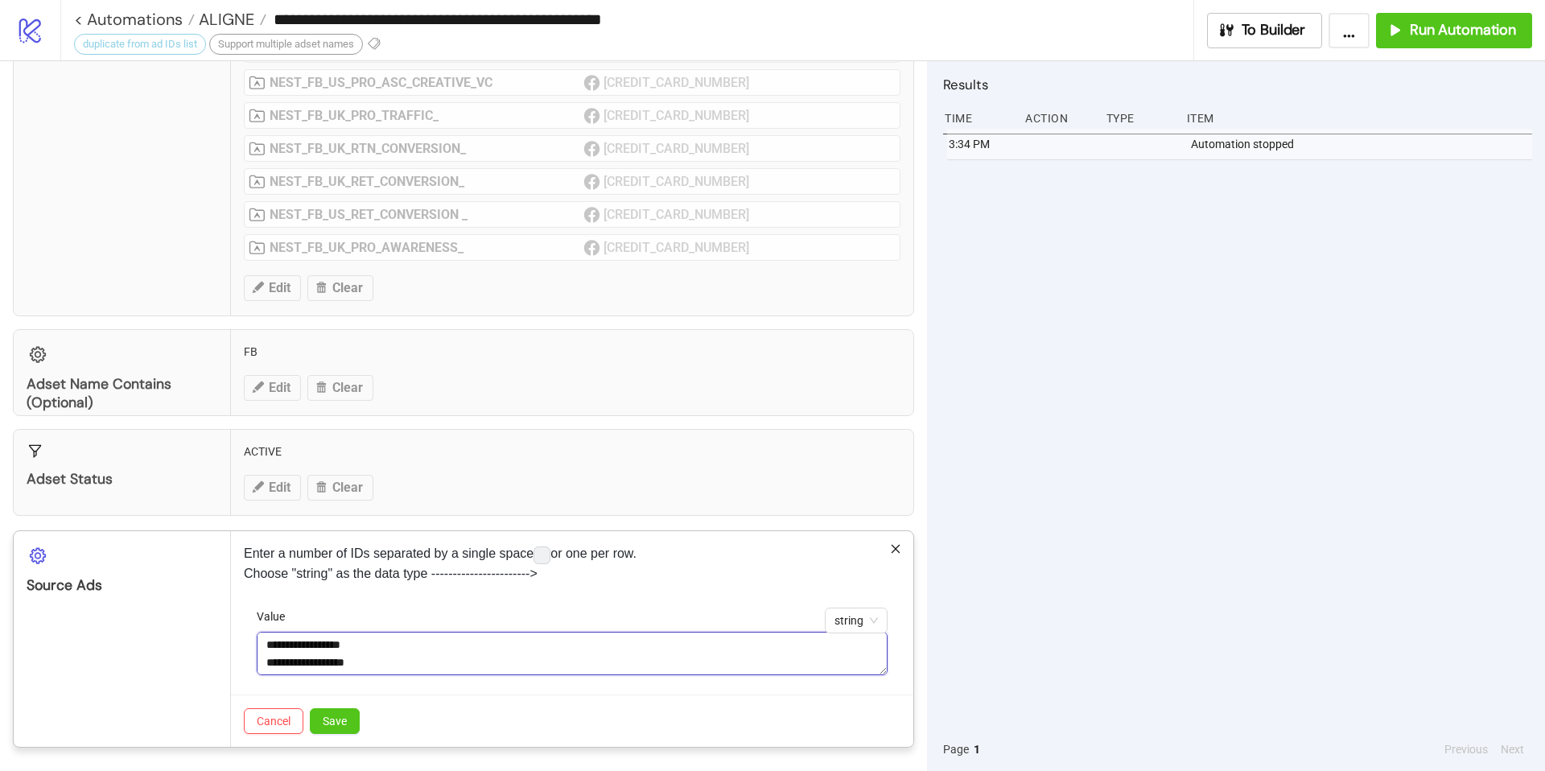
paste textarea "**********"
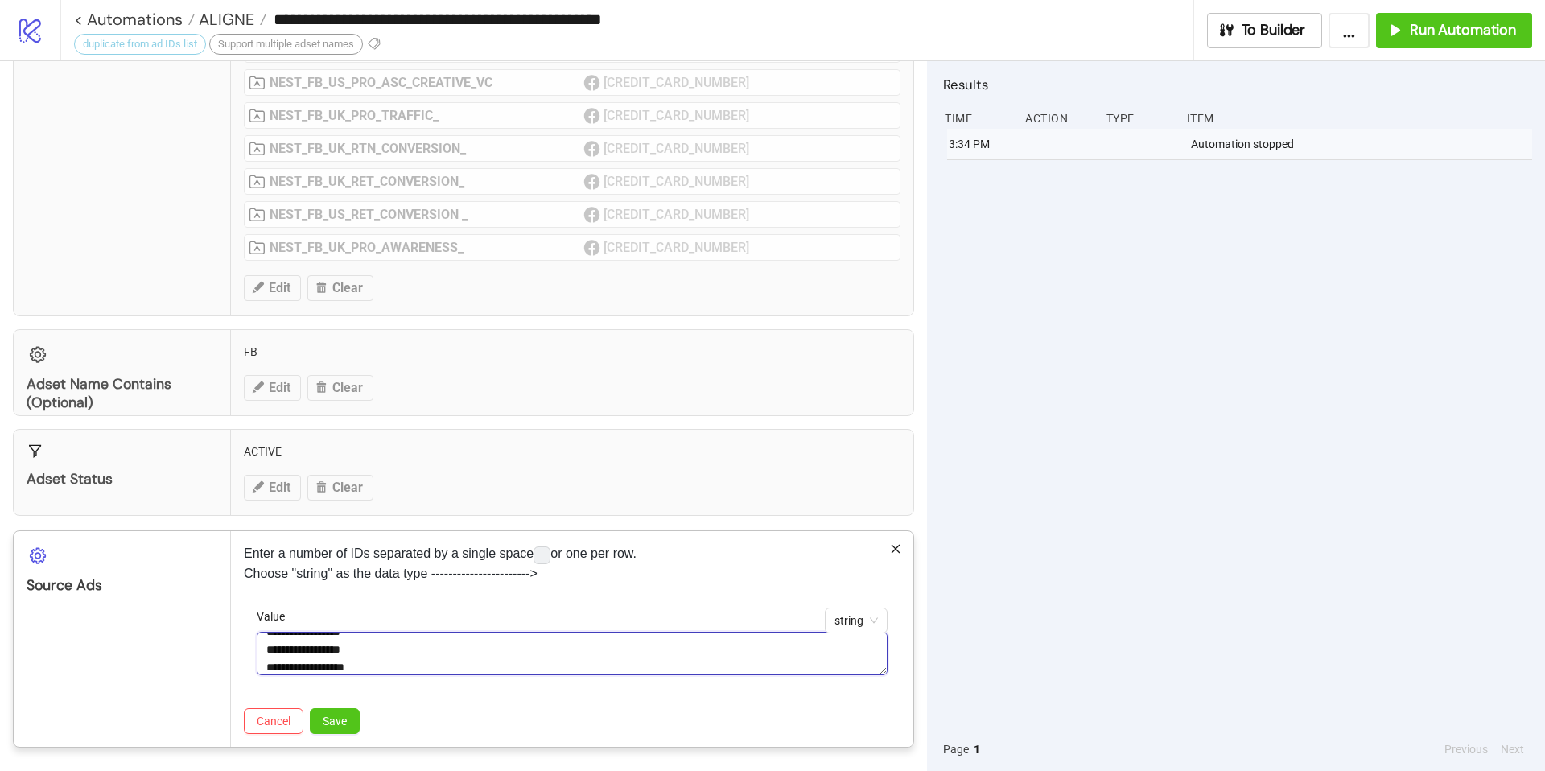
scroll to position [119, 0]
paste textarea "**********"
type textarea "**********"
click at [380, 551] on div "Cancel Save" at bounding box center [572, 721] width 683 height 52
click at [340, 551] on span "Save" at bounding box center [335, 721] width 24 height 13
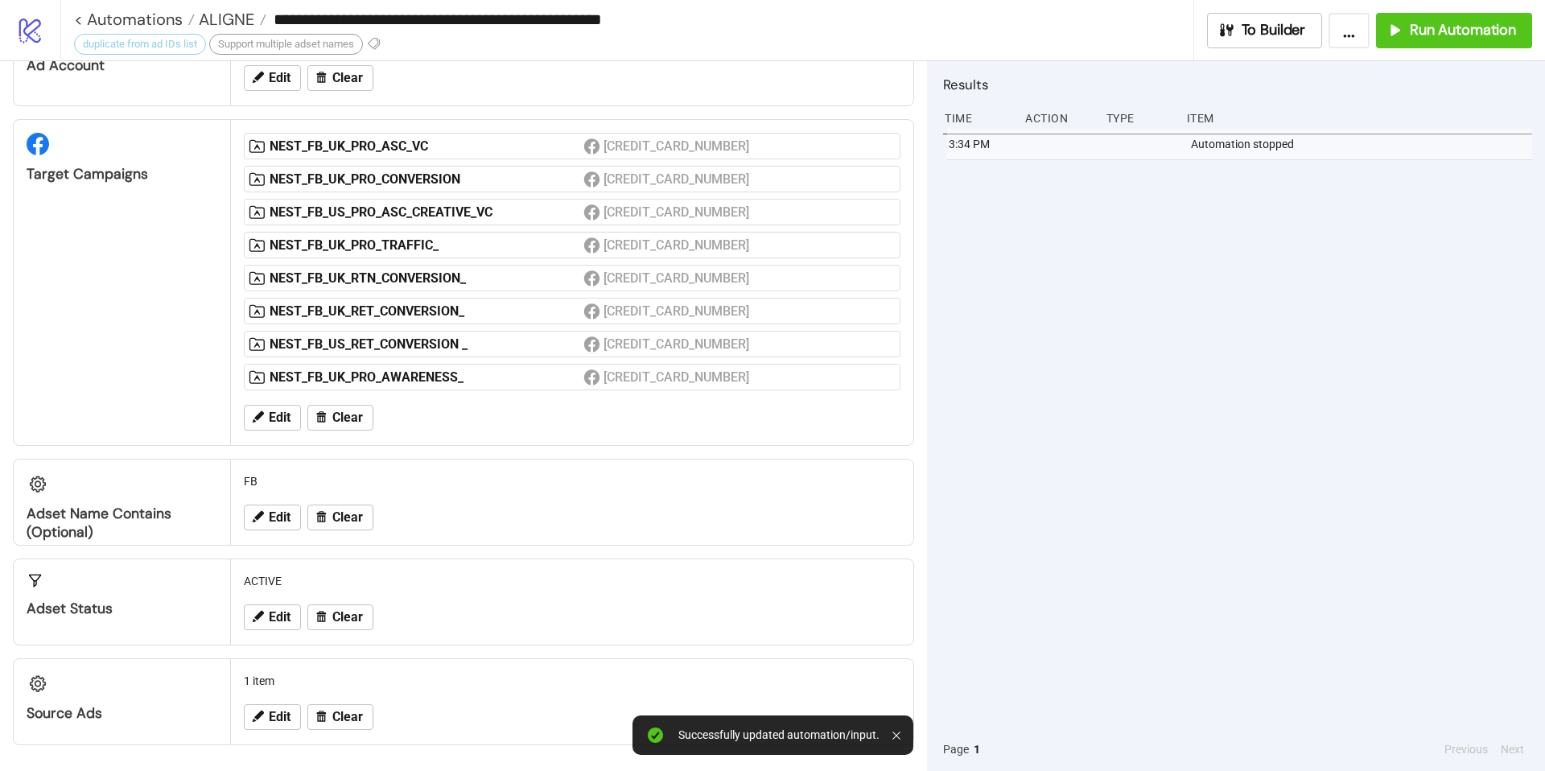
scroll to position [93, 0]
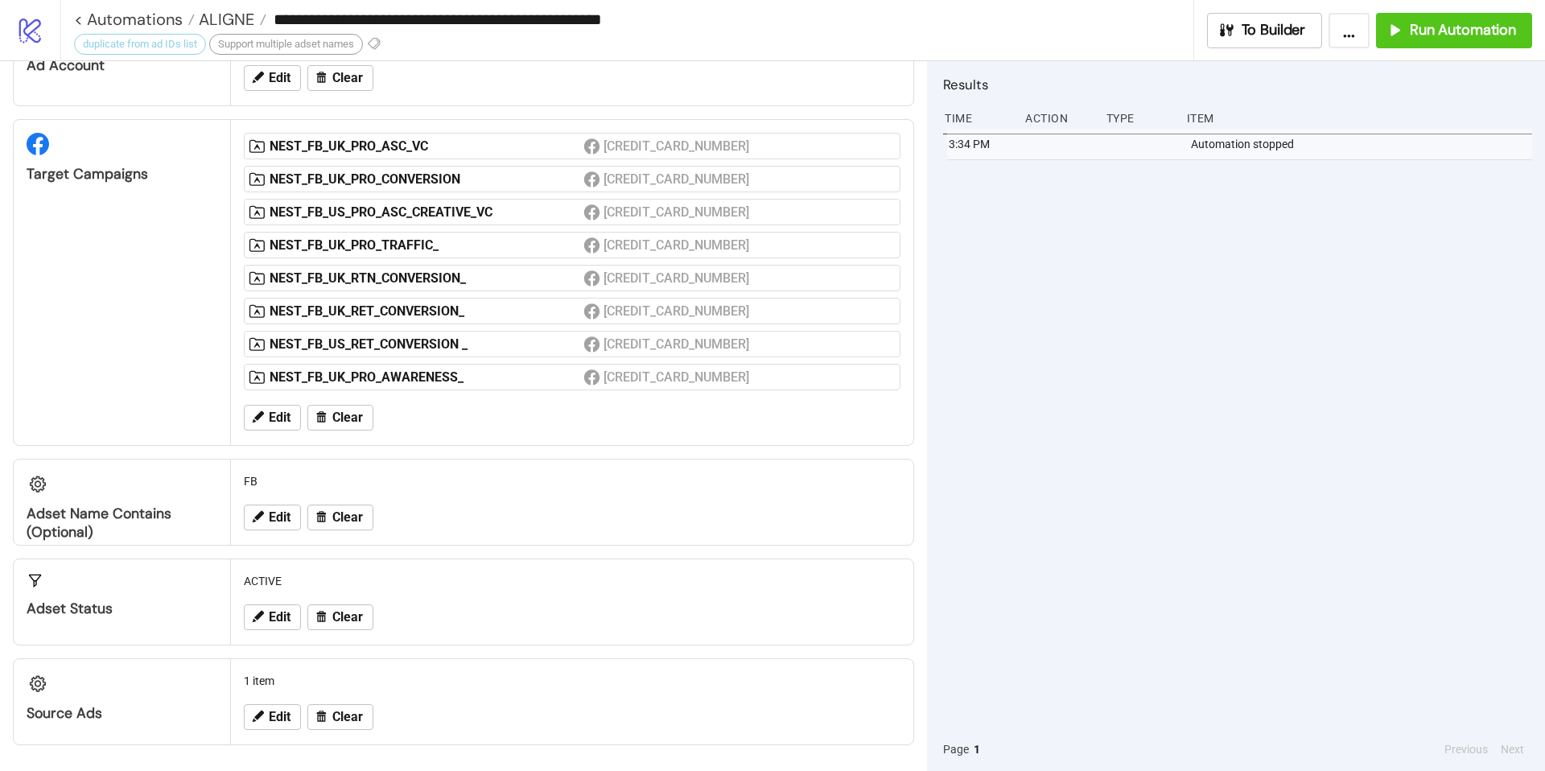
click at [1152, 340] on div "3:34 PM Automation stopped" at bounding box center [1237, 428] width 589 height 599
click at [1152, 37] on span "Run Automation" at bounding box center [1463, 30] width 106 height 19
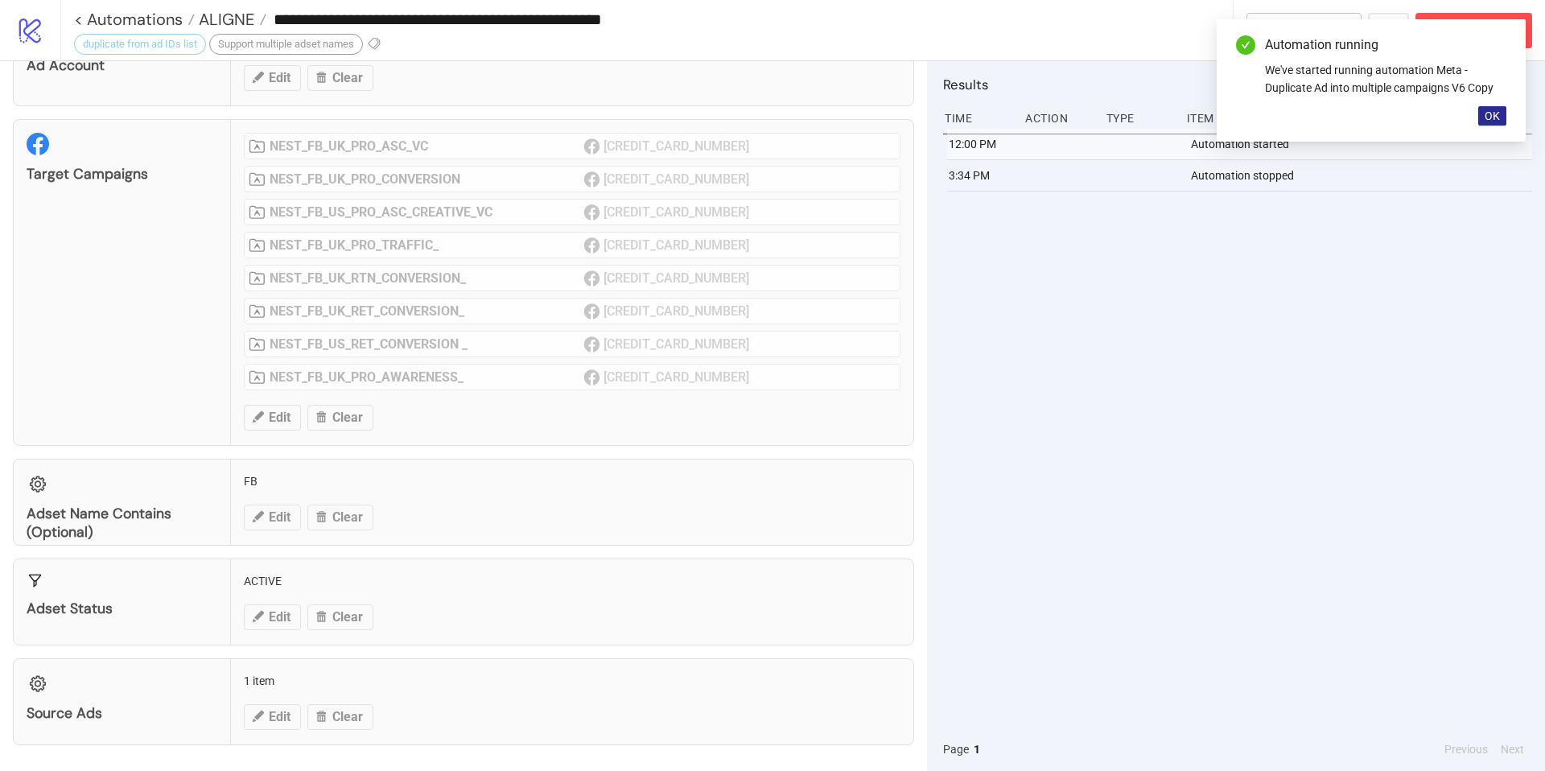
click at [1152, 119] on span "OK" at bounding box center [1492, 115] width 15 height 13
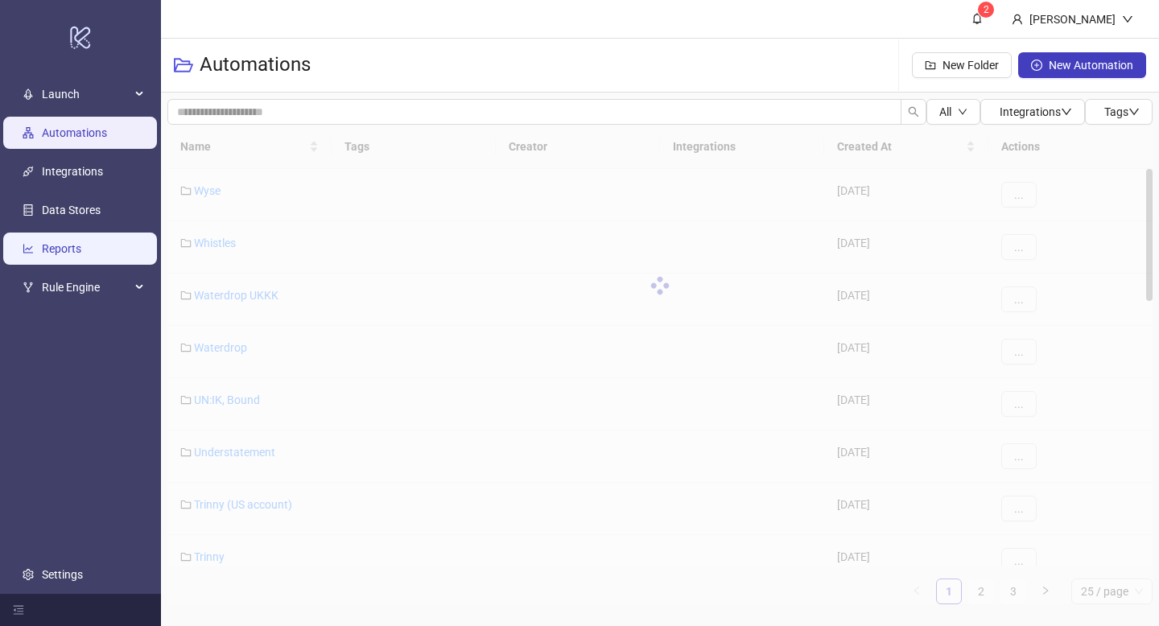
click at [81, 242] on link "Reports" at bounding box center [61, 248] width 39 height 13
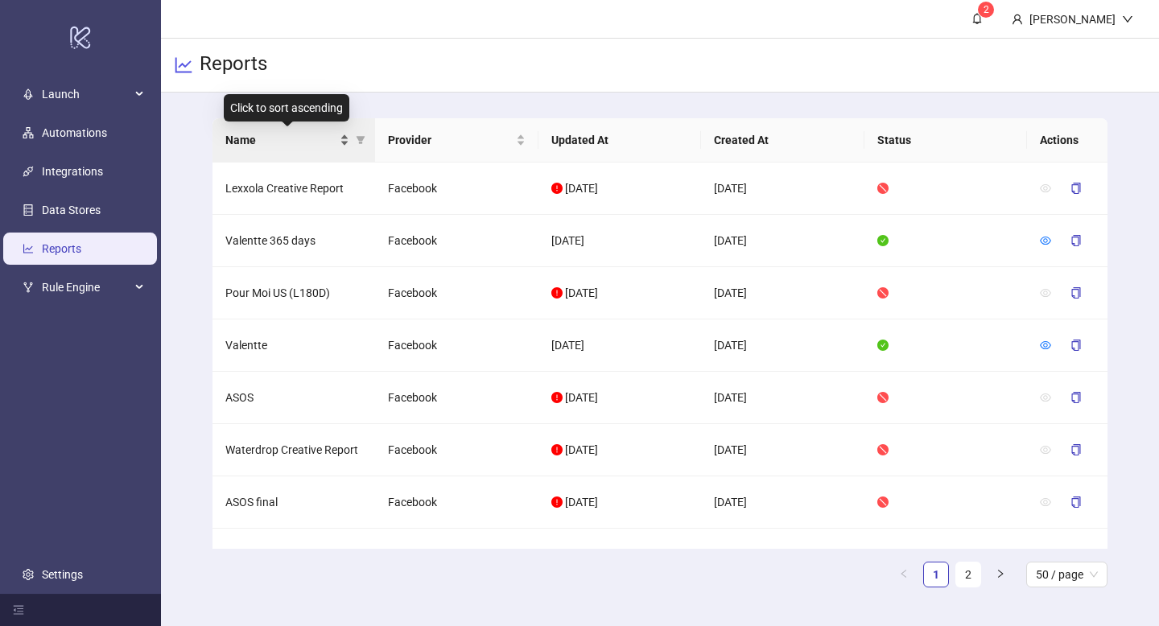
click at [298, 143] on span "Name" at bounding box center [281, 140] width 112 height 18
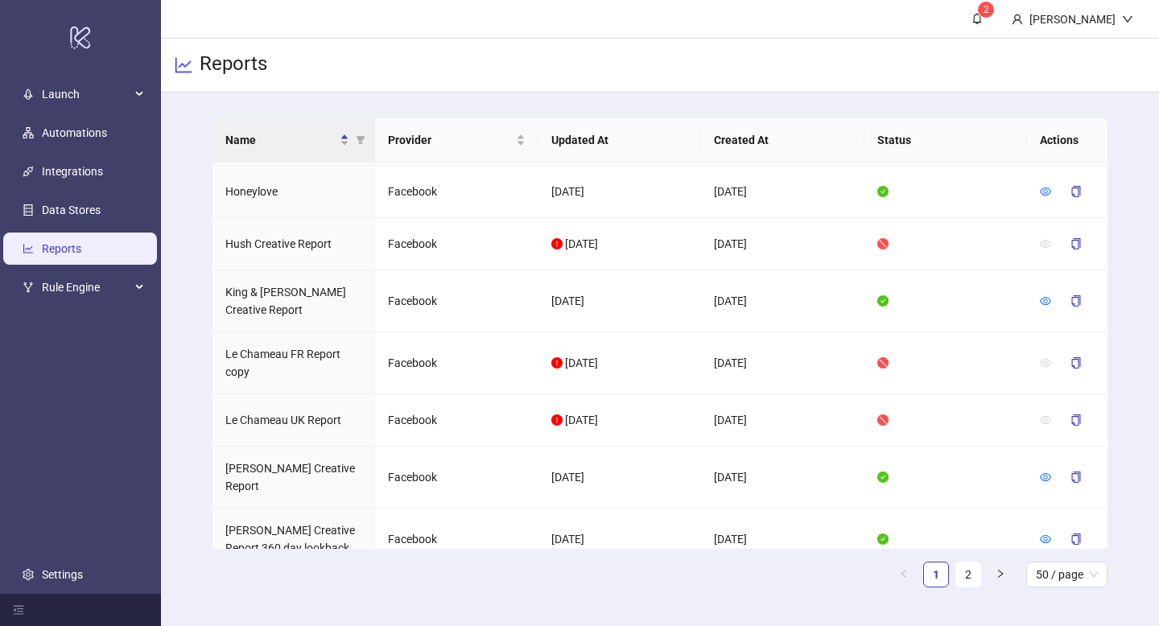
scroll to position [2355, 0]
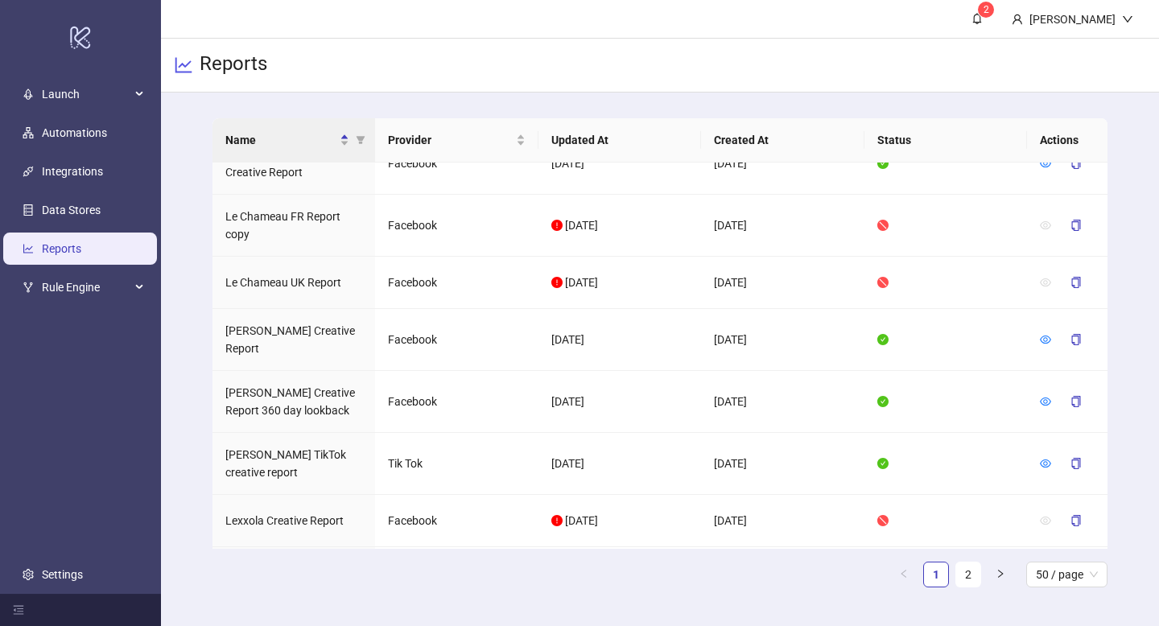
click at [1062, 588] on div "Name Provider Updated At Created At Status Actions [GEOGRAPHIC_DATA] [GEOGRAPHI…" at bounding box center [660, 359] width 896 height 482
click at [1057, 573] on span "50 / page" at bounding box center [1067, 575] width 62 height 24
click at [1054, 544] on div "100 / page" at bounding box center [1067, 543] width 56 height 18
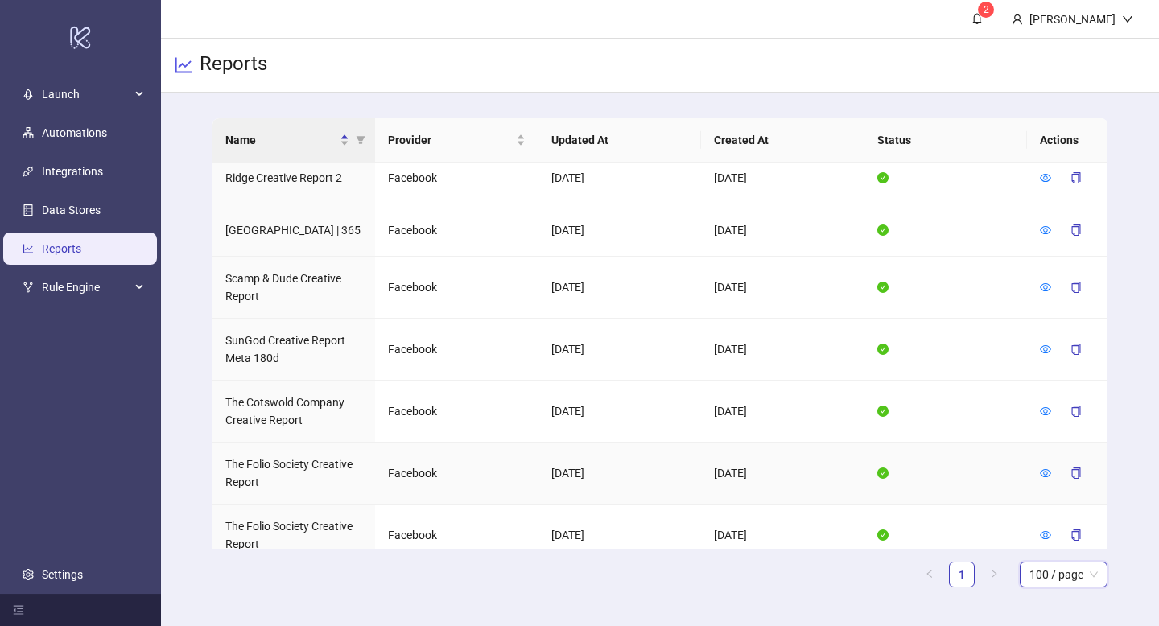
scroll to position [3988, 0]
click at [1045, 468] on icon "eye" at bounding box center [1045, 473] width 11 height 11
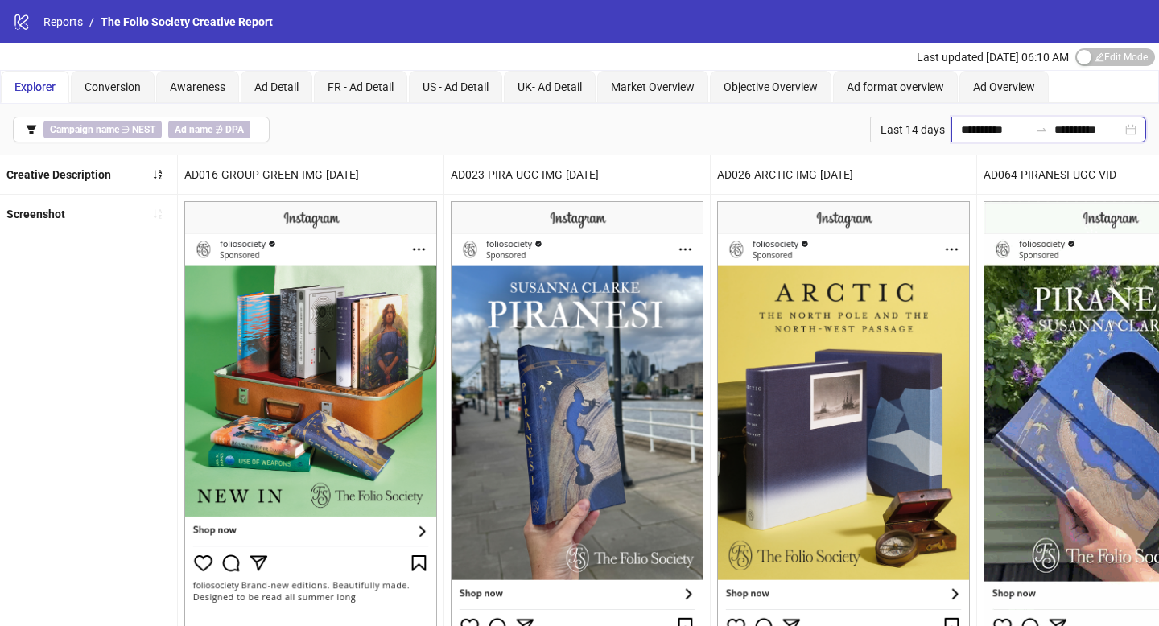
click at [1006, 130] on input "**********" at bounding box center [995, 130] width 68 height 18
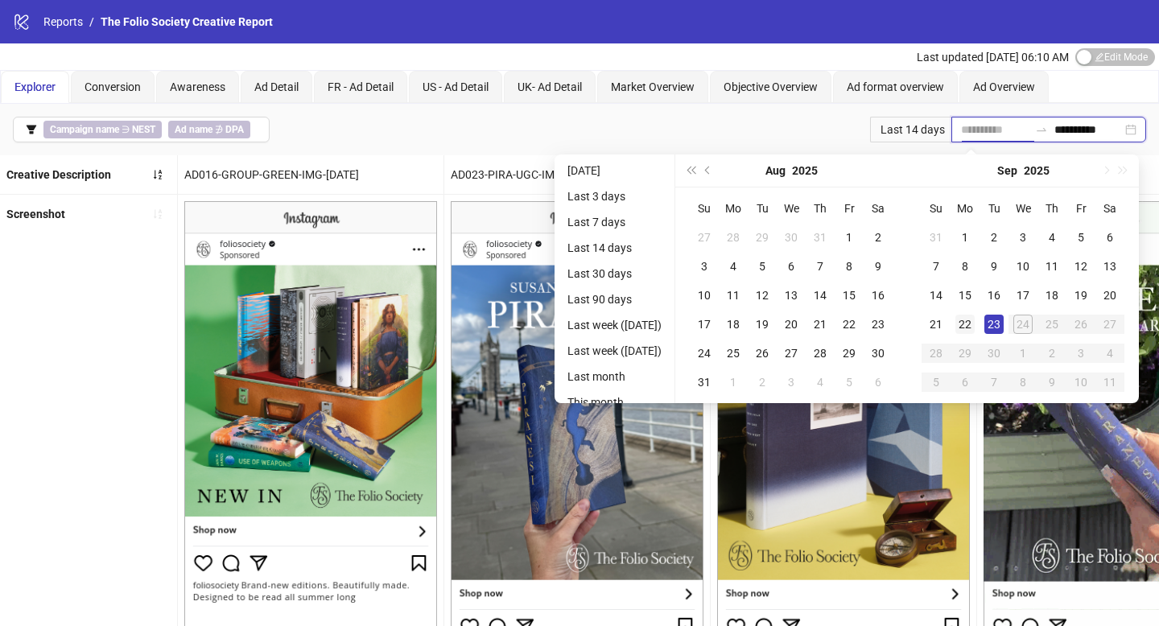
type input "**********"
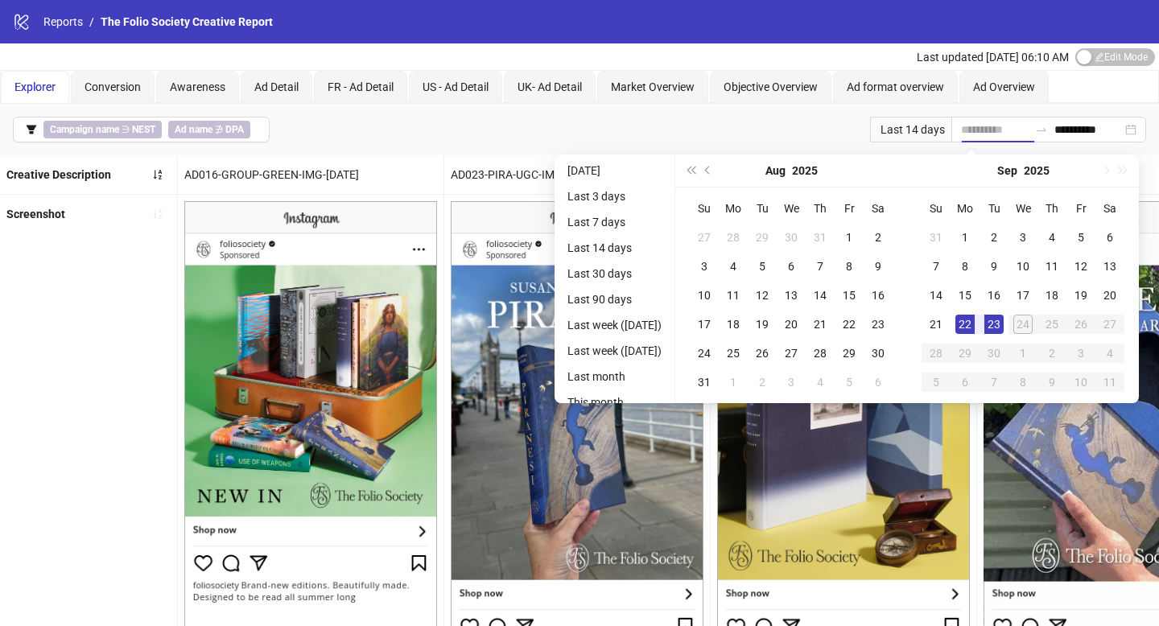
click at [971, 324] on div "22" at bounding box center [964, 324] width 19 height 19
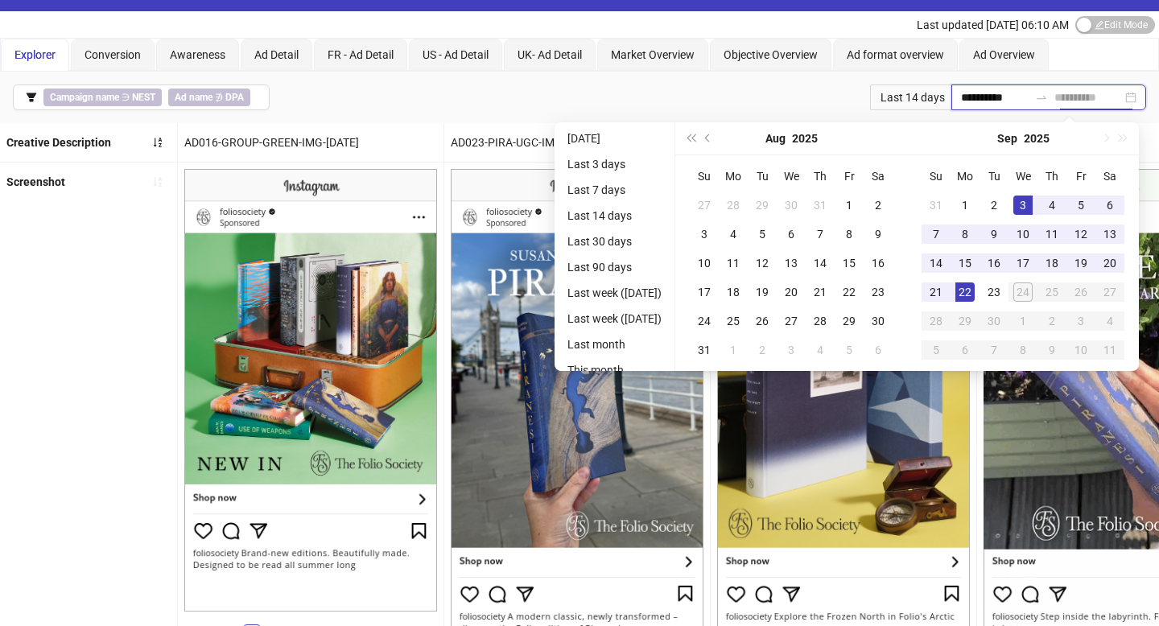
scroll to position [27, 0]
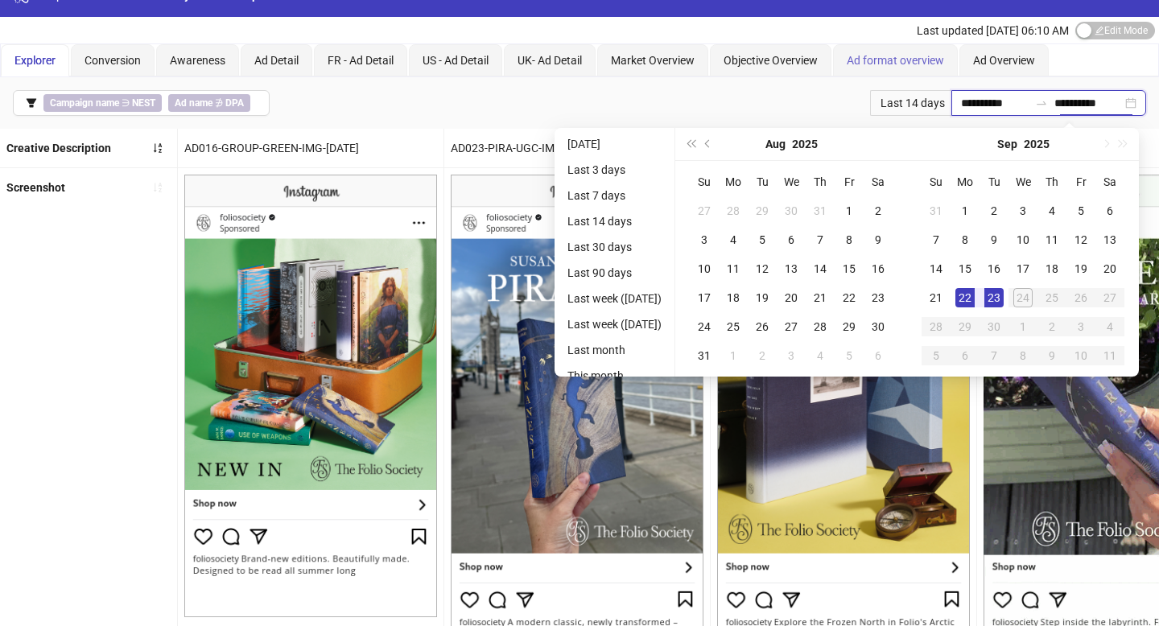
type input "**********"
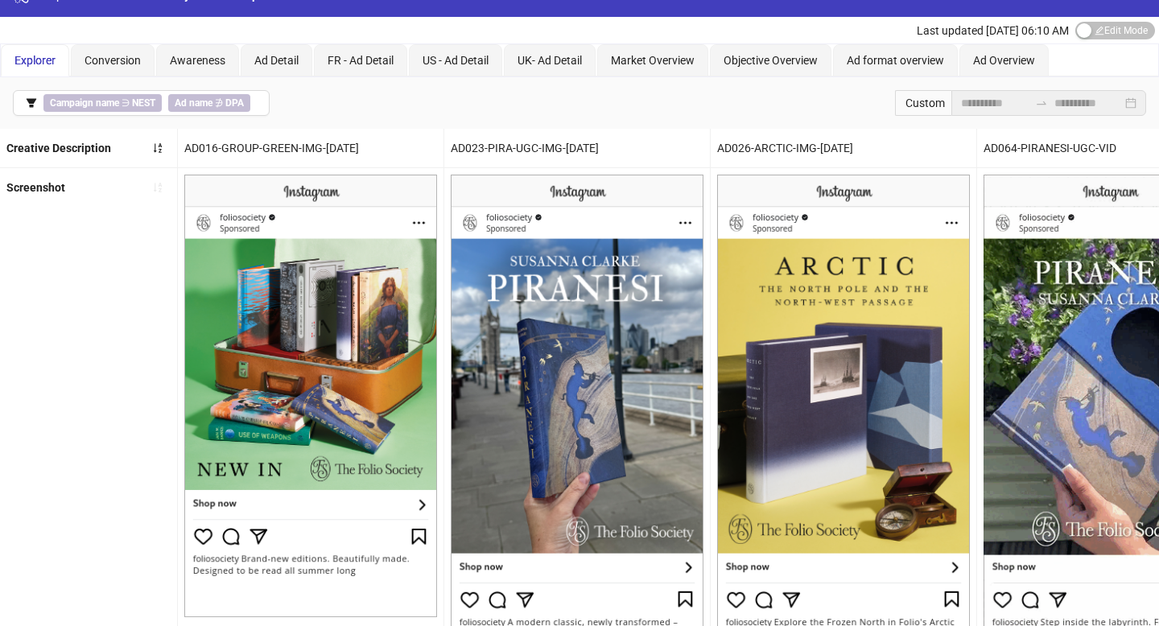
click at [852, 109] on div "**********" at bounding box center [579, 103] width 1159 height 52
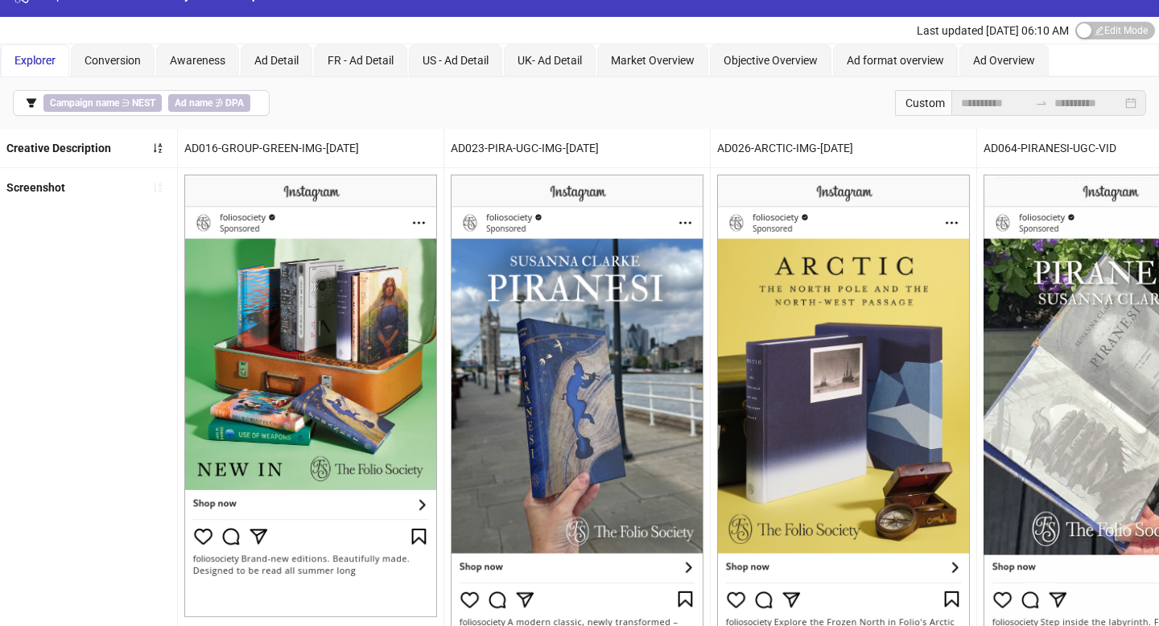
click at [928, 100] on div "Custom" at bounding box center [923, 103] width 56 height 26
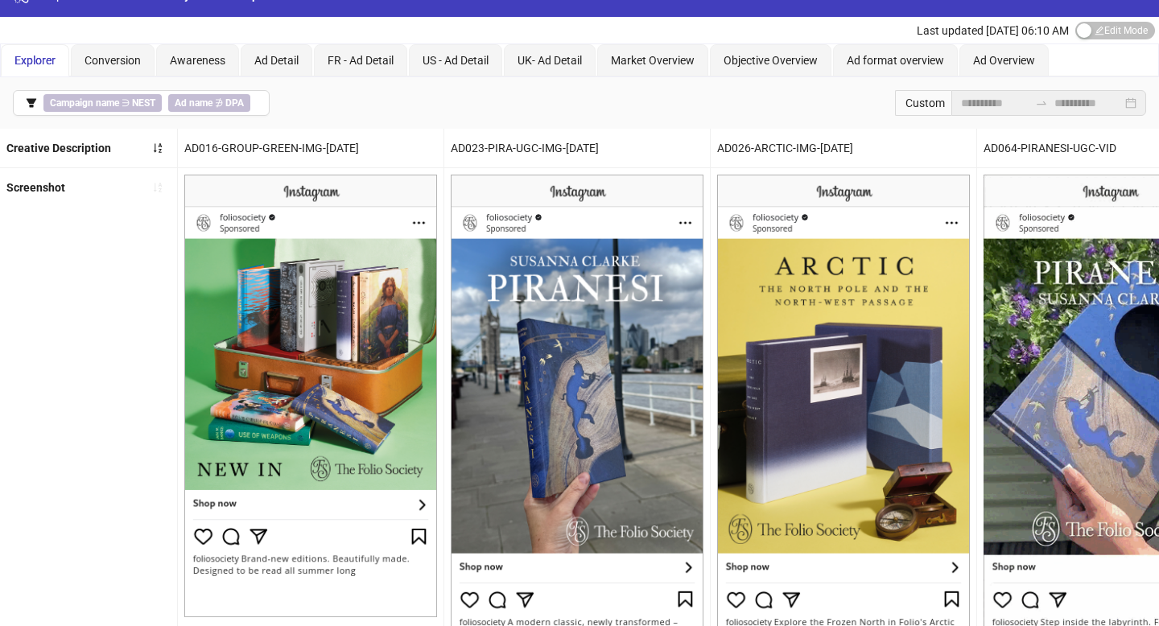
click at [1132, 102] on div "**********" at bounding box center [1048, 103] width 195 height 26
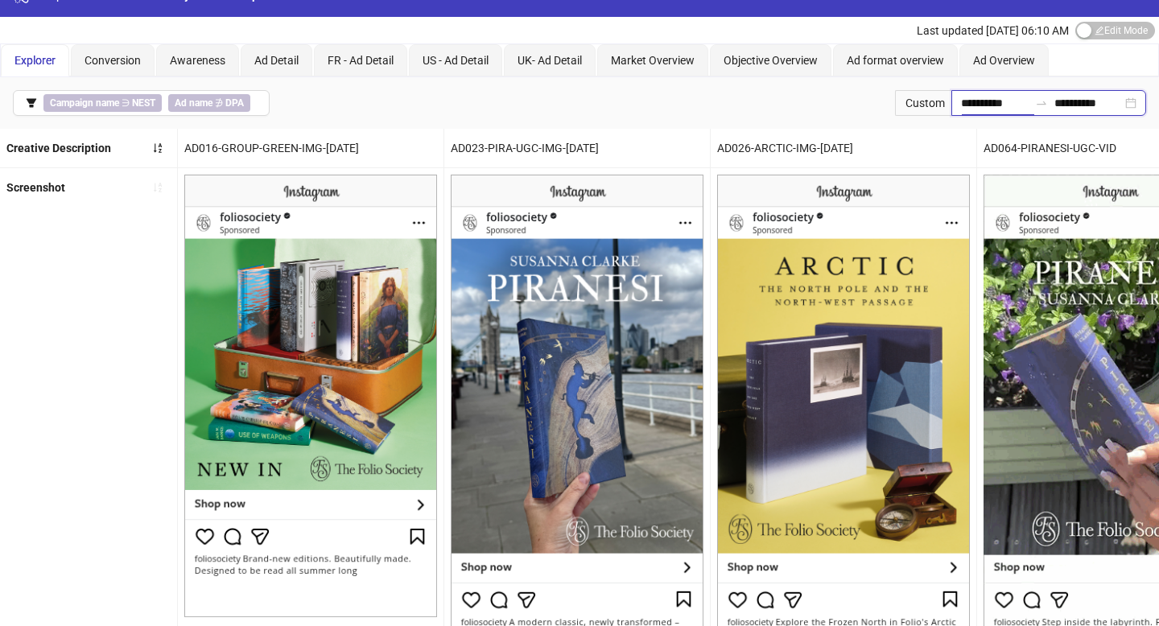
click at [1004, 105] on input "**********" at bounding box center [995, 103] width 68 height 18
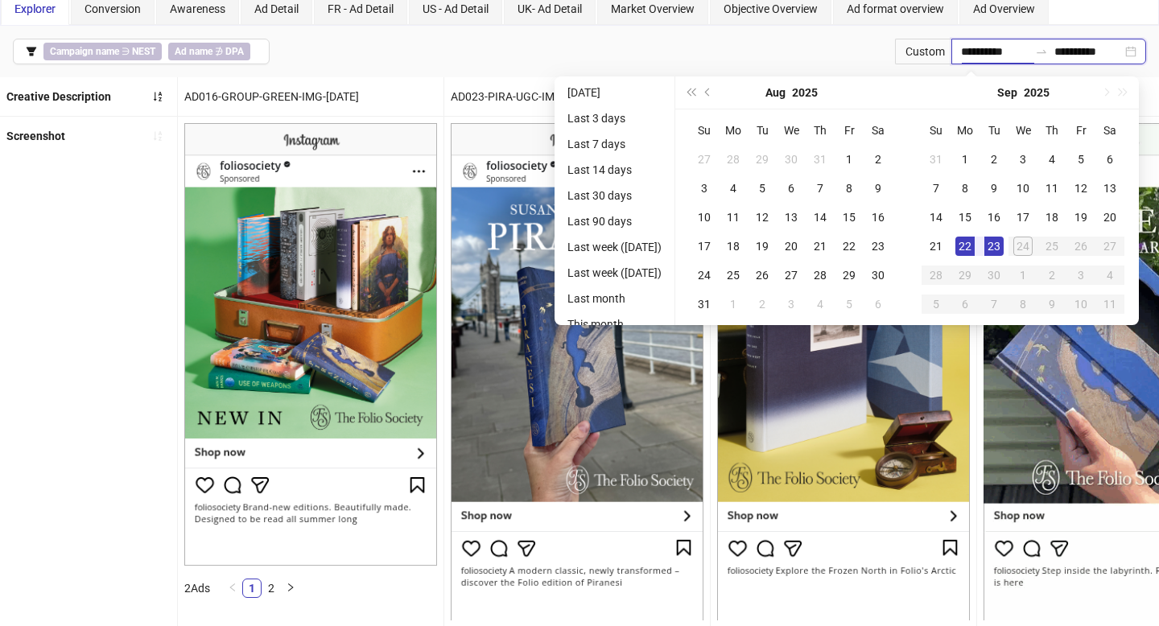
scroll to position [92, 0]
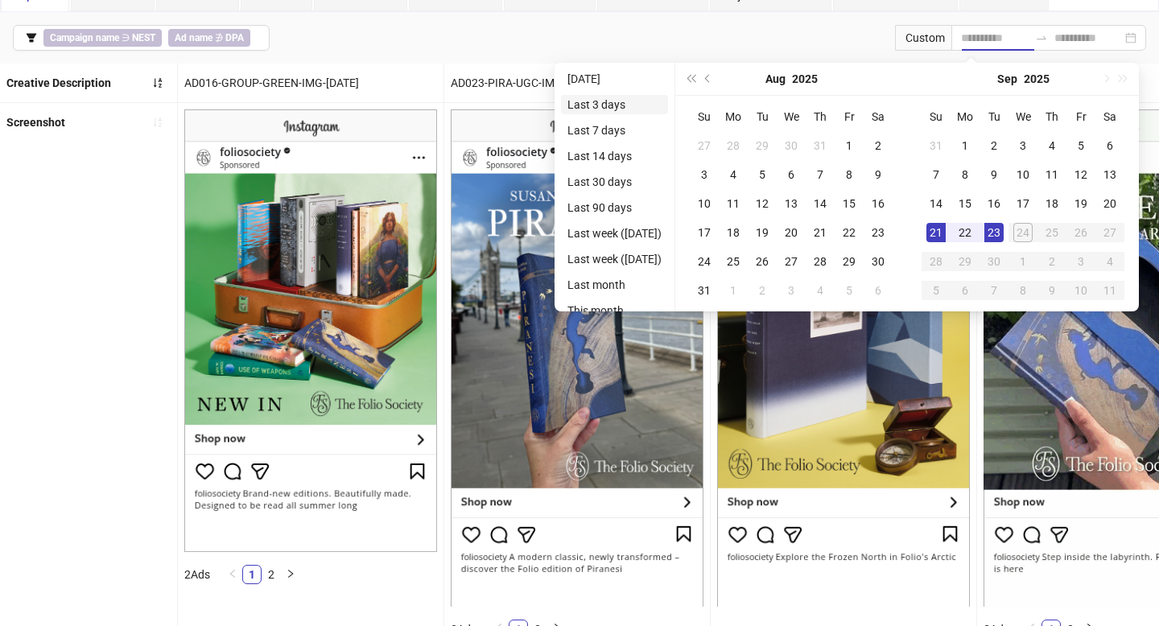
click at [604, 105] on li "Last 3 days" at bounding box center [614, 104] width 107 height 19
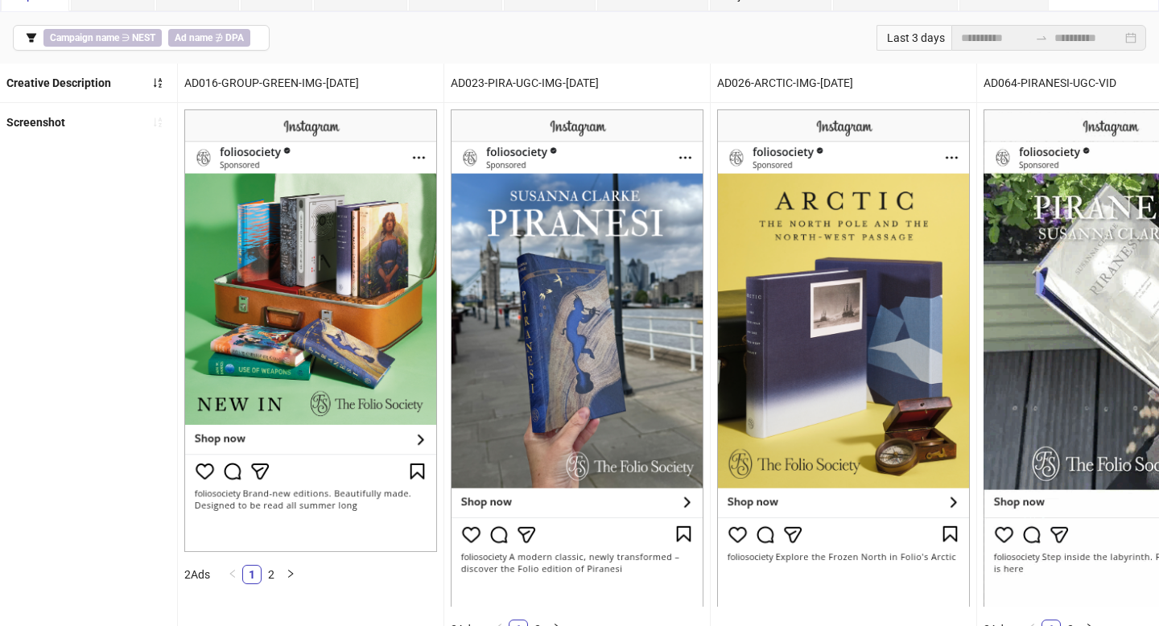
click at [898, 35] on div "Last 3 days" at bounding box center [913, 38] width 75 height 26
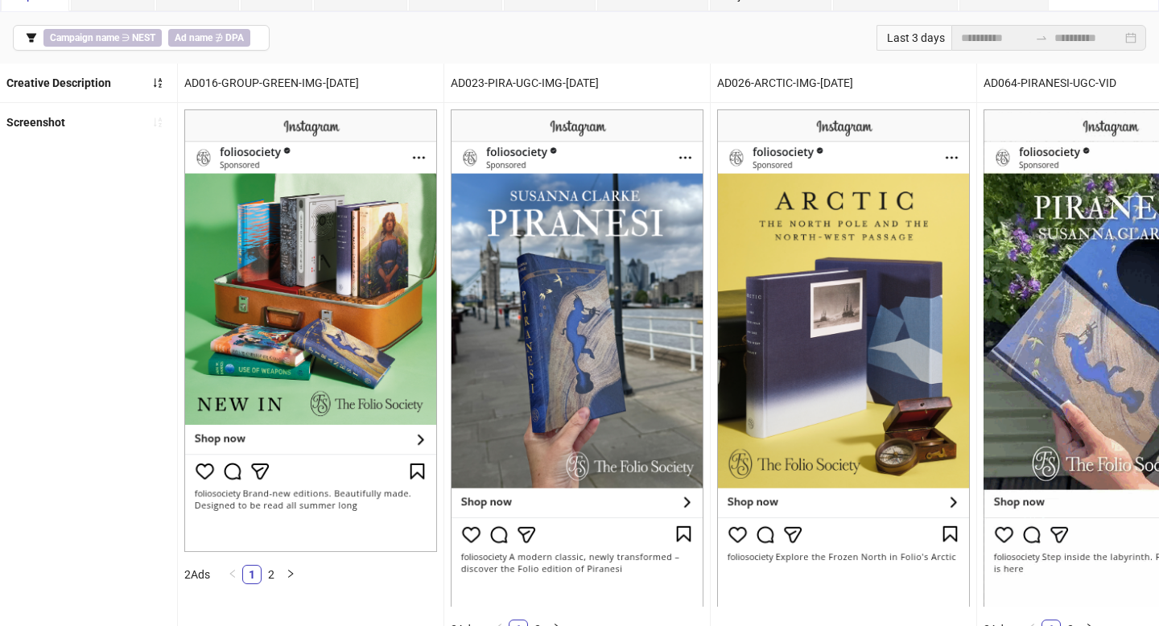
click at [898, 35] on div "Last 3 days" at bounding box center [913, 38] width 75 height 26
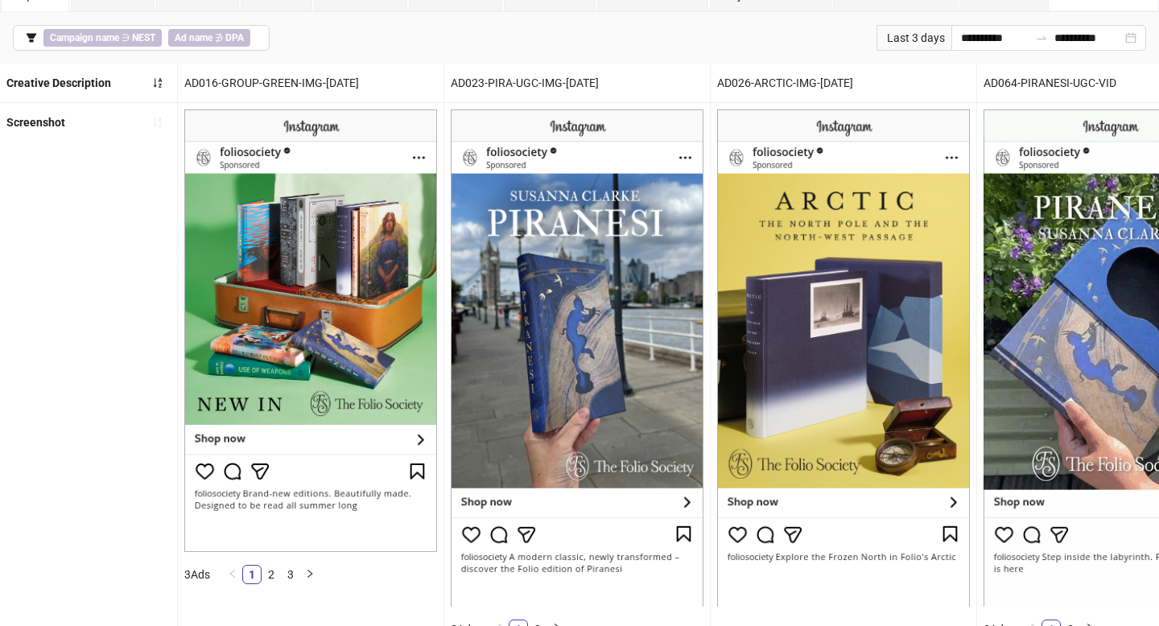
click at [909, 35] on div "Last 3 days" at bounding box center [913, 38] width 75 height 26
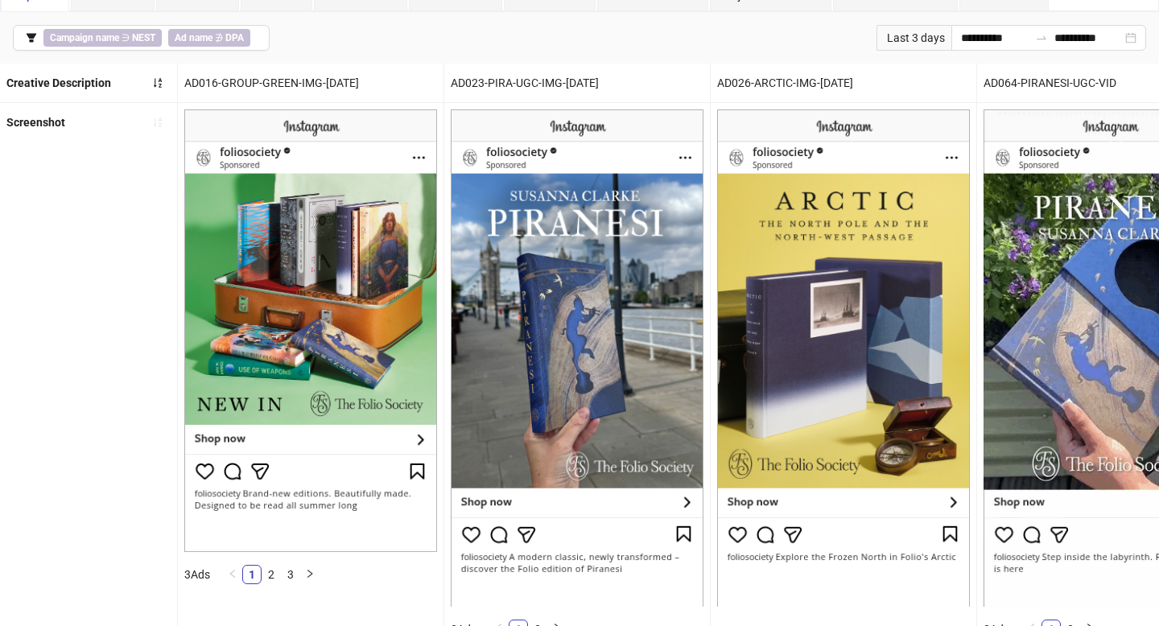
click at [908, 44] on div "Last 3 days" at bounding box center [913, 38] width 75 height 26
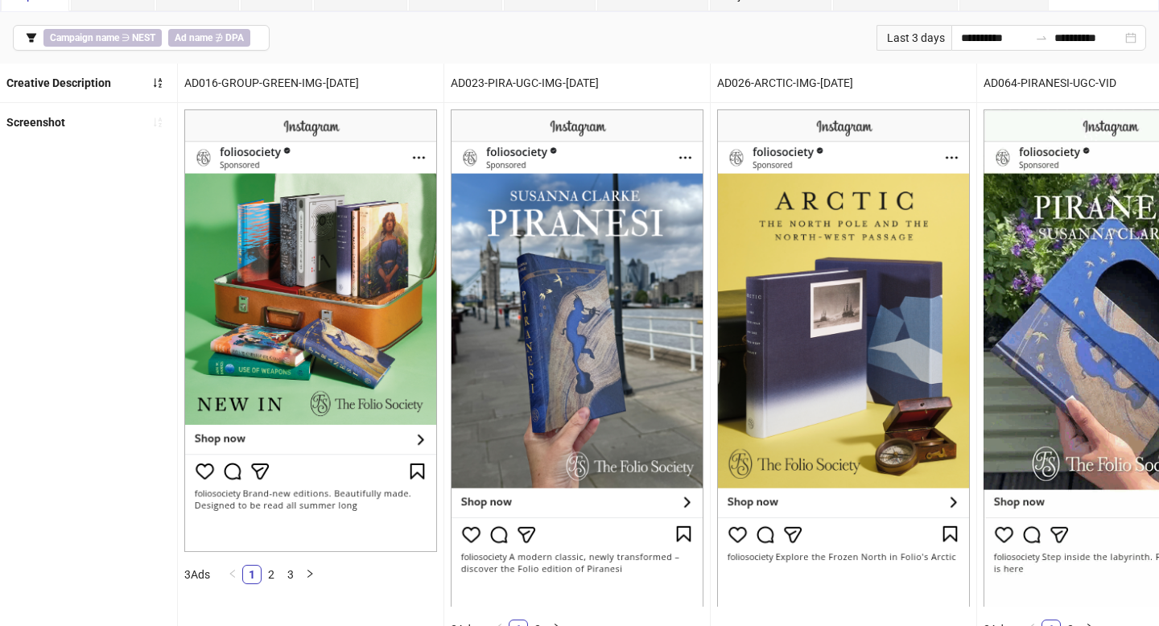
click at [918, 40] on div "Last 3 days" at bounding box center [913, 38] width 75 height 26
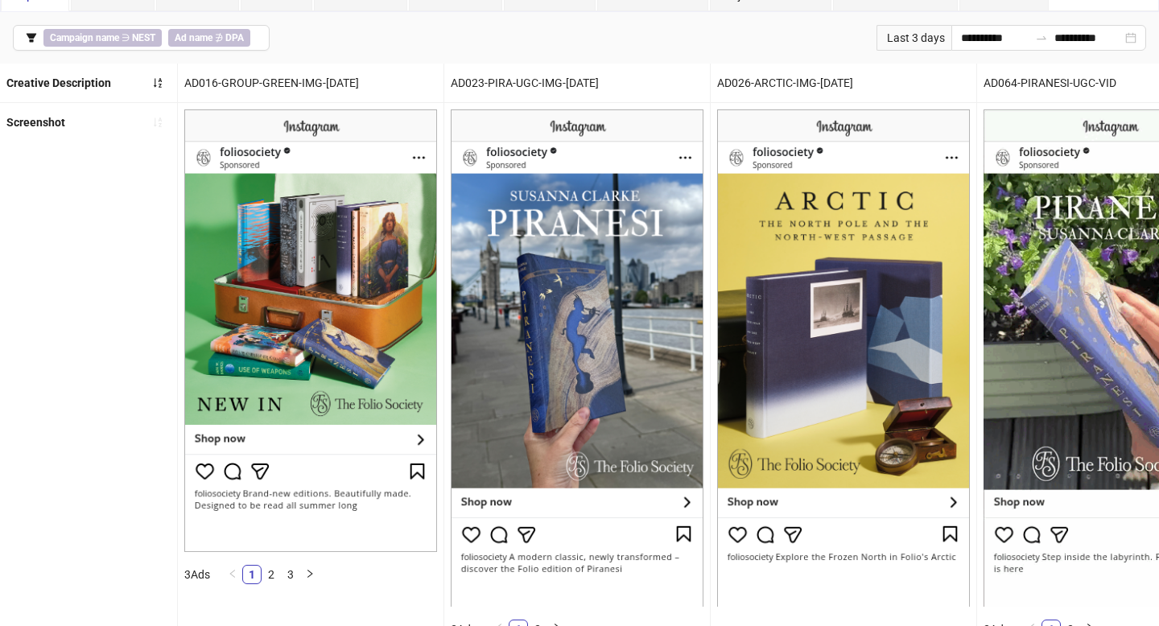
click at [940, 41] on div "Last 3 days" at bounding box center [913, 38] width 75 height 26
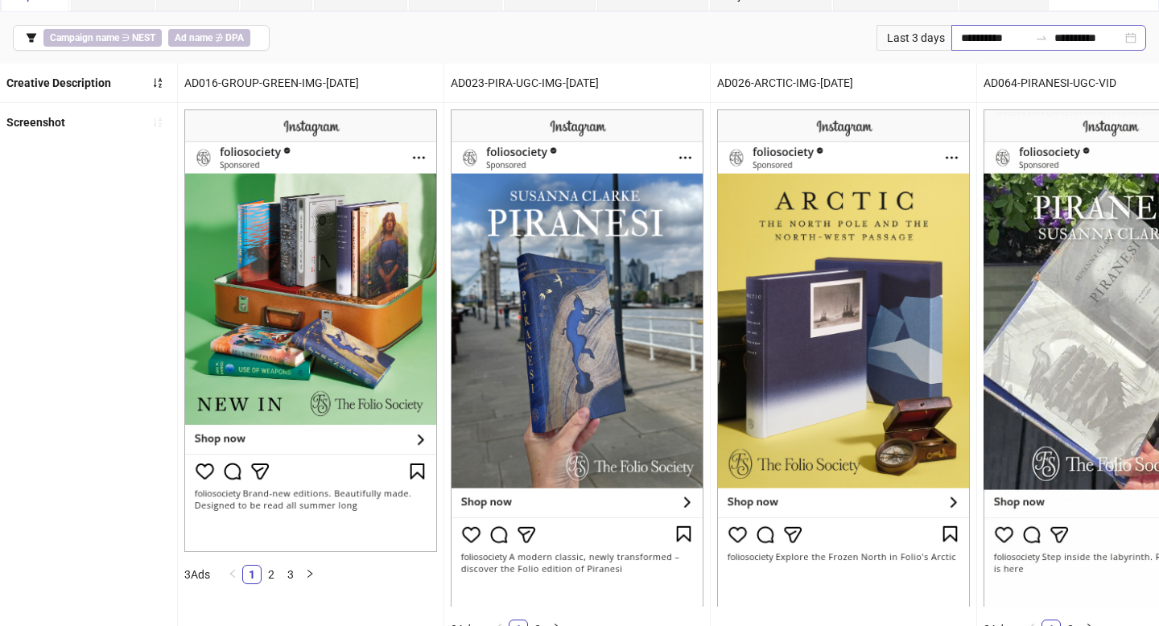
click at [1133, 35] on div "**********" at bounding box center [1048, 38] width 195 height 26
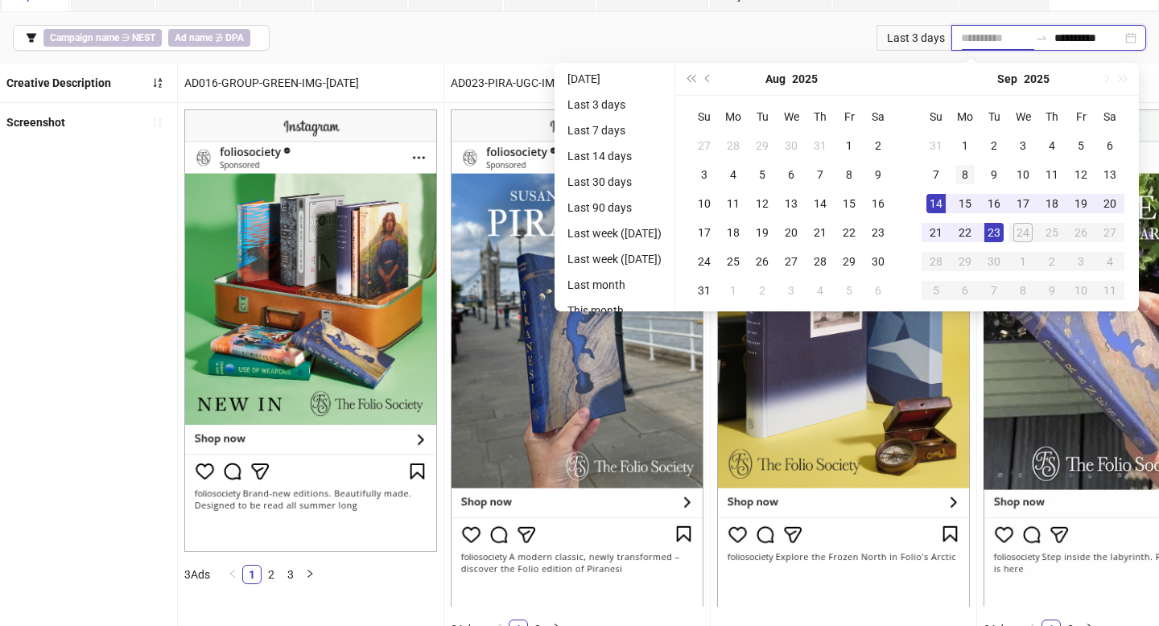
type input "**********"
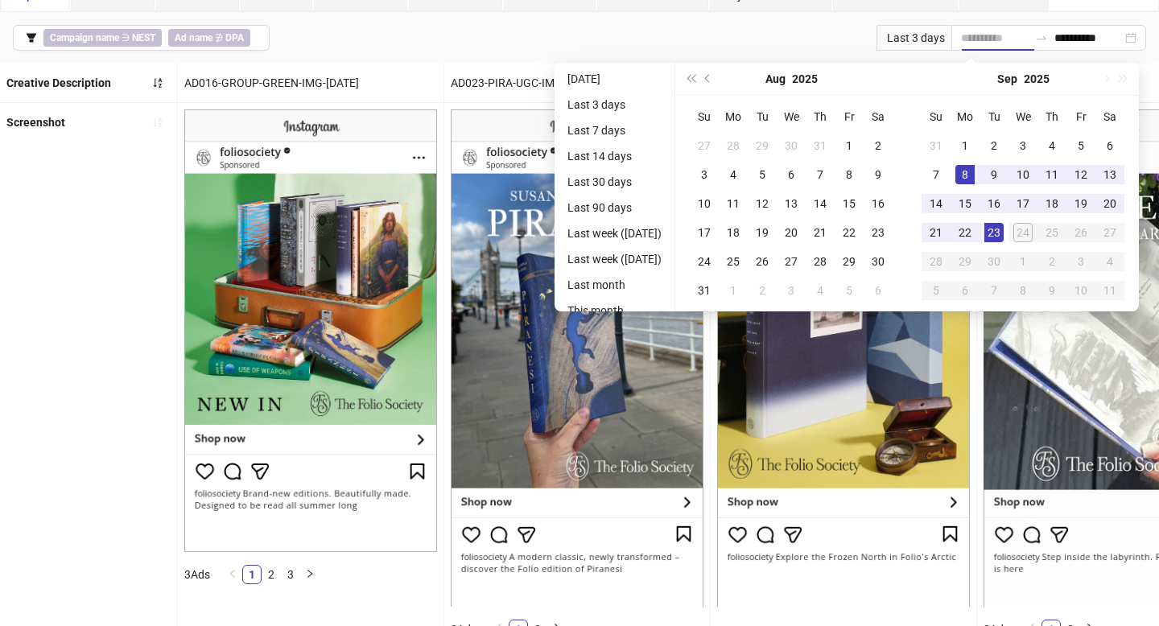
click at [971, 171] on div "8" at bounding box center [964, 174] width 19 height 19
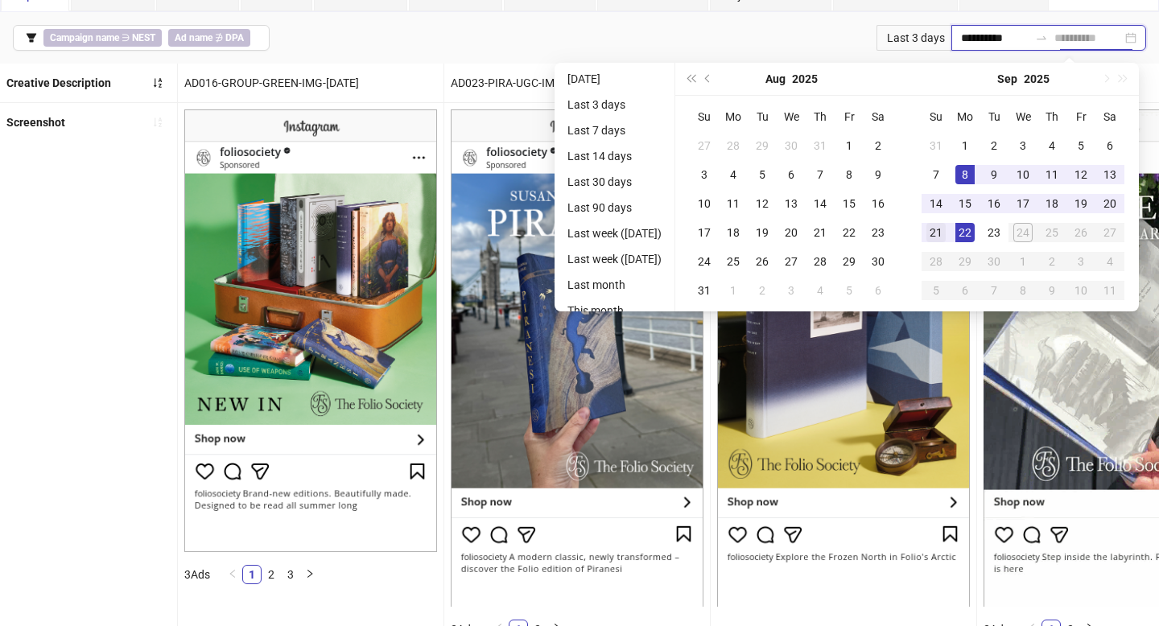
type input "**********"
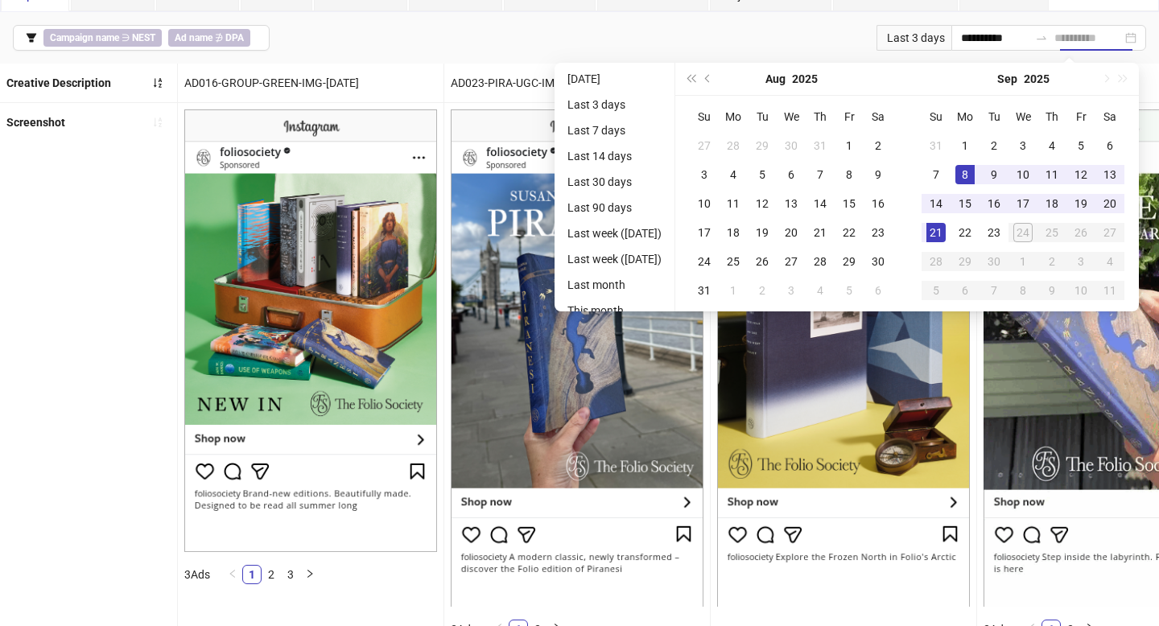
click at [944, 239] on div "21" at bounding box center [935, 232] width 19 height 19
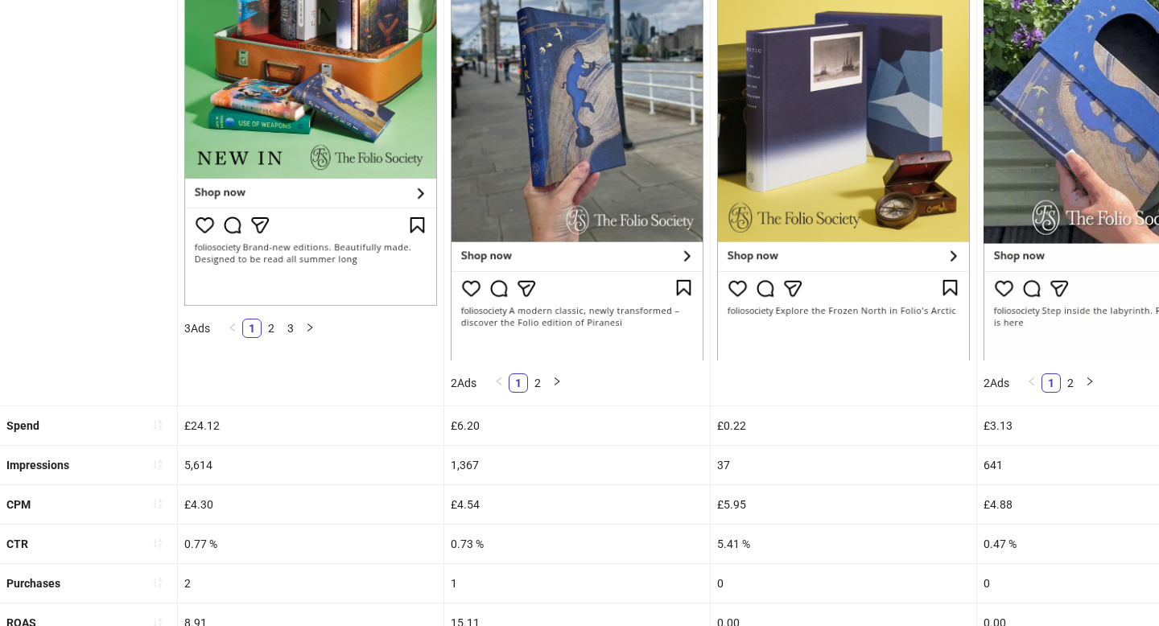
scroll to position [340, 0]
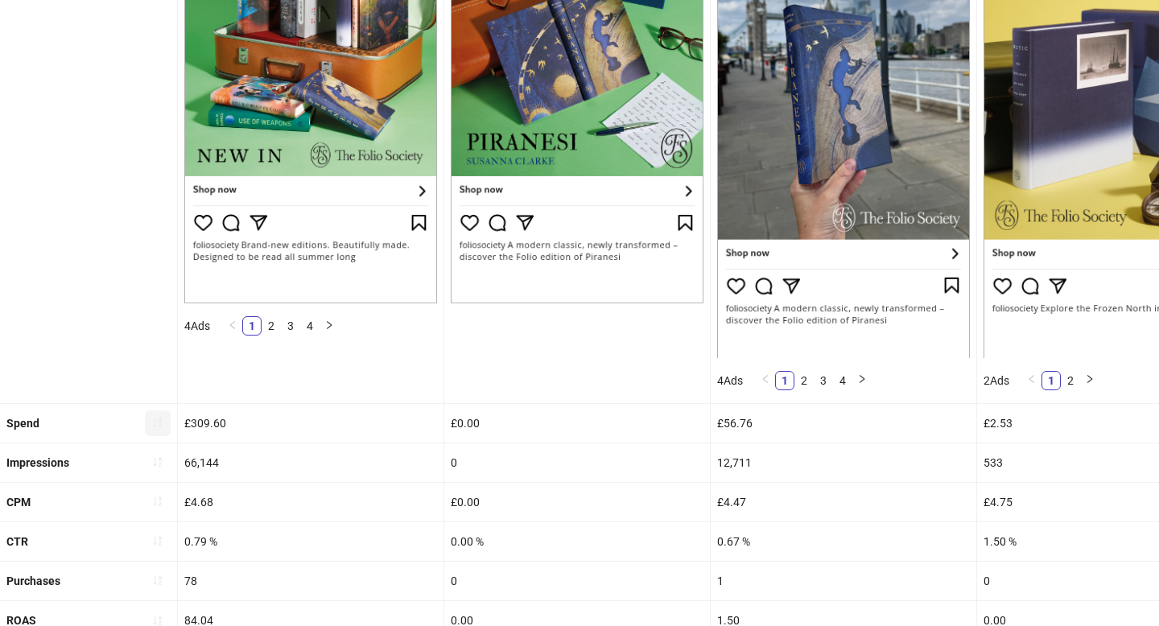
click at [165, 422] on button "button" at bounding box center [158, 423] width 26 height 26
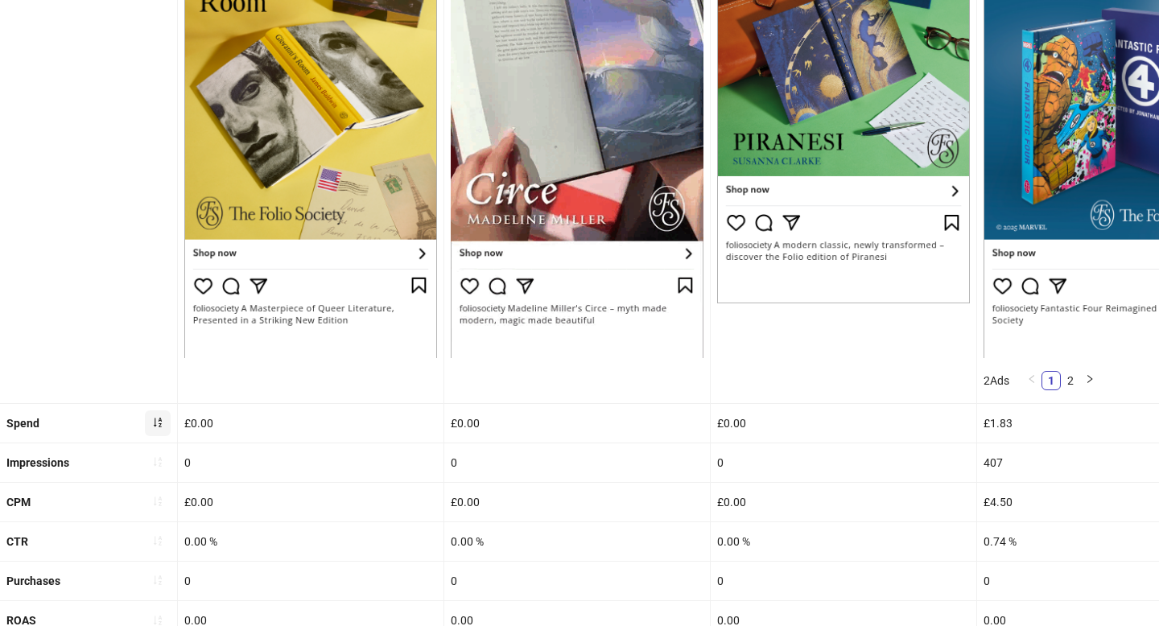
click at [165, 422] on button "button" at bounding box center [158, 423] width 26 height 26
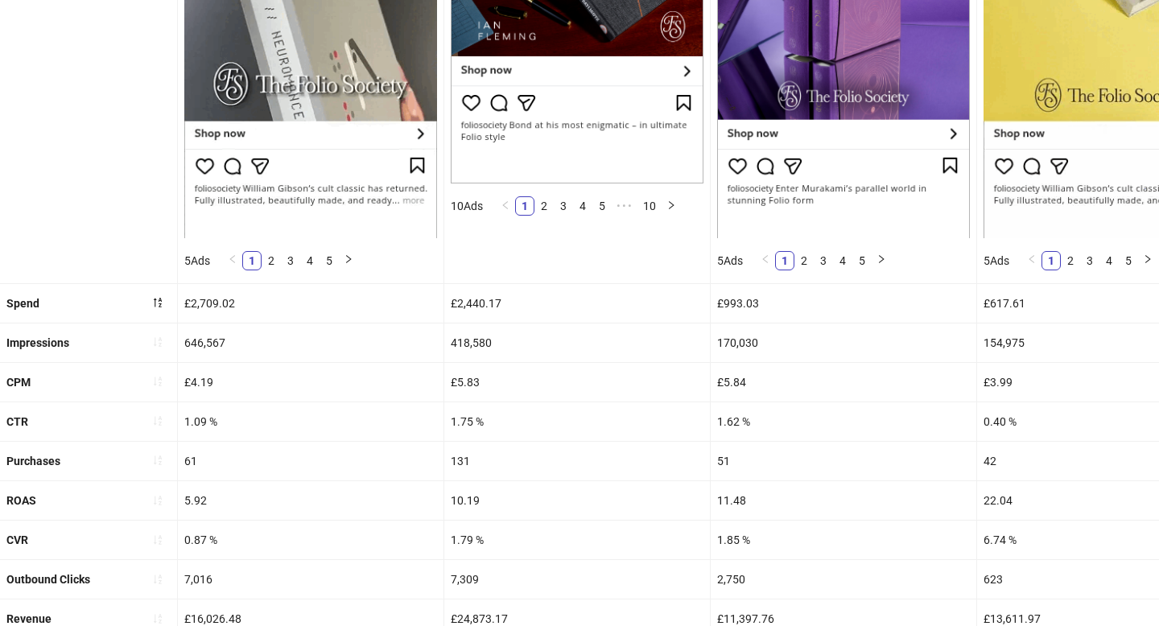
scroll to position [488, 0]
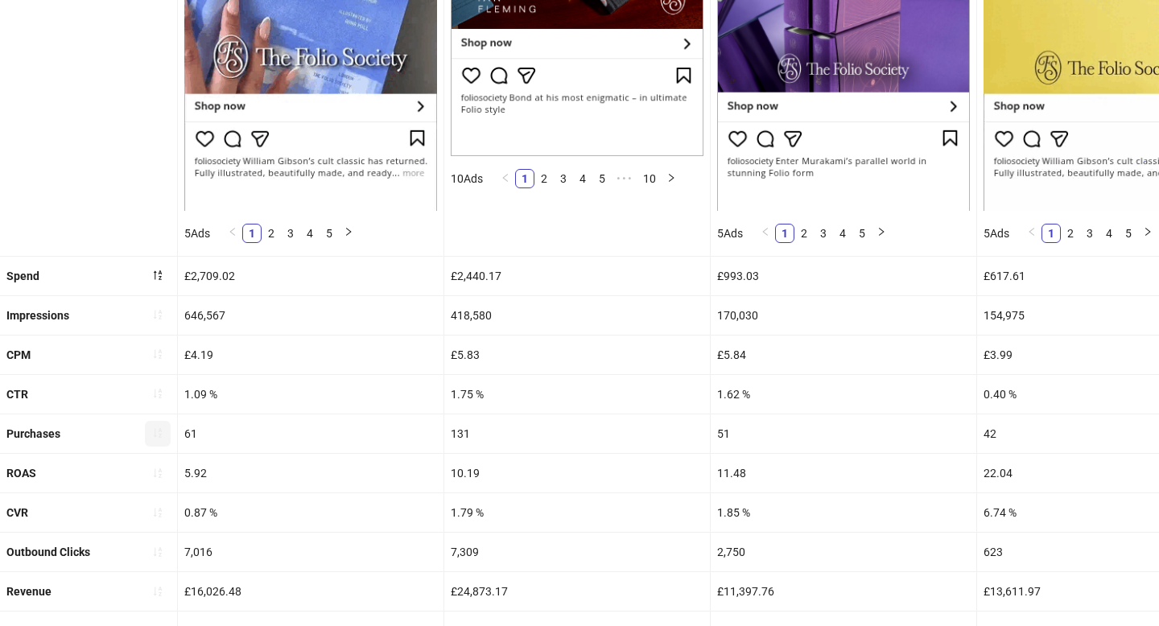
click at [155, 440] on button "button" at bounding box center [158, 434] width 26 height 26
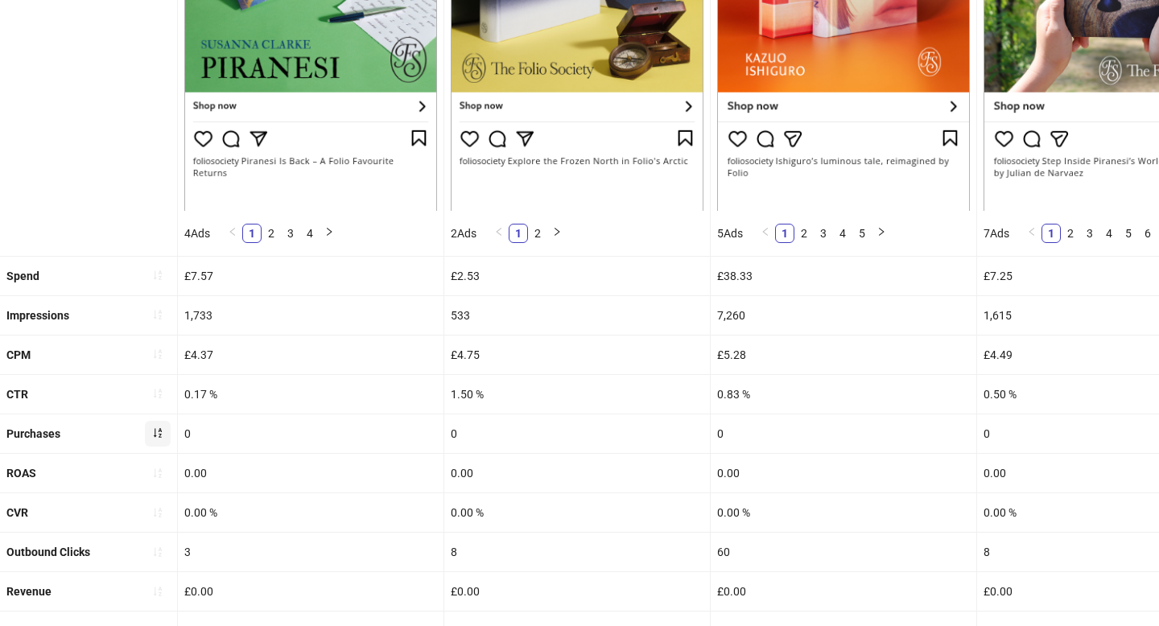
click at [158, 430] on icon "sort-ascending" at bounding box center [157, 432] width 11 height 11
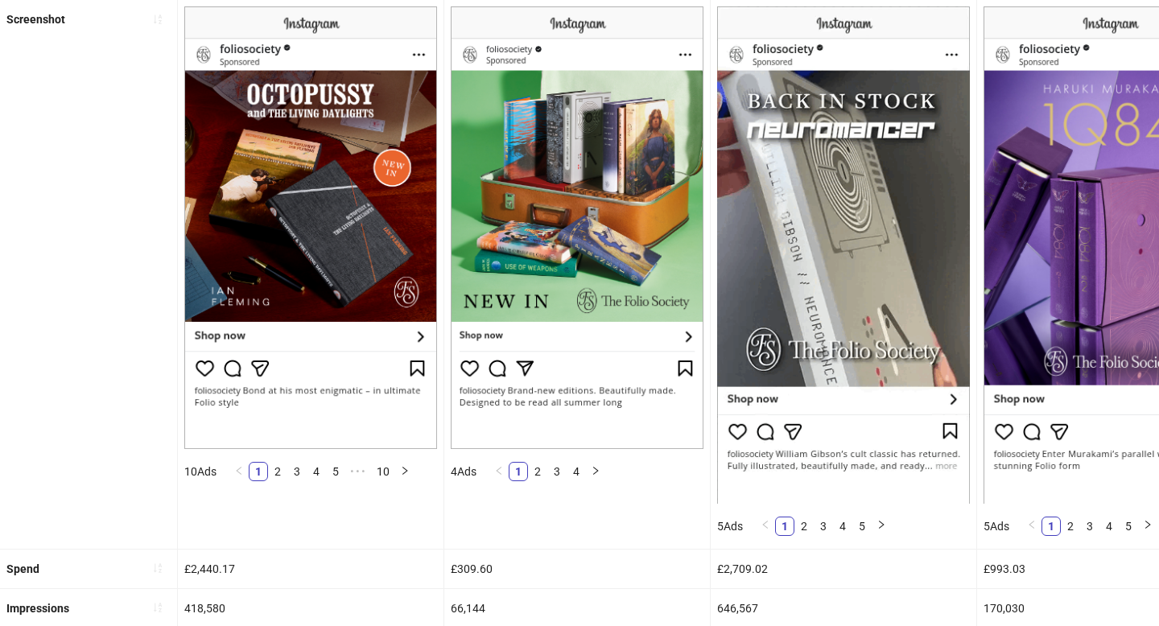
scroll to position [196, 0]
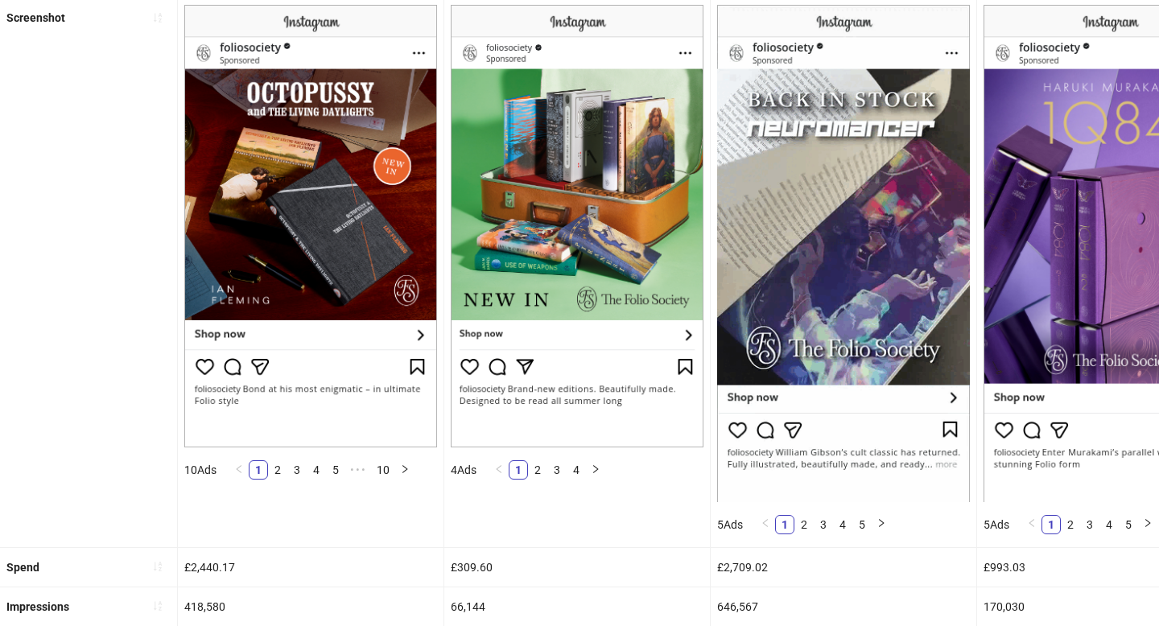
drag, startPoint x: 305, startPoint y: 281, endPoint x: 297, endPoint y: 329, distance: 49.0
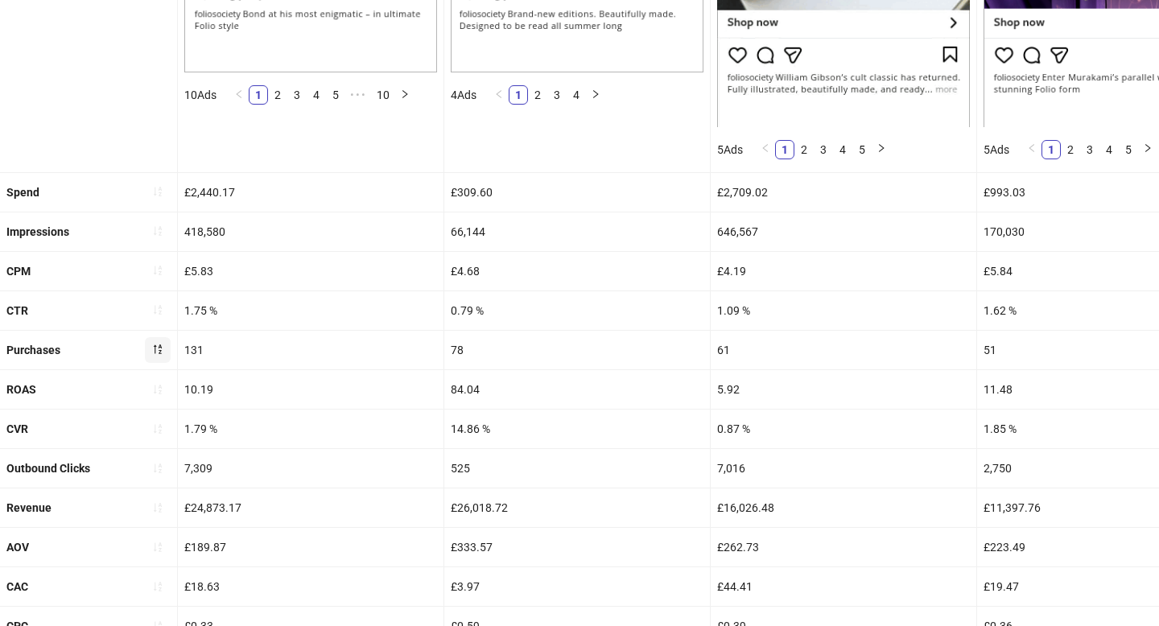
scroll to position [568, 0]
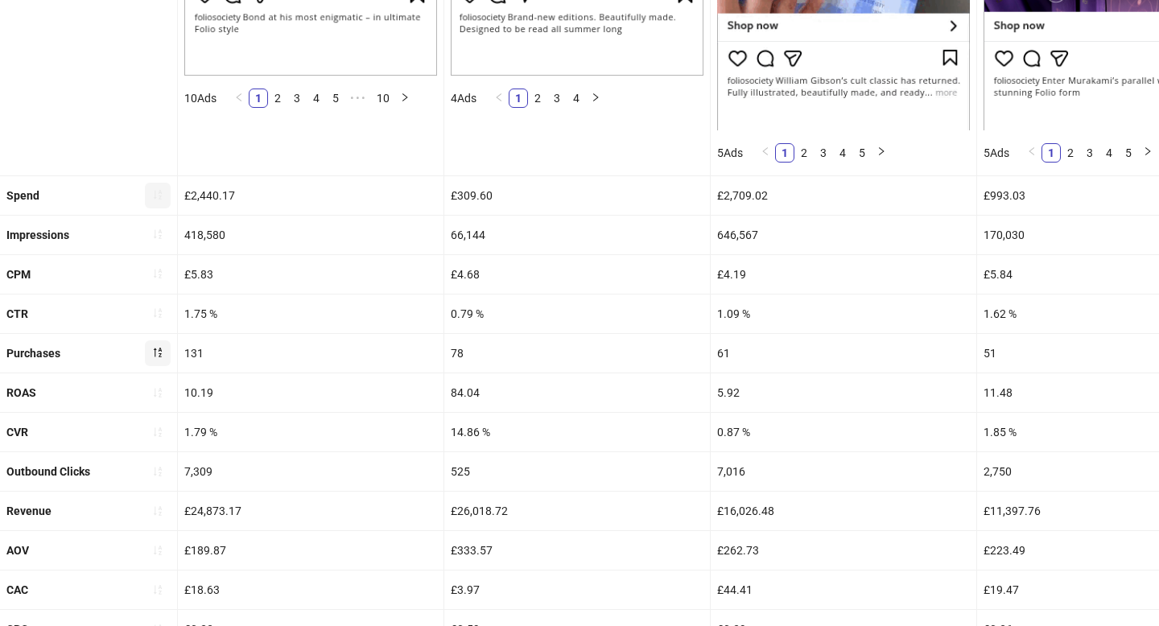
click at [163, 197] on button "button" at bounding box center [158, 196] width 26 height 26
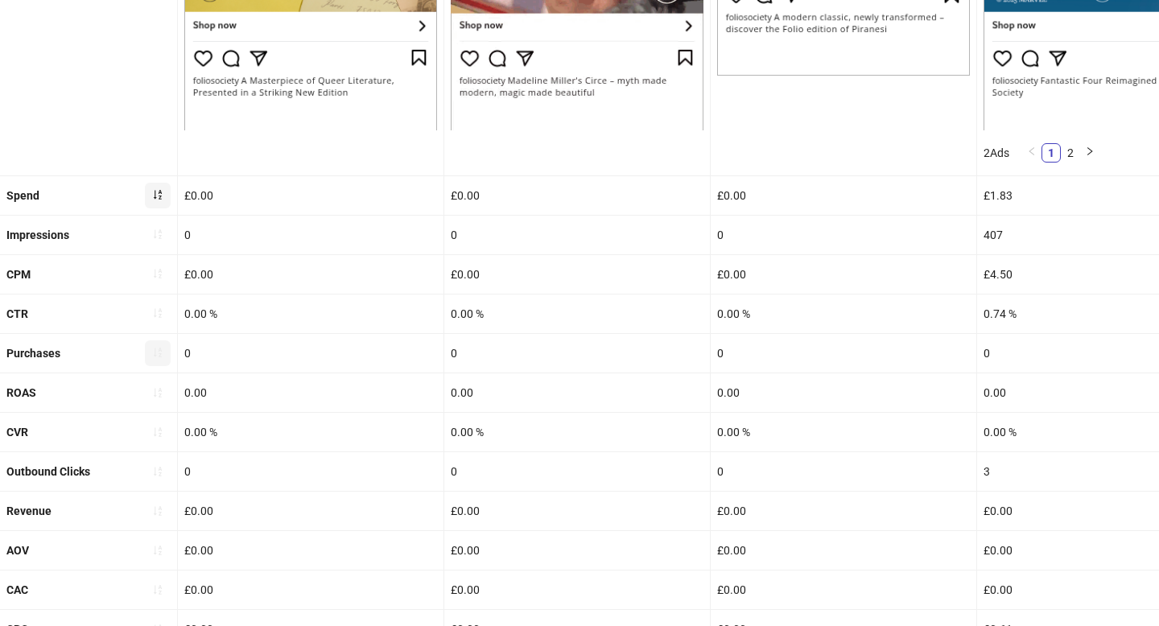
click at [158, 191] on icon "sort-ascending" at bounding box center [157, 194] width 11 height 11
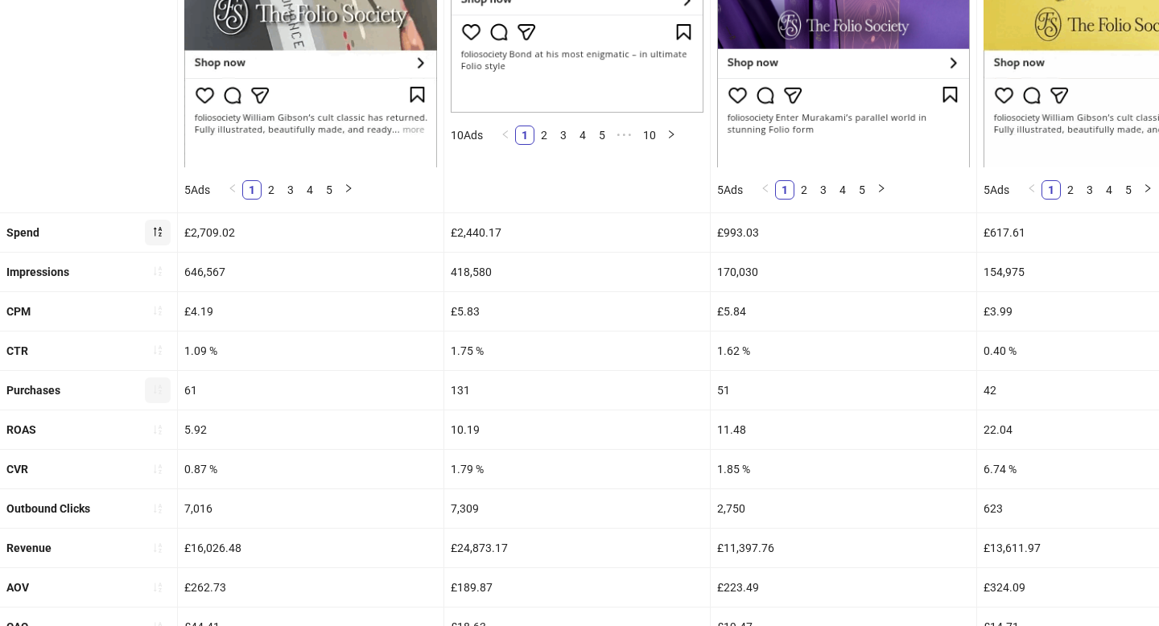
scroll to position [534, 0]
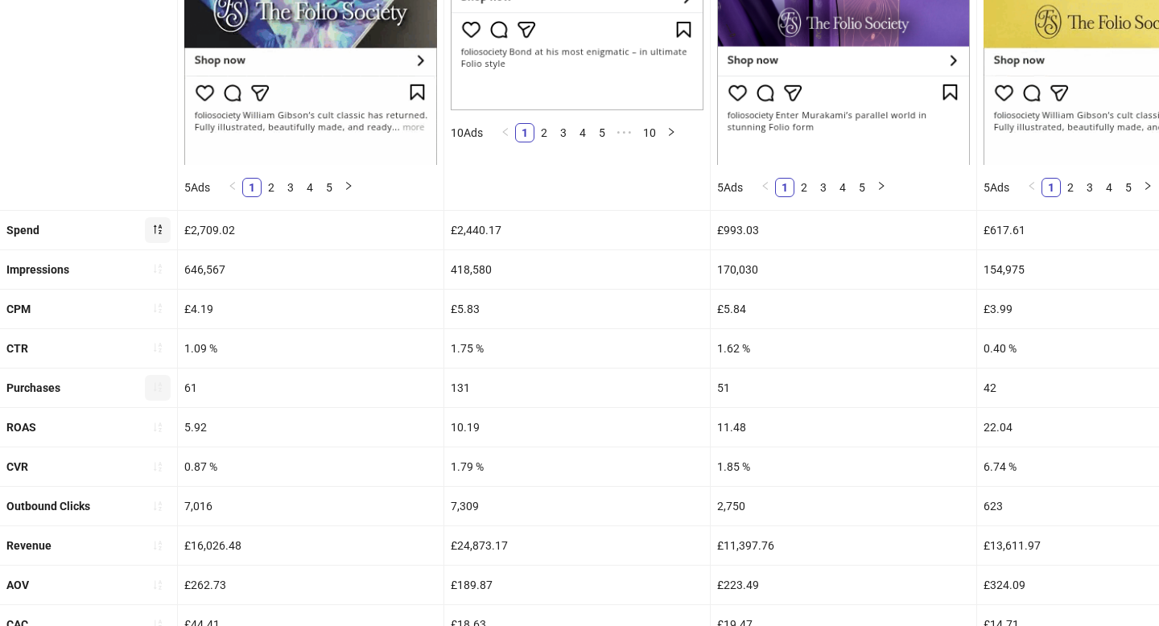
click at [159, 389] on icon "sort-ascending" at bounding box center [158, 388] width 8 height 10
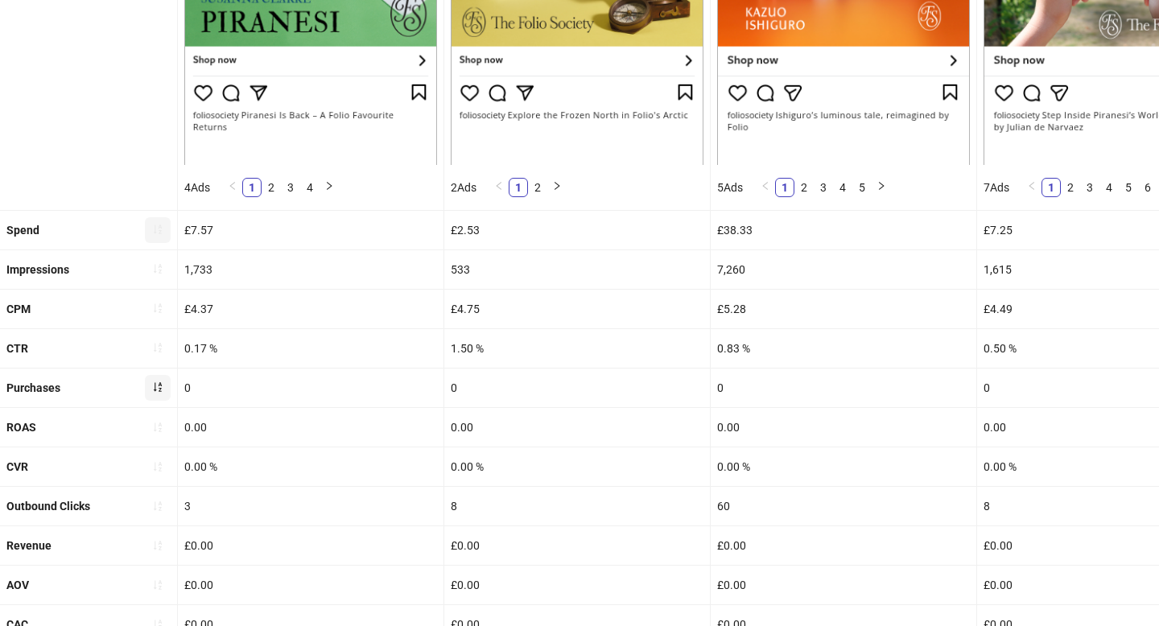
click at [171, 387] on div "Purchases" at bounding box center [88, 388] width 177 height 39
click at [163, 387] on icon "sort-ascending" at bounding box center [157, 386] width 11 height 11
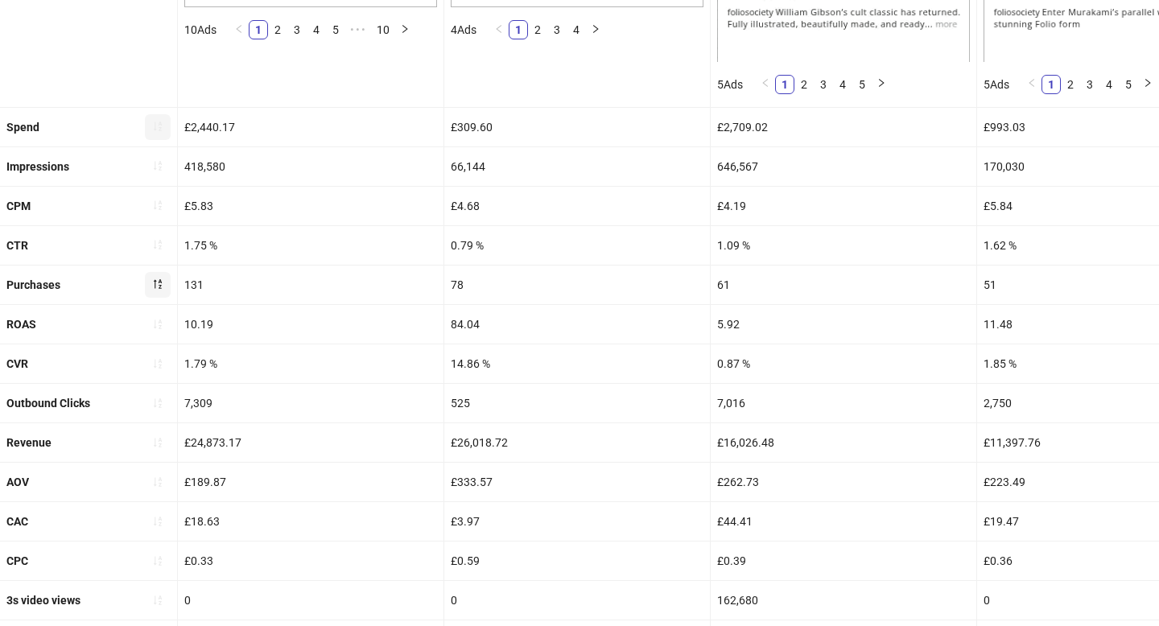
scroll to position [638, 0]
click at [161, 437] on icon "sort-ascending" at bounding box center [158, 441] width 8 height 10
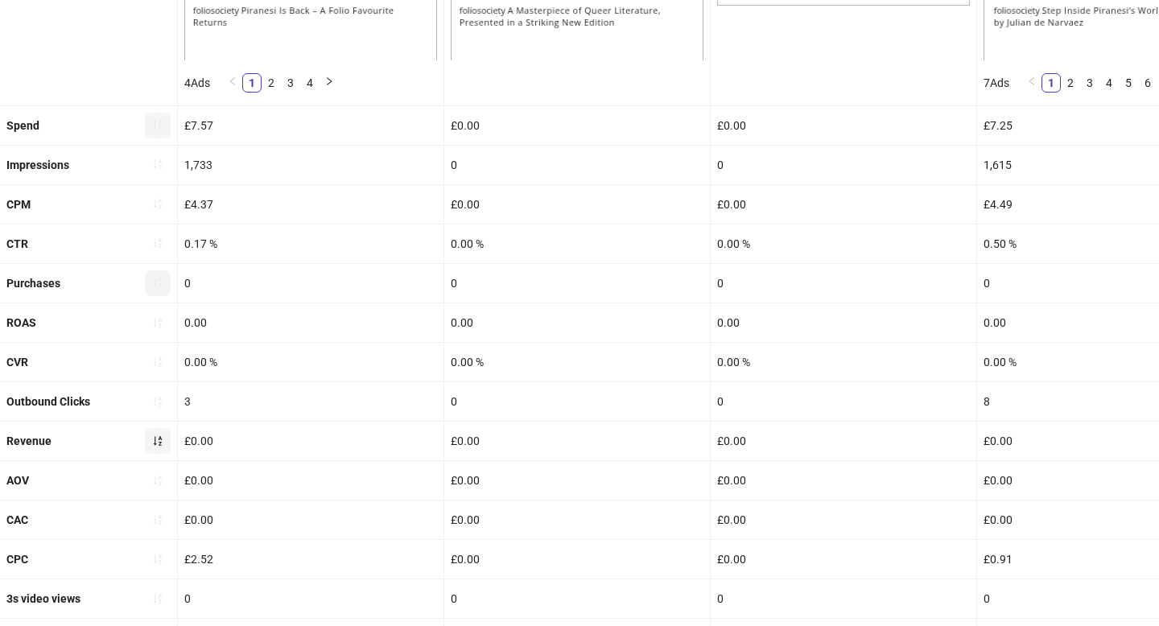
click at [161, 437] on icon "sort-ascending" at bounding box center [158, 441] width 8 height 10
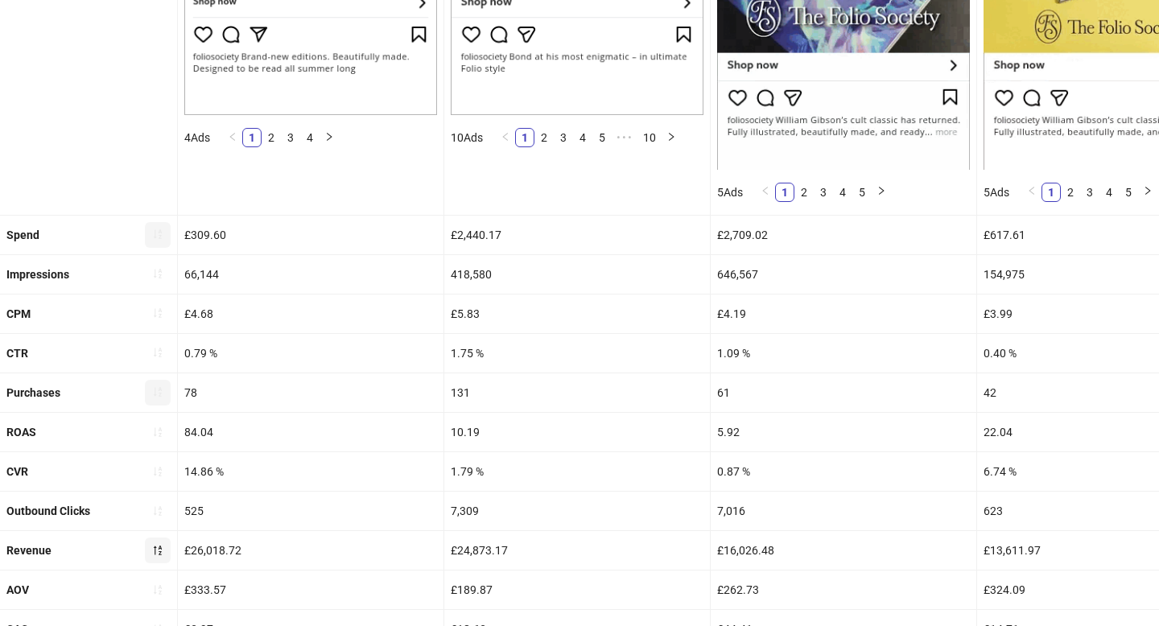
scroll to position [530, 0]
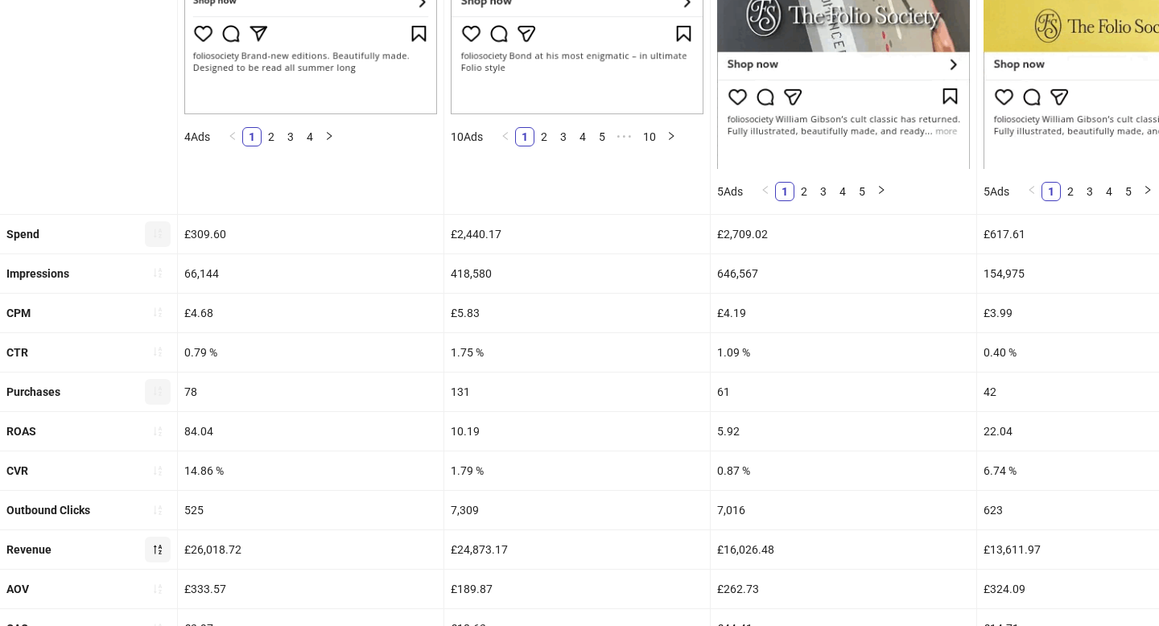
click at [162, 391] on icon "sort-ascending" at bounding box center [157, 391] width 11 height 11
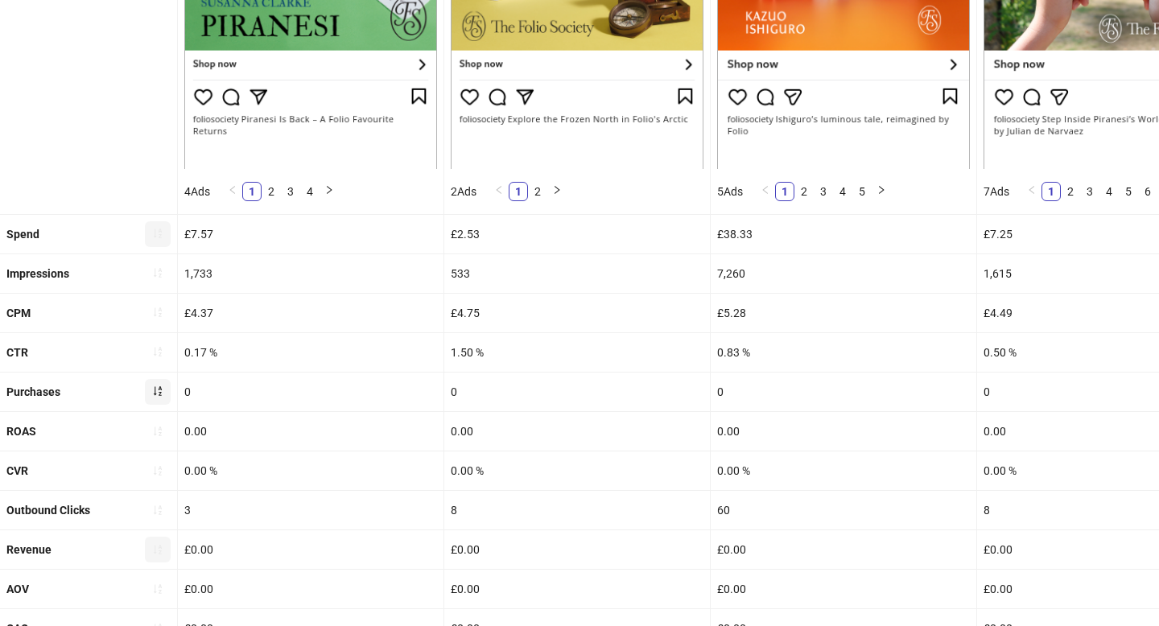
click at [160, 388] on icon "sort-ascending" at bounding box center [157, 391] width 11 height 11
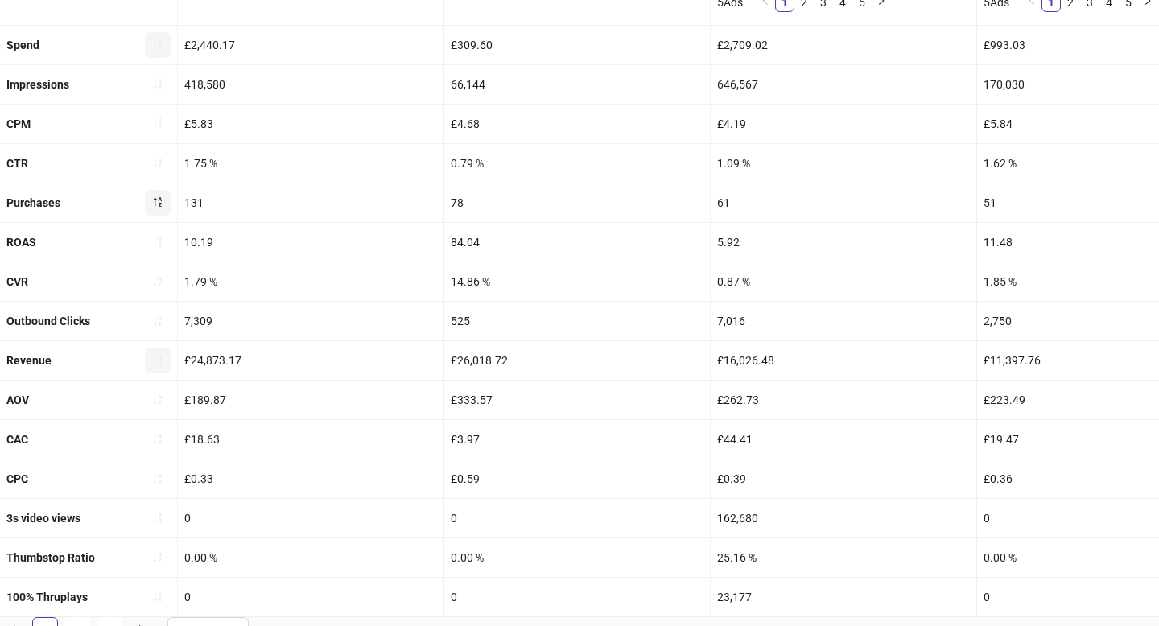
scroll to position [720, 0]
click at [157, 357] on icon "sort-ascending" at bounding box center [157, 359] width 11 height 11
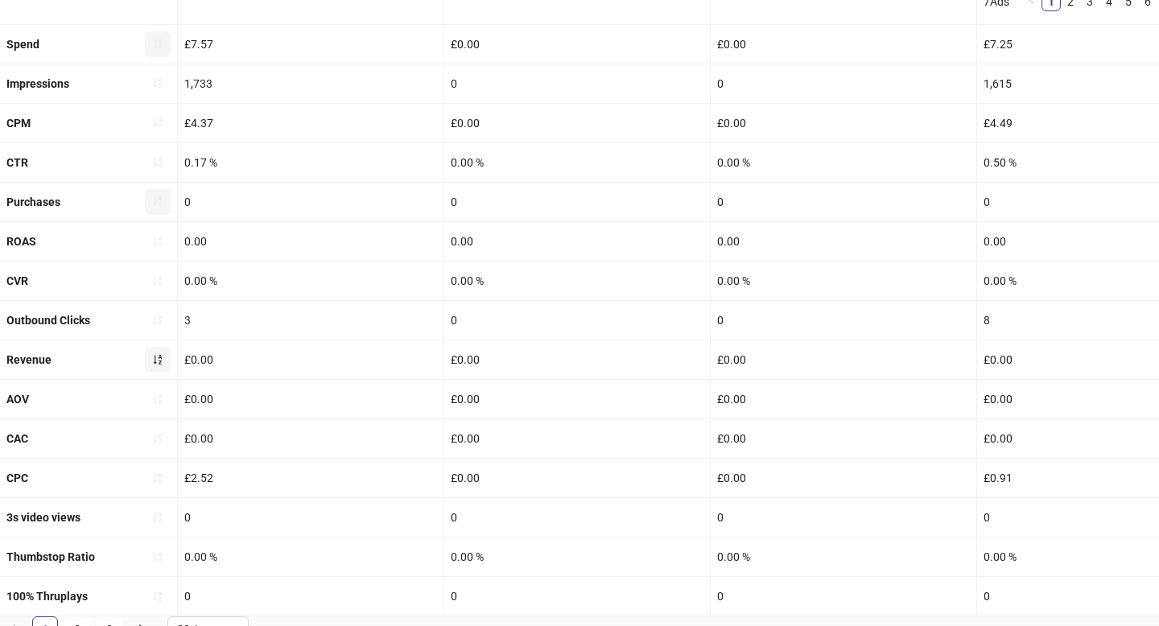
click at [157, 357] on icon "sort-ascending" at bounding box center [157, 359] width 11 height 11
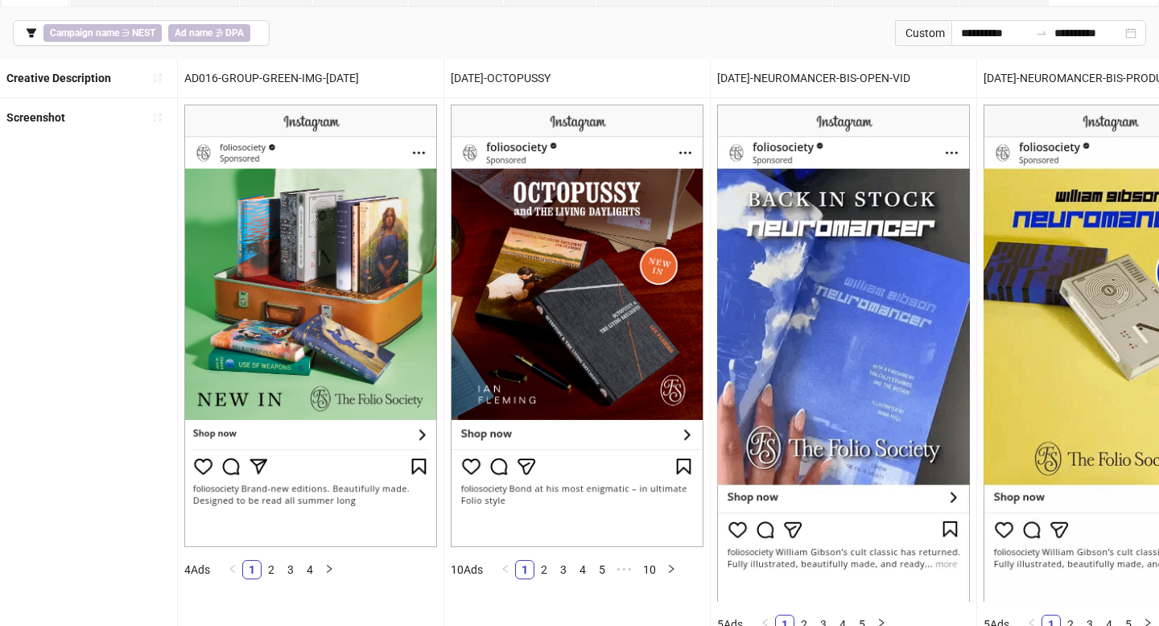
scroll to position [357, 0]
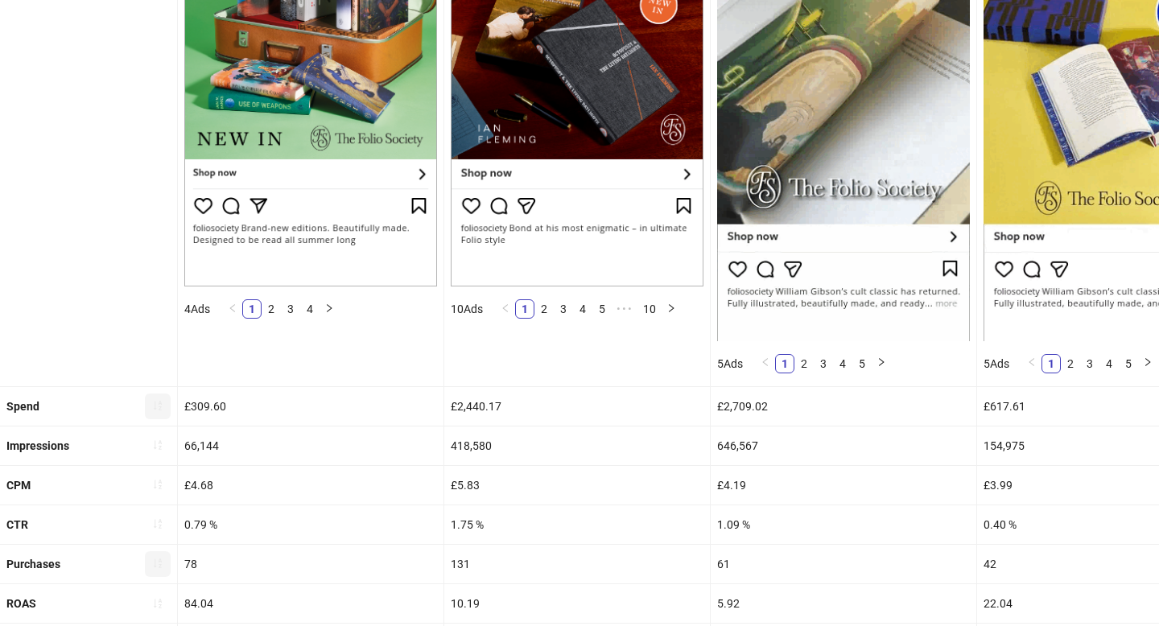
click at [161, 402] on icon "sort-ascending" at bounding box center [157, 405] width 11 height 11
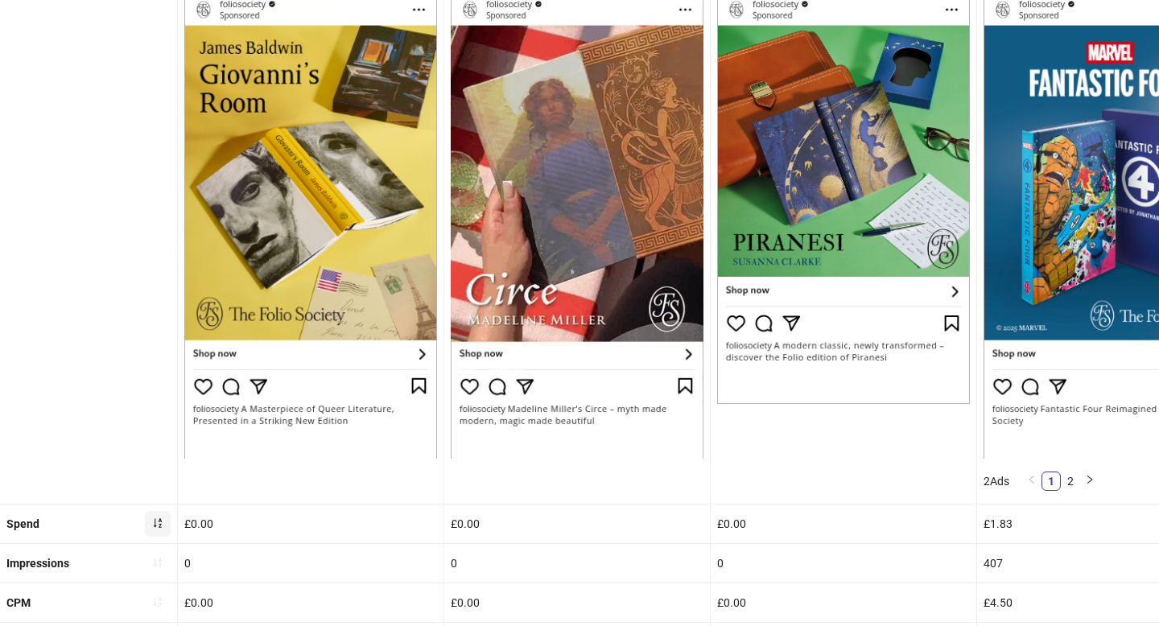
scroll to position [241, 0]
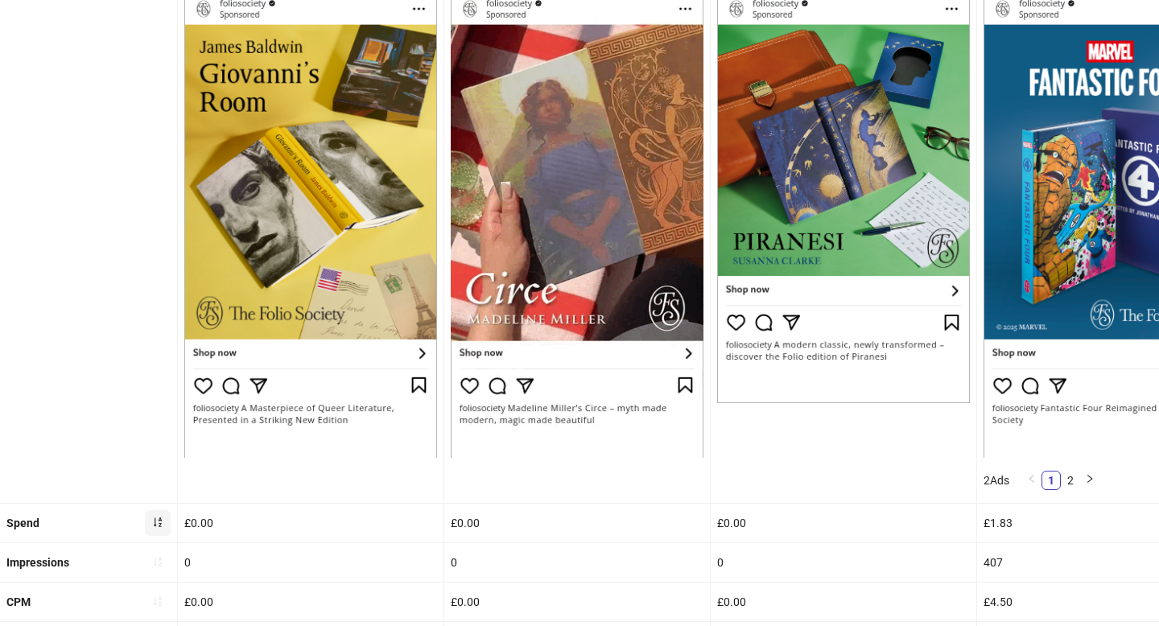
click at [154, 513] on button "button" at bounding box center [158, 523] width 26 height 26
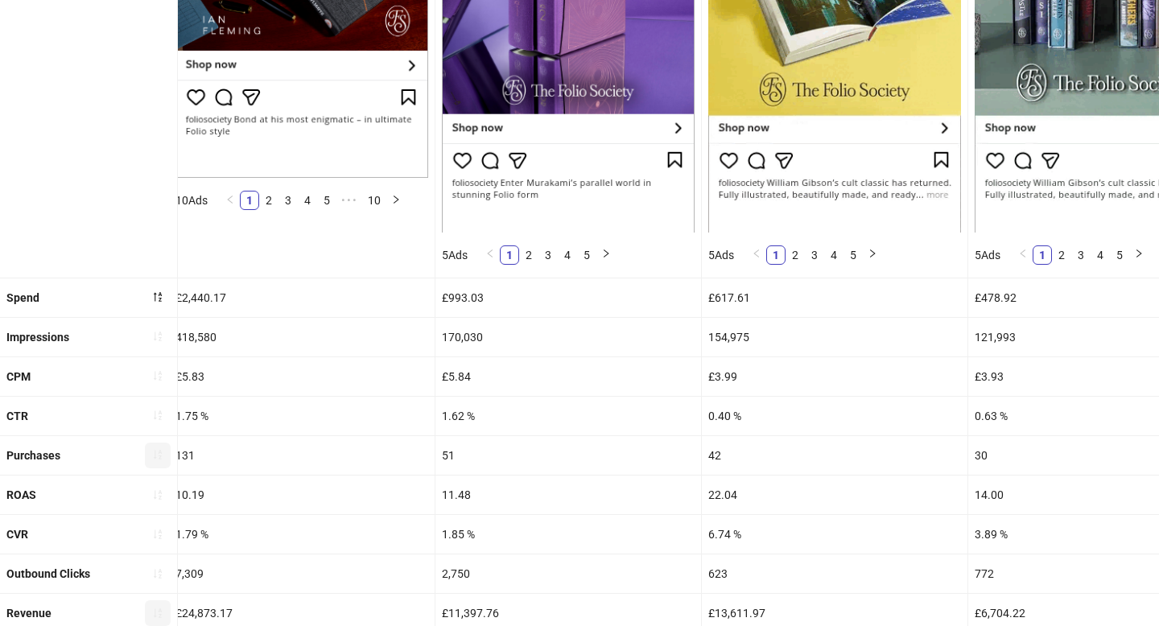
scroll to position [0, 0]
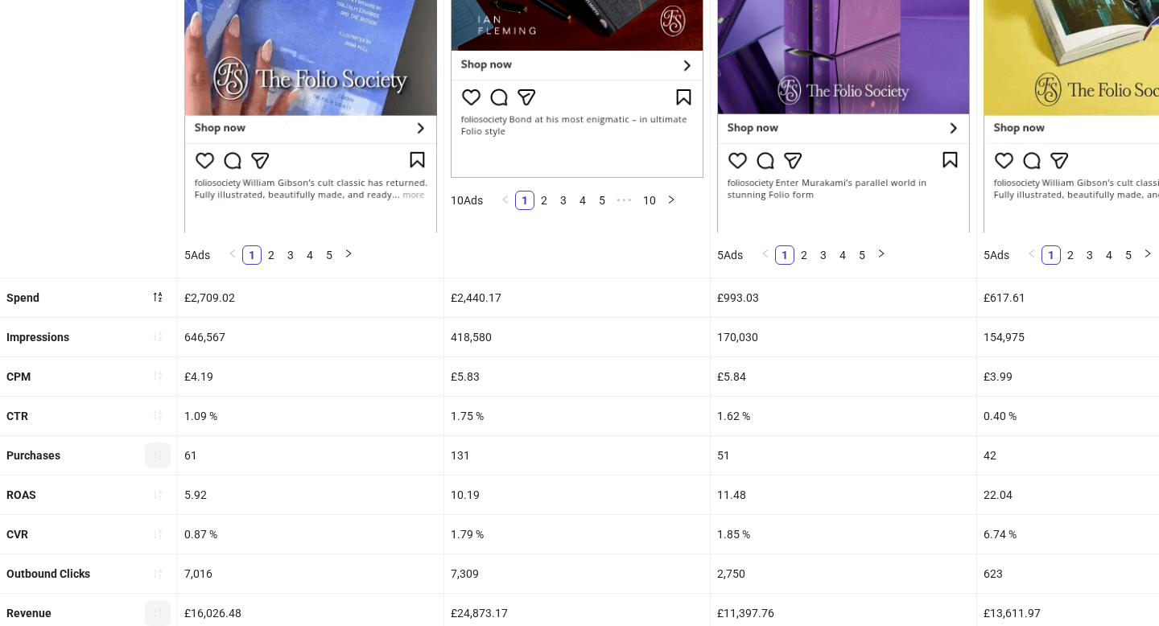
click at [160, 456] on icon "sort-ascending" at bounding box center [158, 456] width 8 height 10
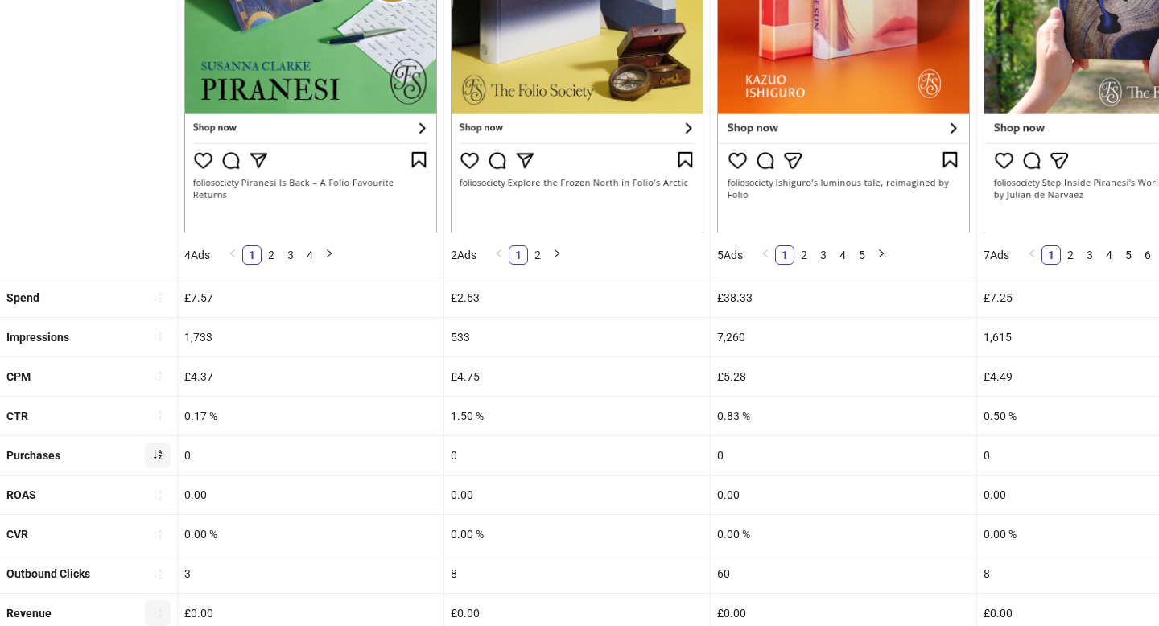
click at [160, 456] on icon "sort-ascending" at bounding box center [158, 456] width 8 height 10
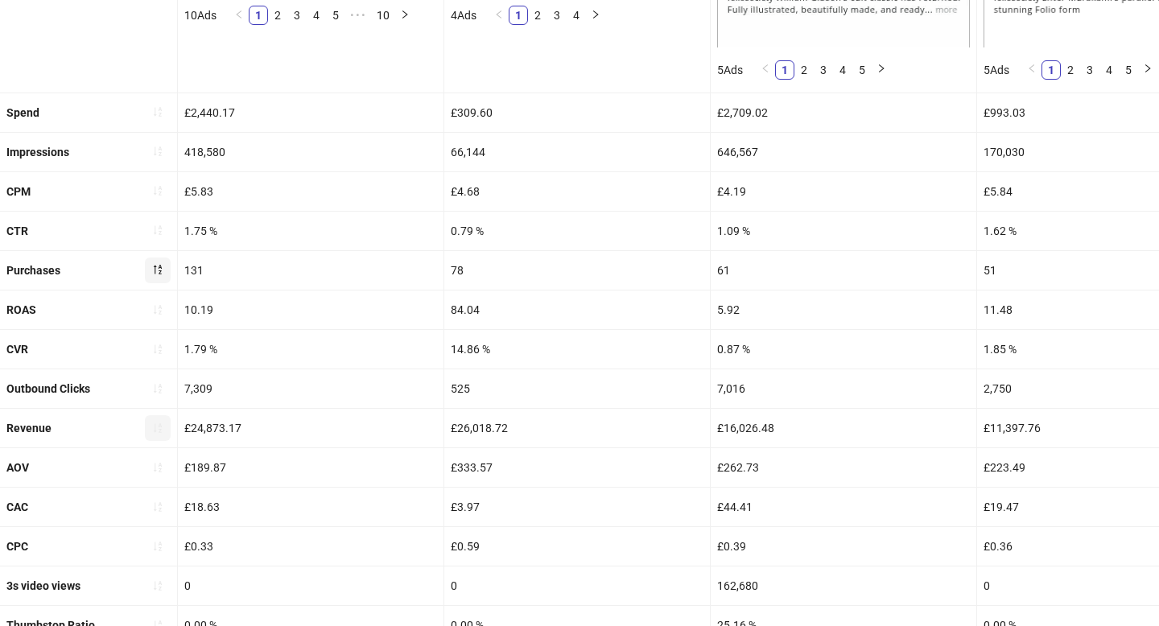
scroll to position [648, 0]
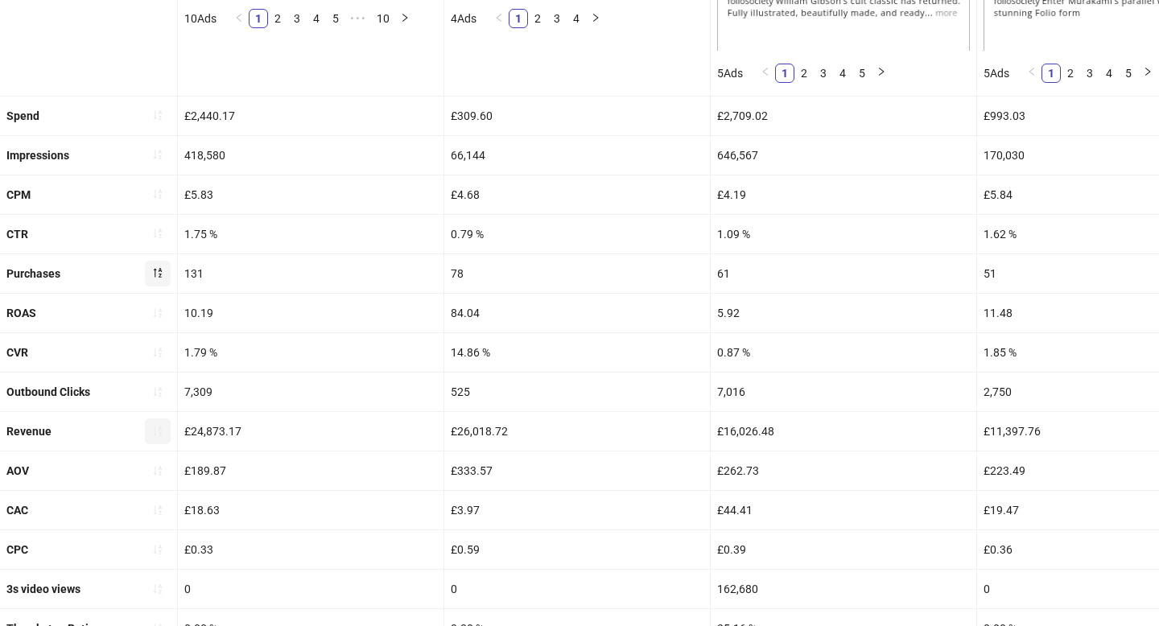
click at [146, 427] on button "button" at bounding box center [158, 432] width 26 height 26
click at [155, 427] on icon "loading" at bounding box center [158, 431] width 16 height 16
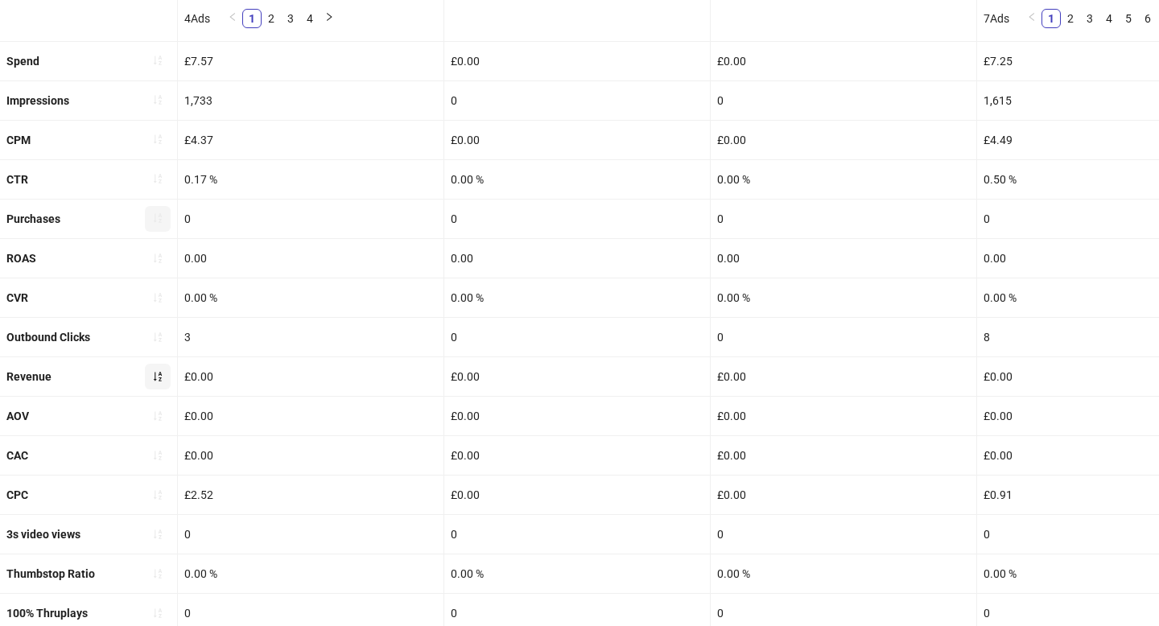
click at [163, 373] on icon "sort-ascending" at bounding box center [157, 376] width 11 height 11
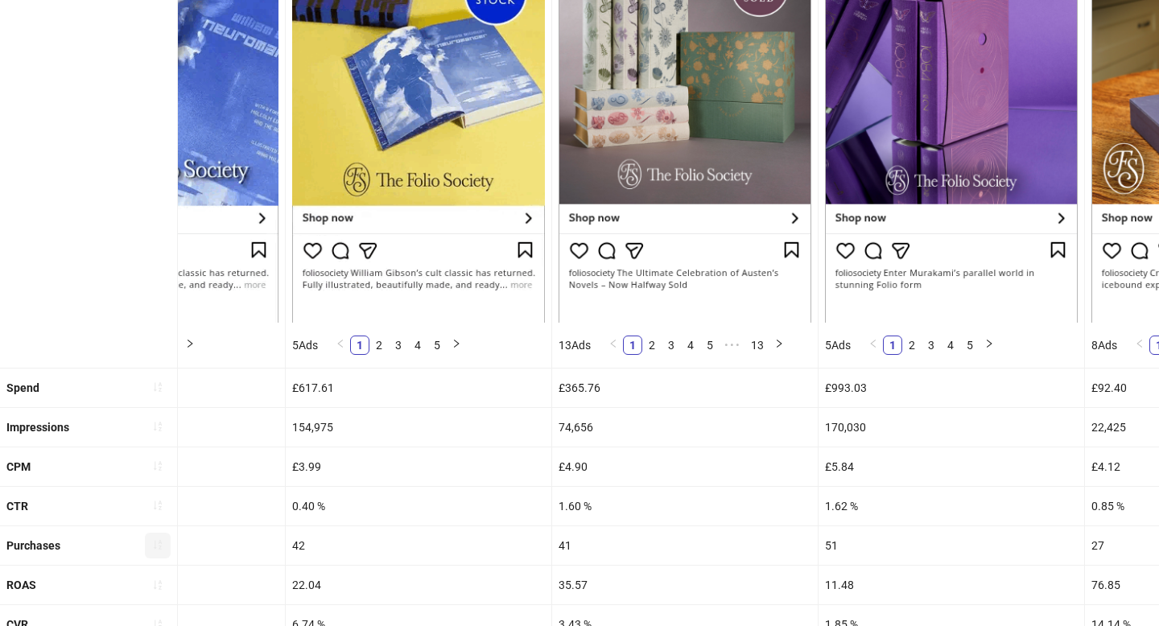
scroll to position [373, 0]
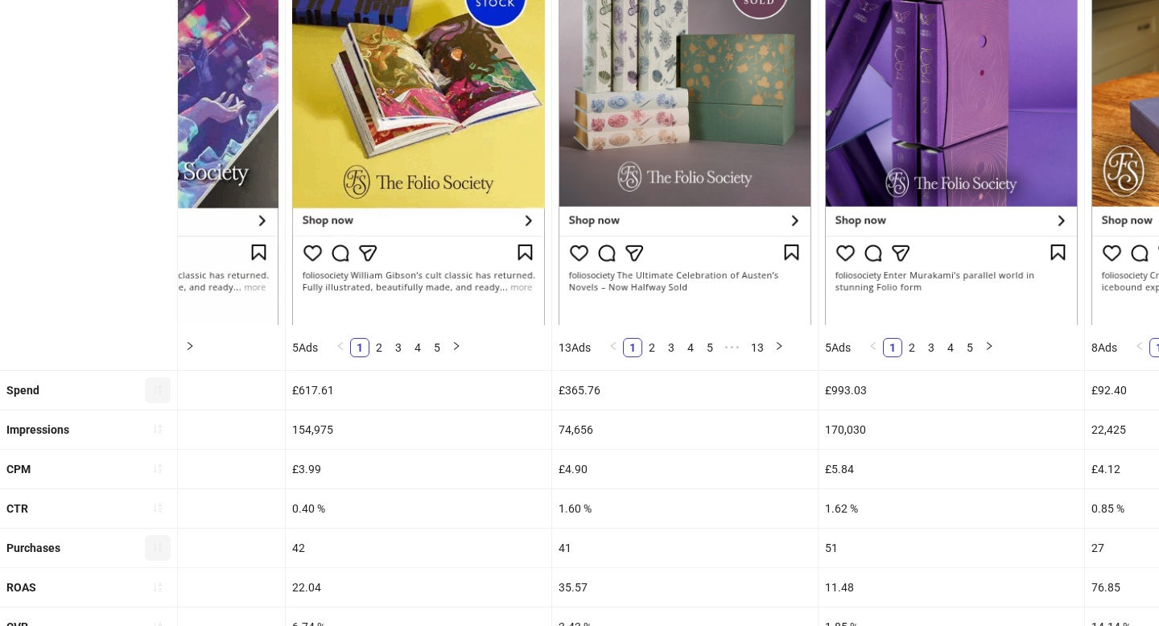
click at [160, 387] on icon "sort-ascending" at bounding box center [157, 389] width 11 height 11
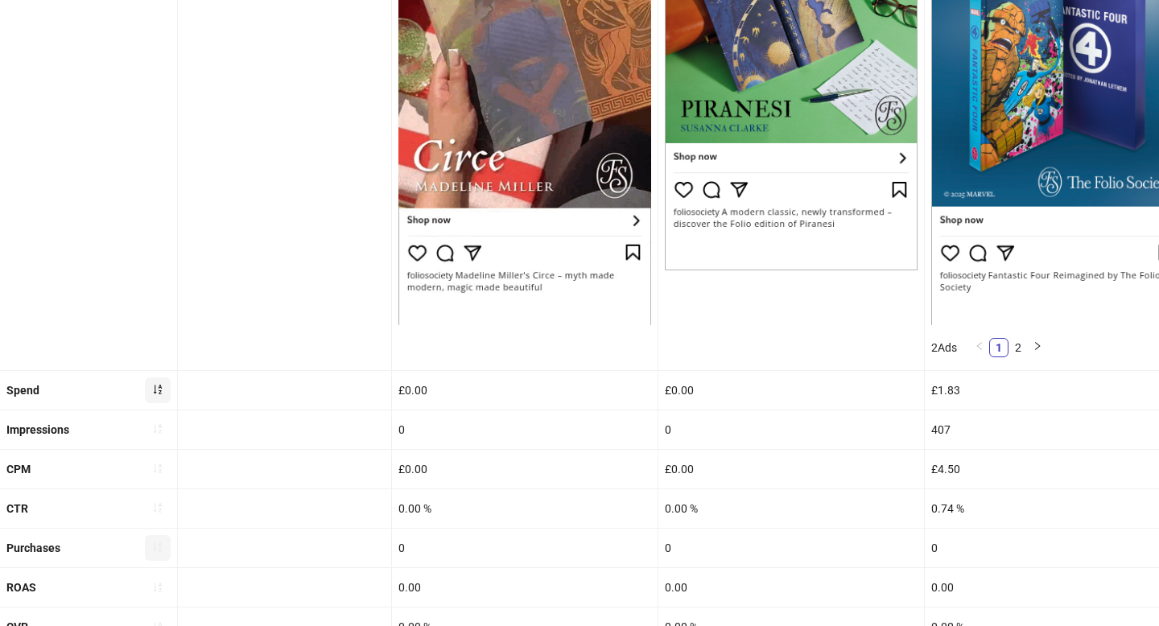
scroll to position [0, 0]
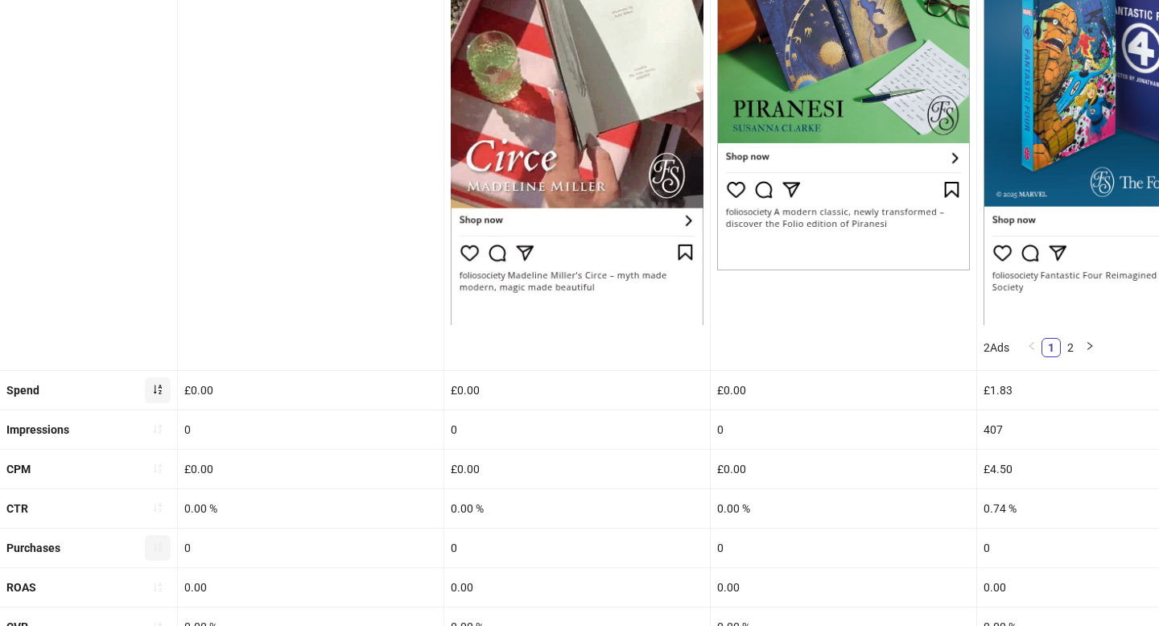
click at [157, 384] on icon "sort-ascending" at bounding box center [157, 389] width 11 height 11
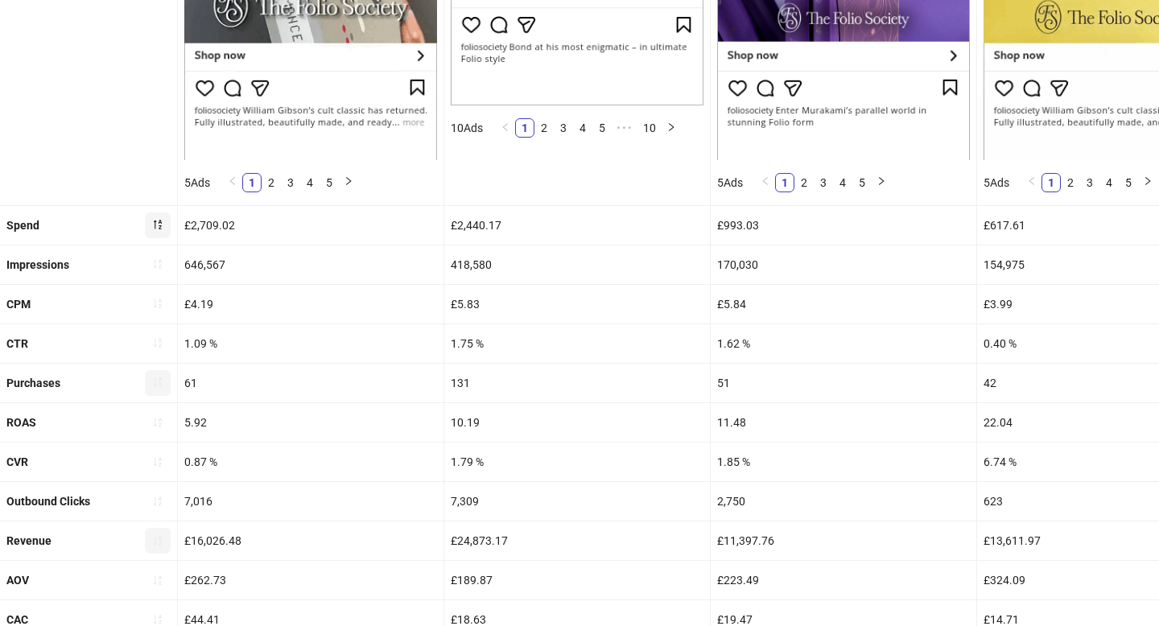
scroll to position [538, 0]
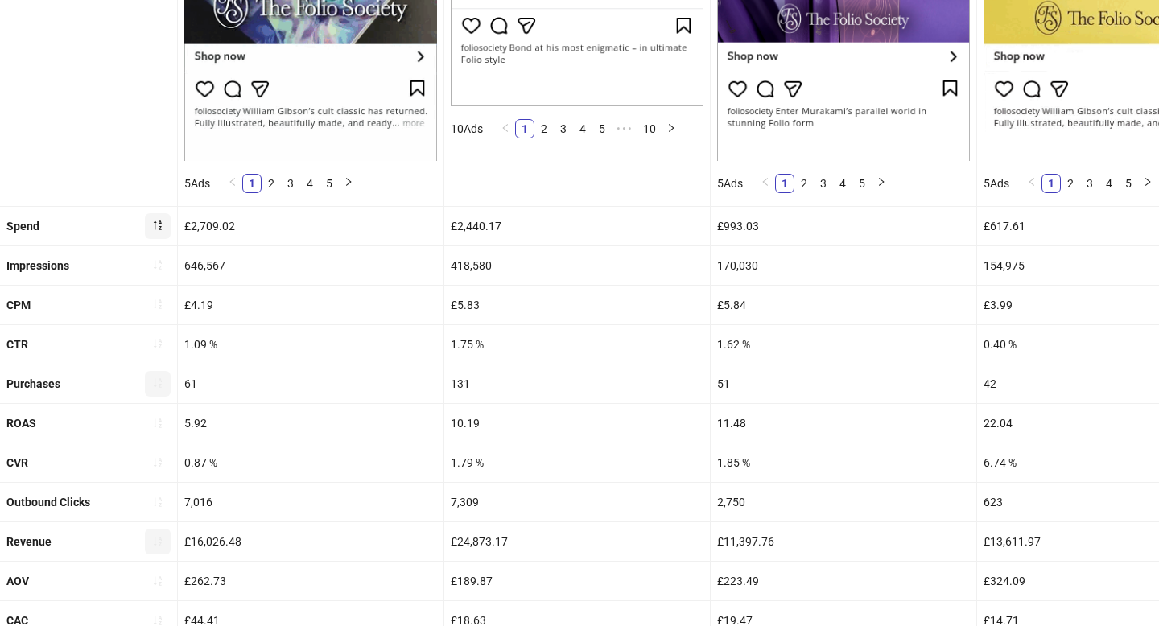
click at [159, 384] on icon "sort-ascending" at bounding box center [157, 382] width 11 height 11
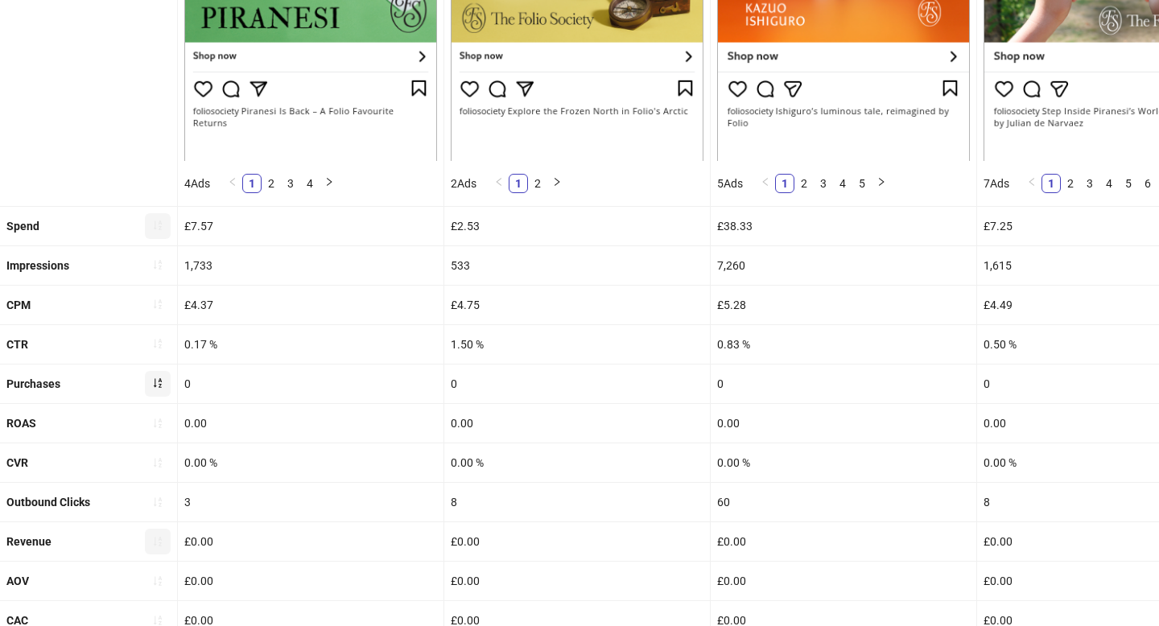
click at [159, 384] on icon "sort-ascending" at bounding box center [157, 382] width 11 height 11
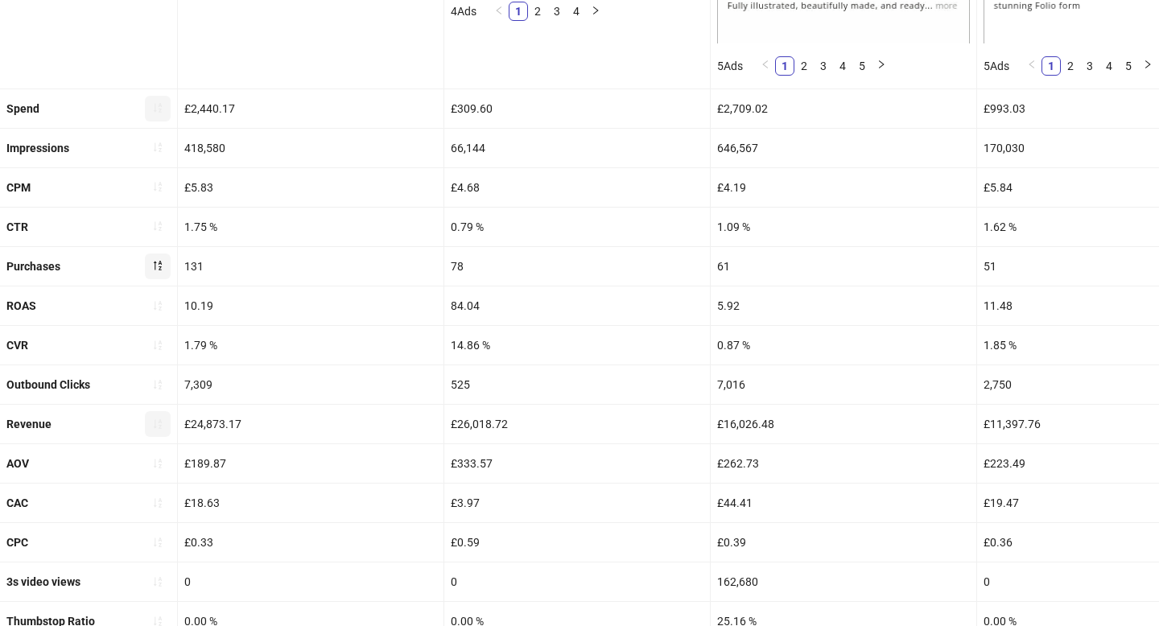
scroll to position [653, 0]
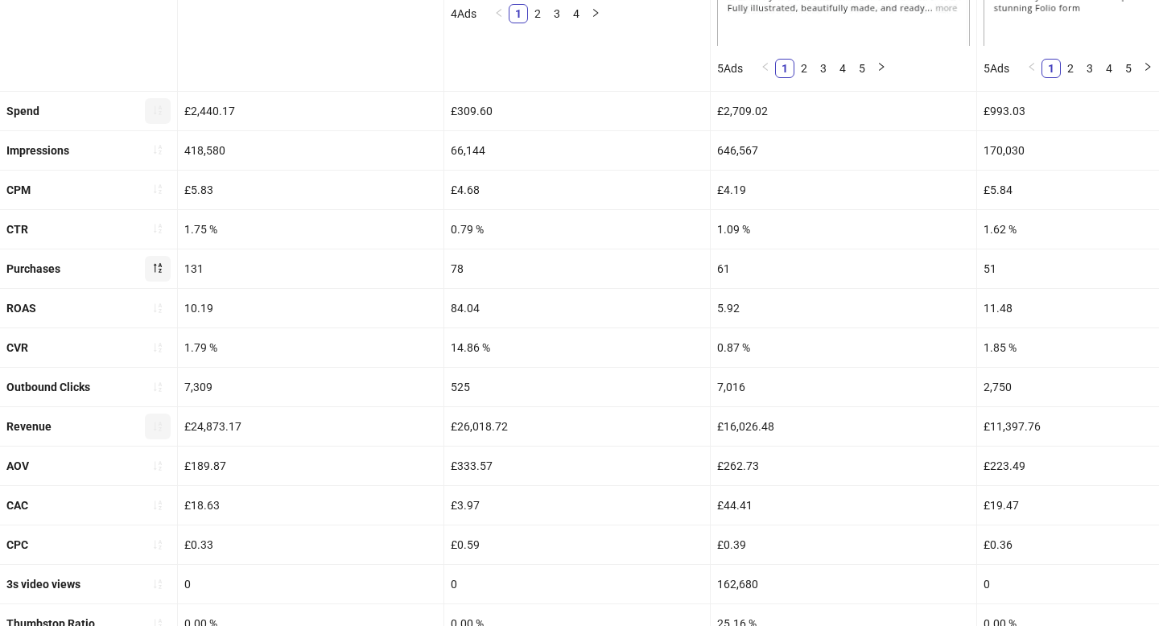
click at [157, 435] on button "button" at bounding box center [158, 427] width 26 height 26
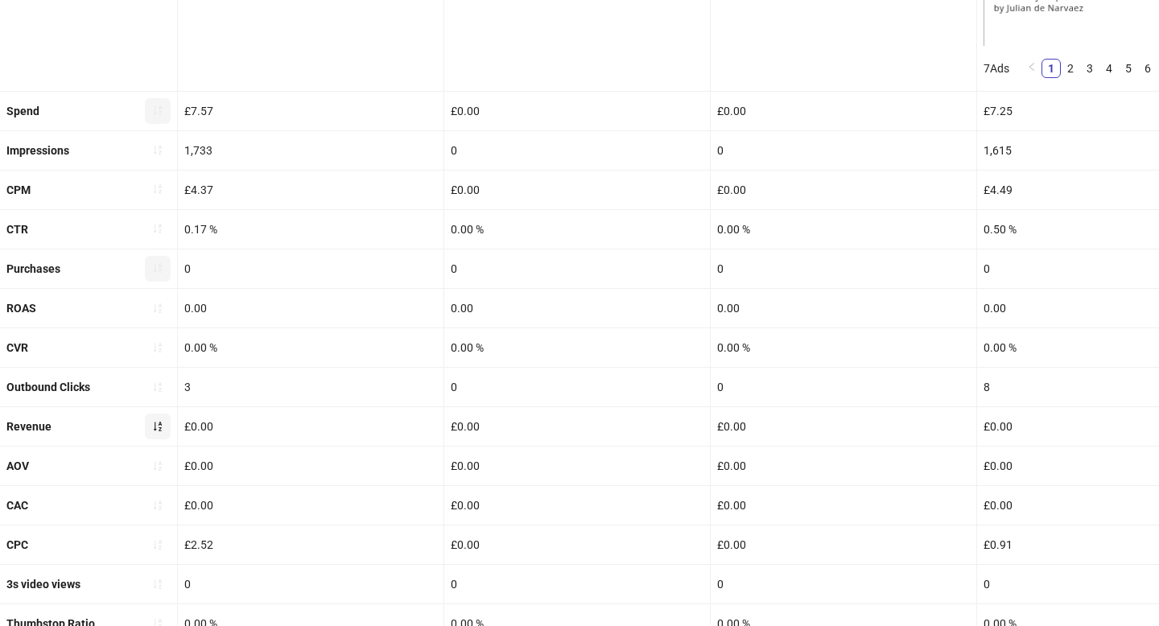
click at [155, 426] on icon "sort-ascending" at bounding box center [158, 427] width 8 height 10
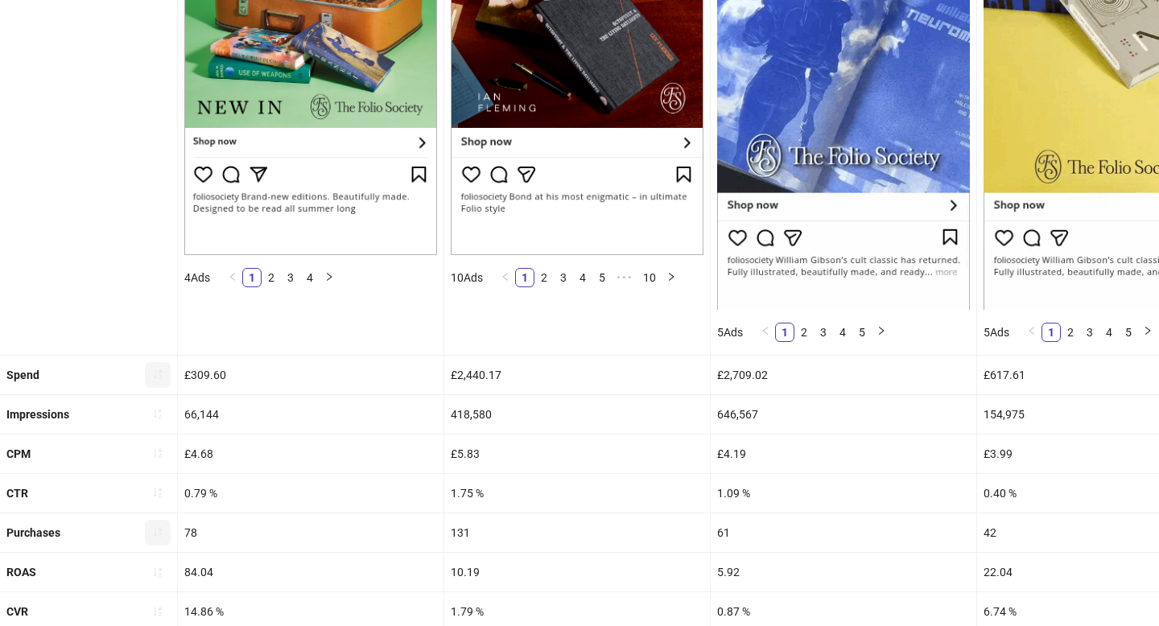
scroll to position [388, 0]
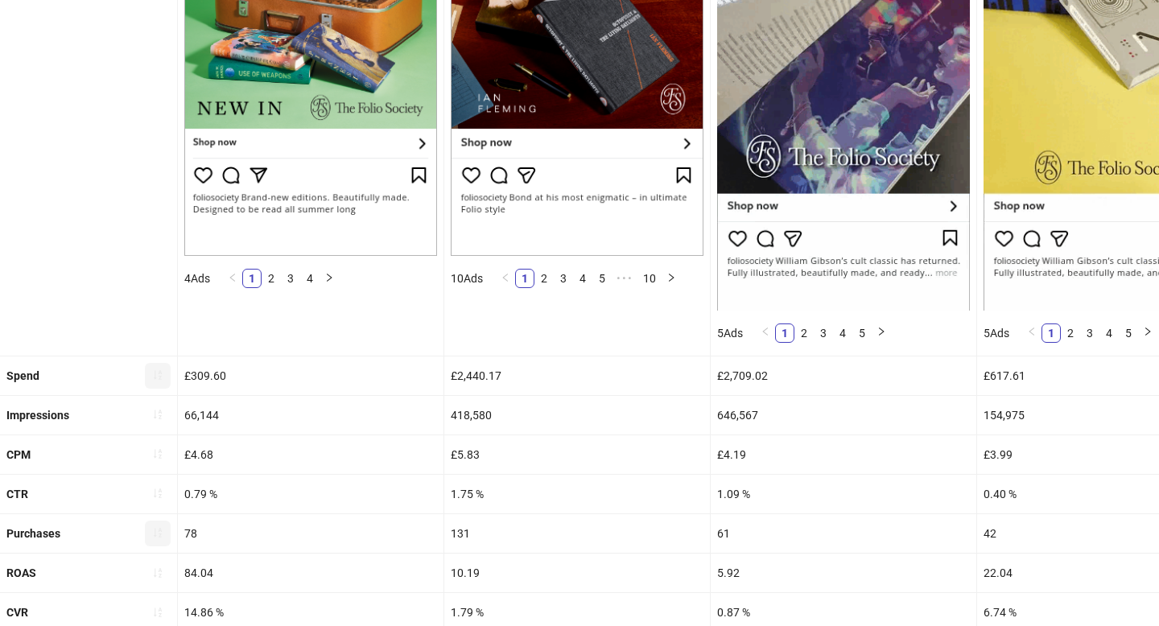
click at [148, 367] on button "button" at bounding box center [158, 376] width 26 height 26
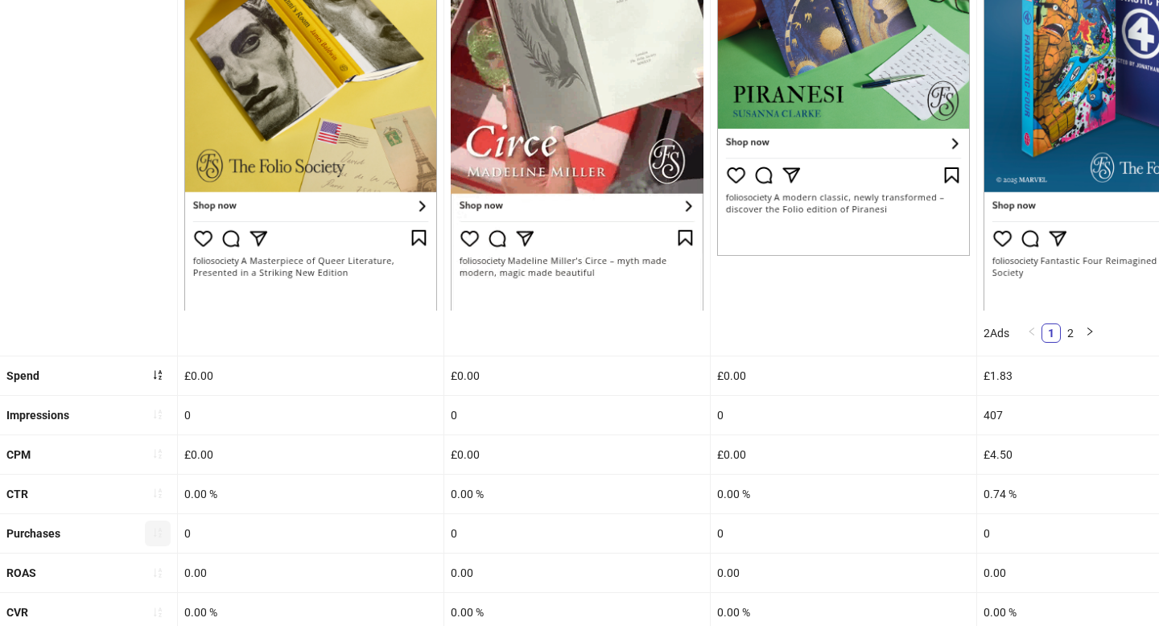
click at [143, 364] on div "Spend" at bounding box center [88, 376] width 177 height 39
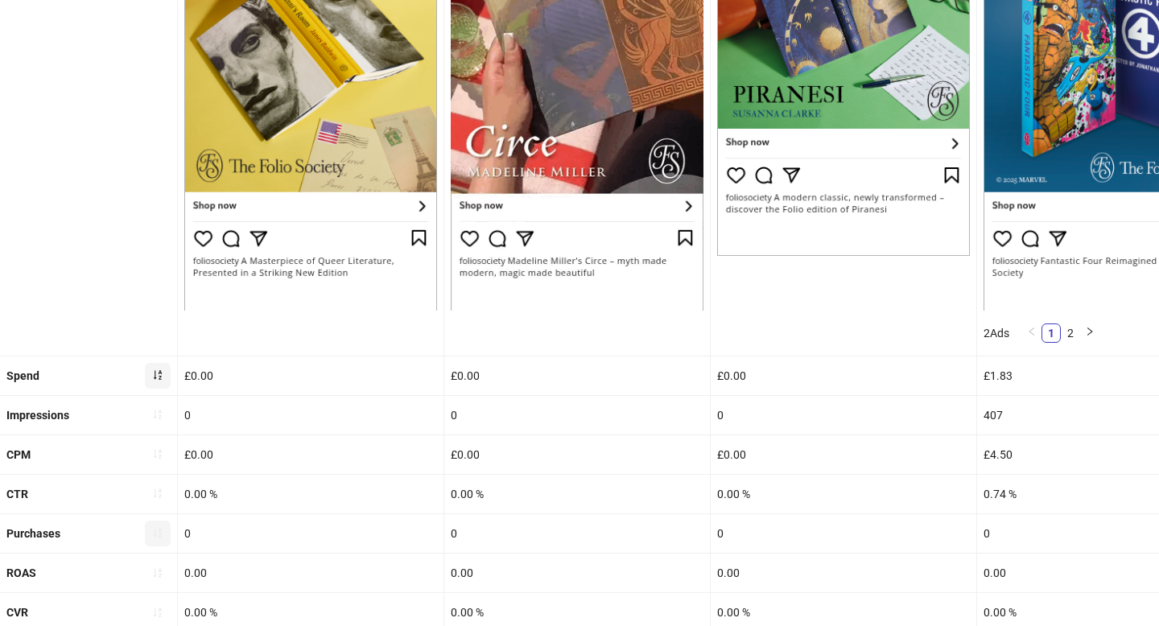
click at [156, 370] on icon "sort-ascending" at bounding box center [157, 374] width 11 height 11
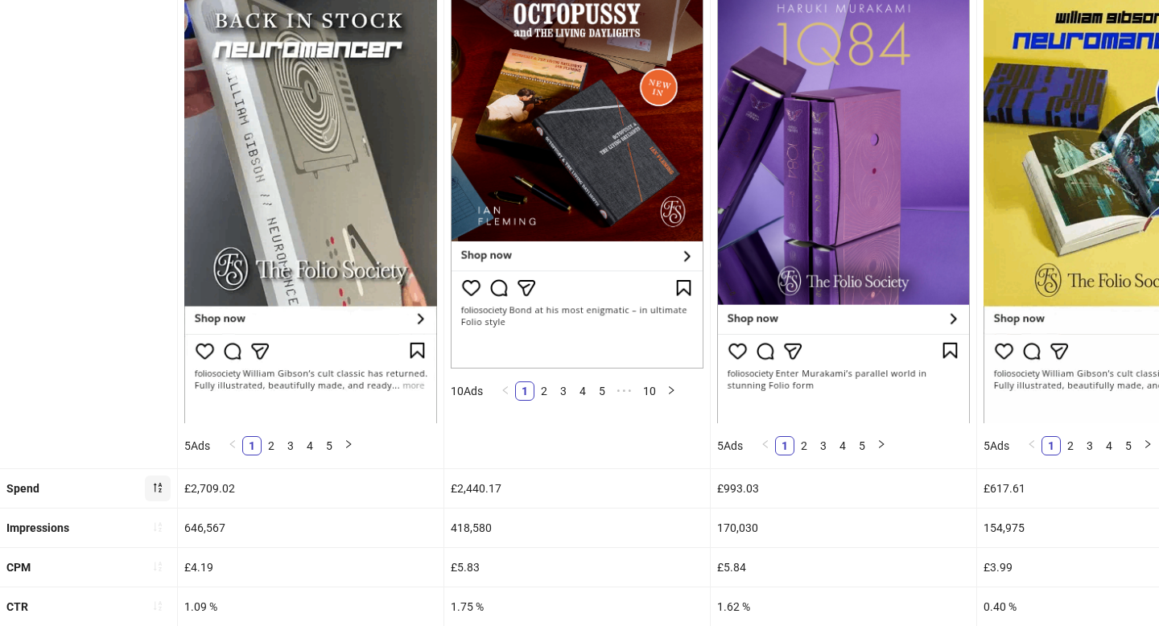
scroll to position [276, 0]
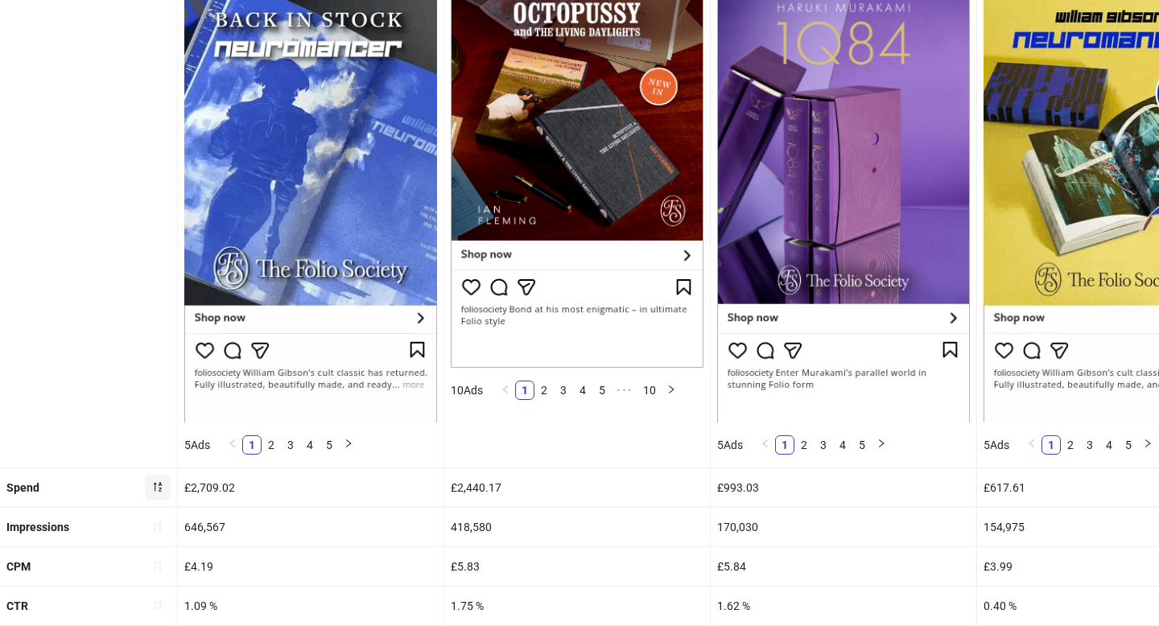
click at [155, 492] on span "button" at bounding box center [157, 487] width 11 height 13
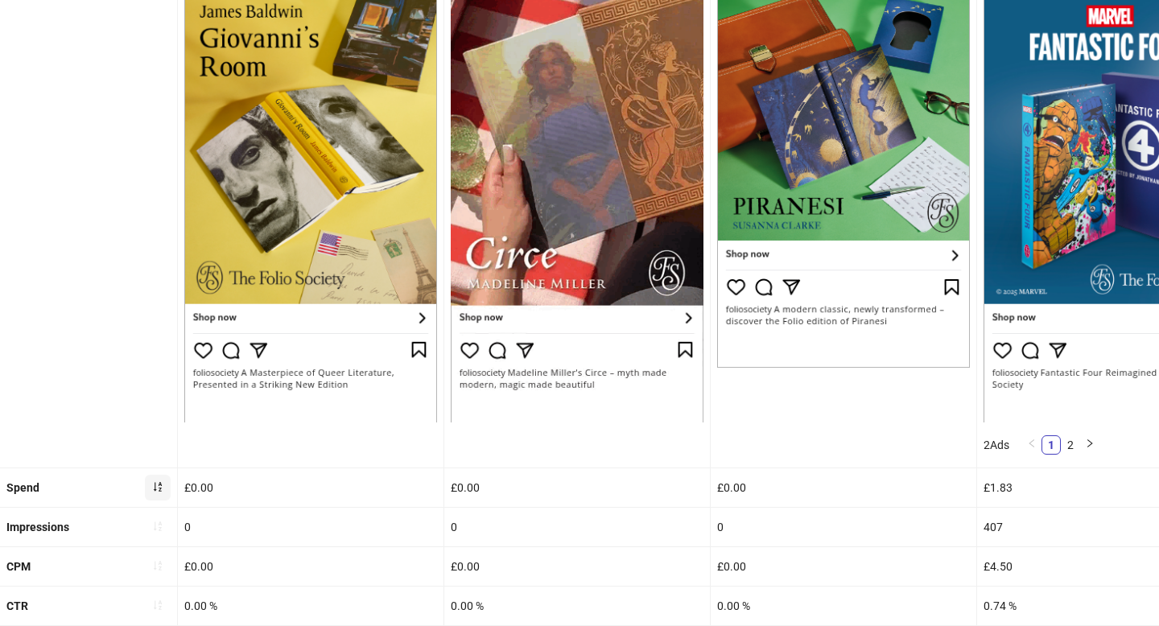
click at [156, 495] on button "button" at bounding box center [158, 488] width 26 height 26
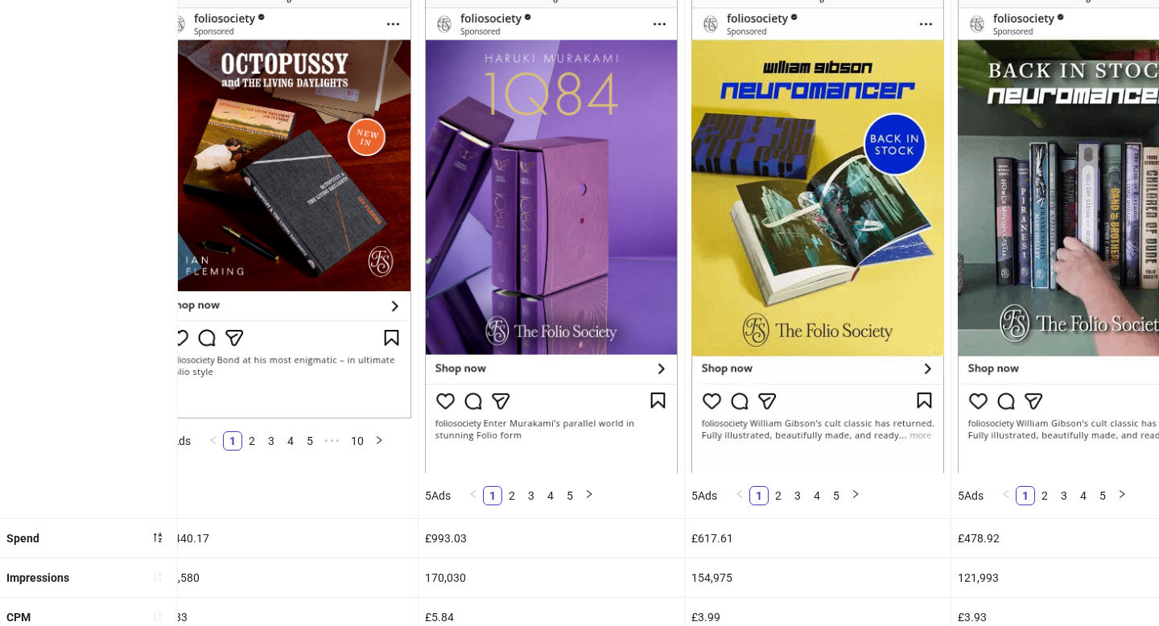
scroll to position [266, 0]
